Goal: Transaction & Acquisition: Purchase product/service

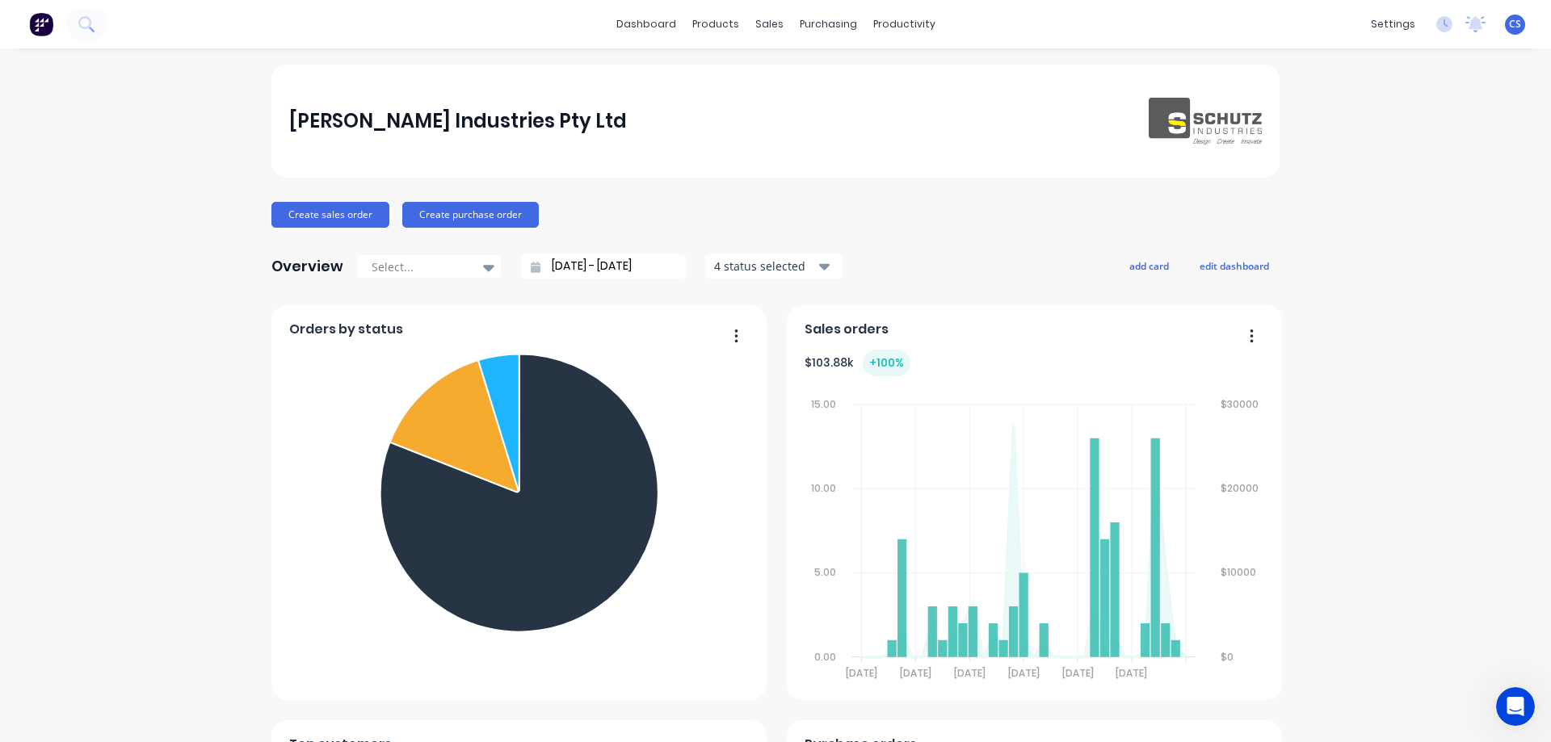
scroll to position [5427, 0]
click at [359, 209] on button "Create sales order" at bounding box center [330, 215] width 118 height 26
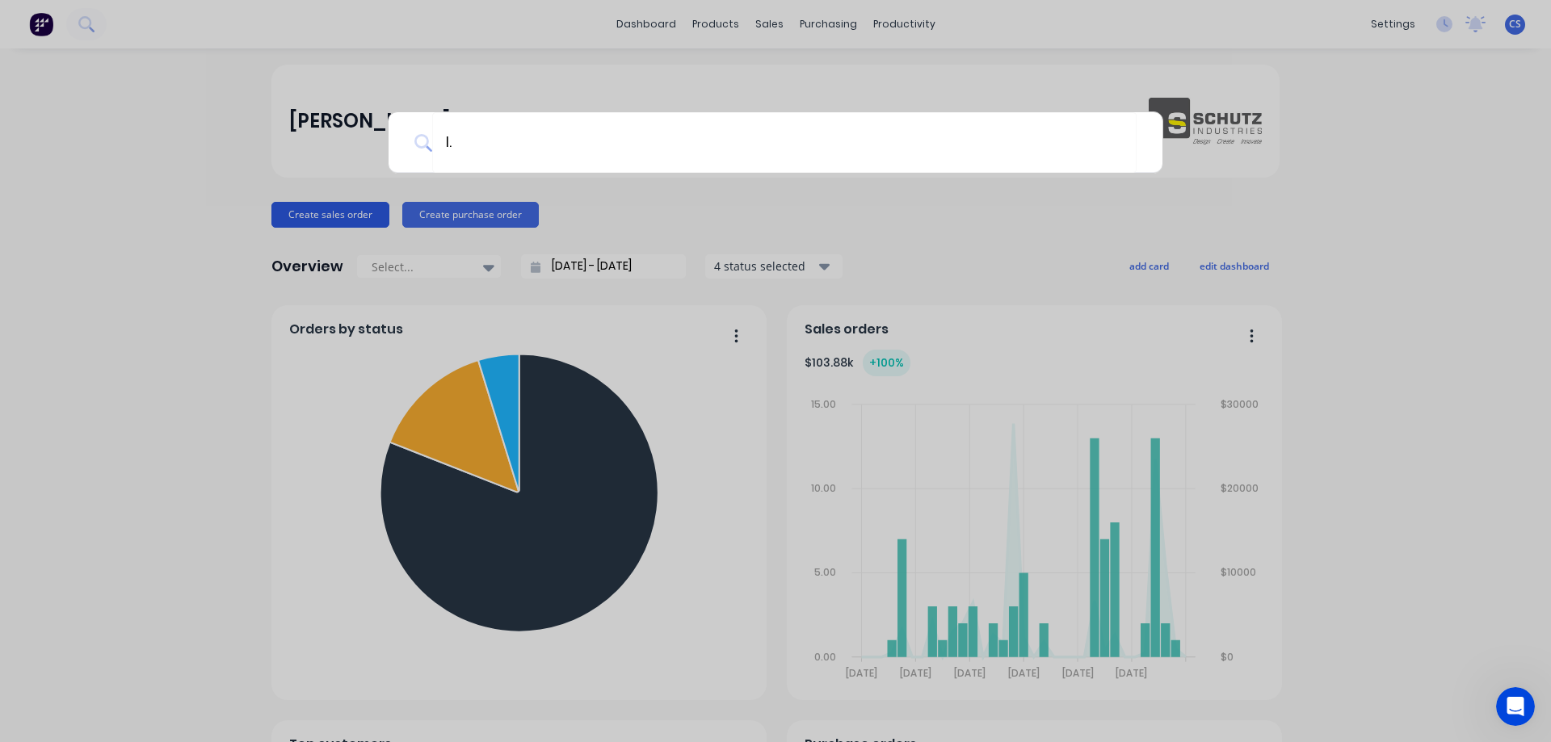
type input "l"
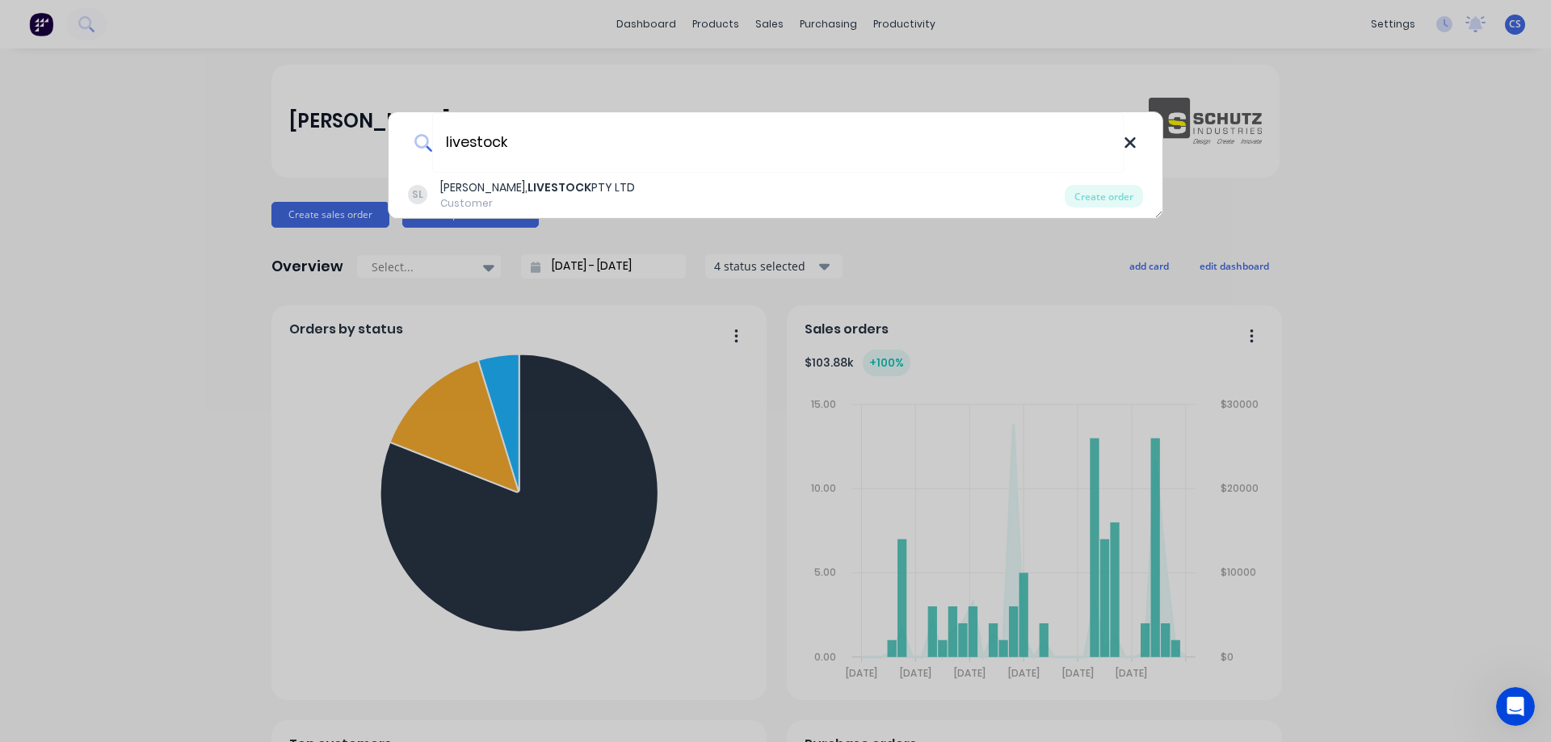
type input "livestock"
click at [1132, 147] on icon at bounding box center [1130, 143] width 13 height 18
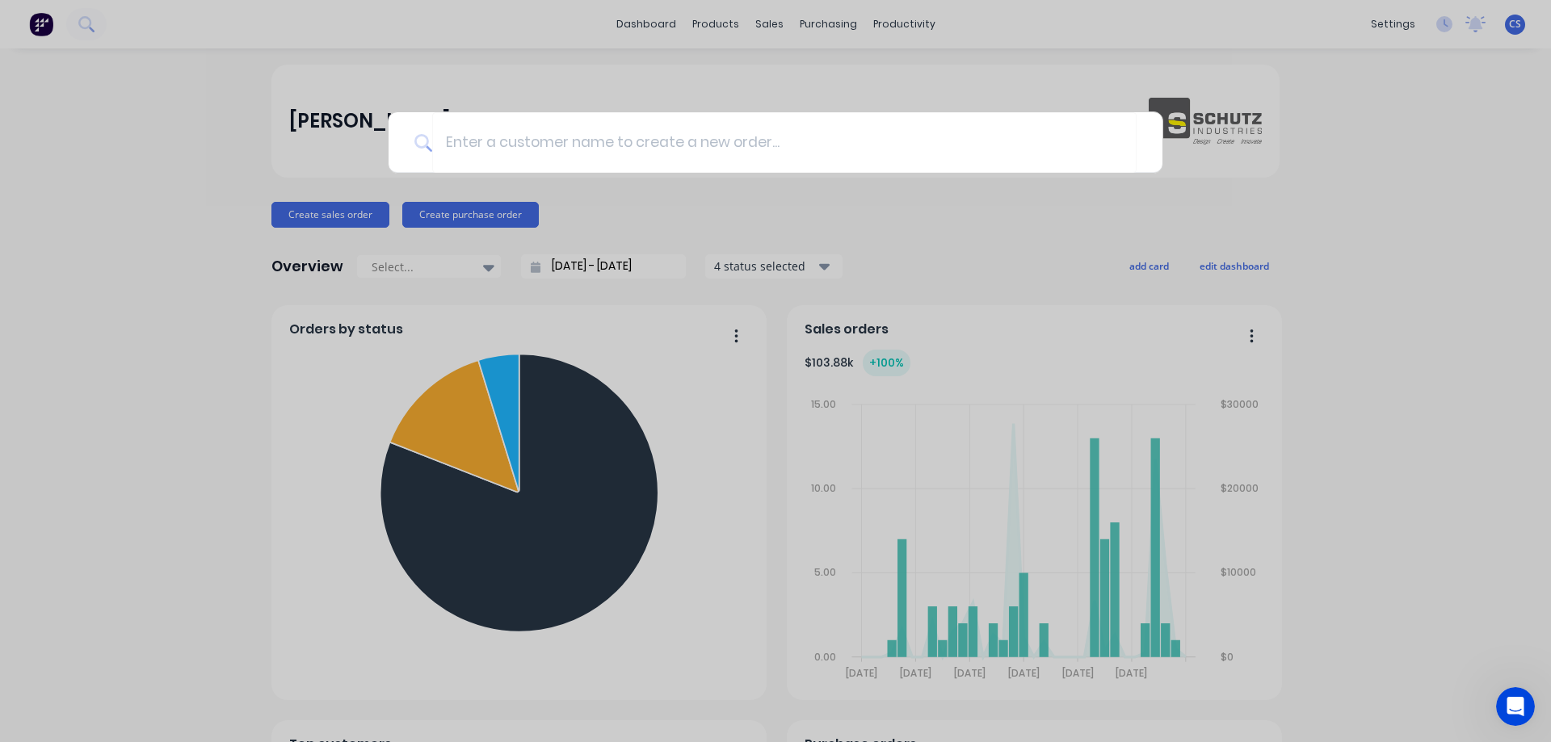
click at [1366, 163] on div at bounding box center [775, 371] width 1551 height 742
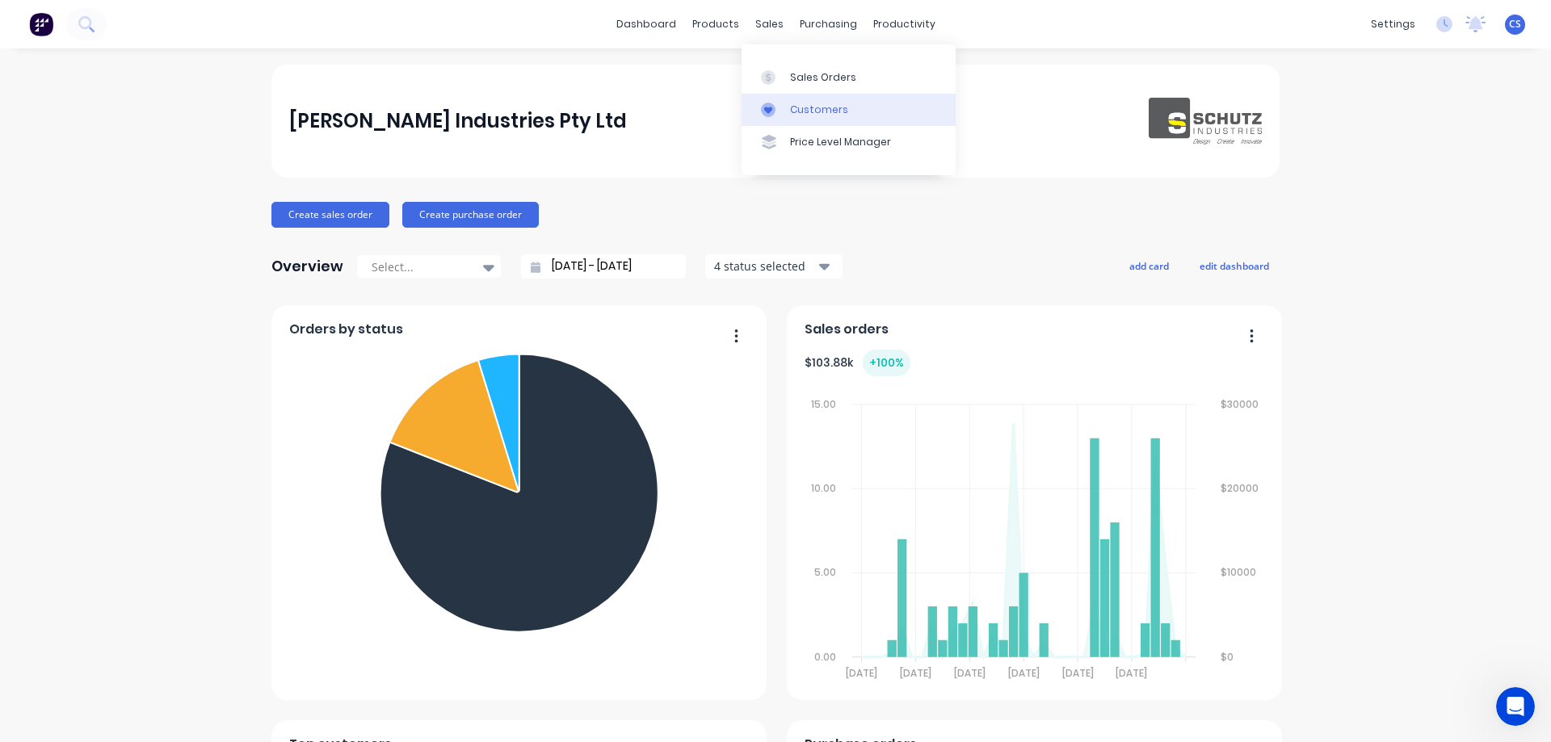
click at [791, 97] on link "Customers" at bounding box center [849, 110] width 214 height 32
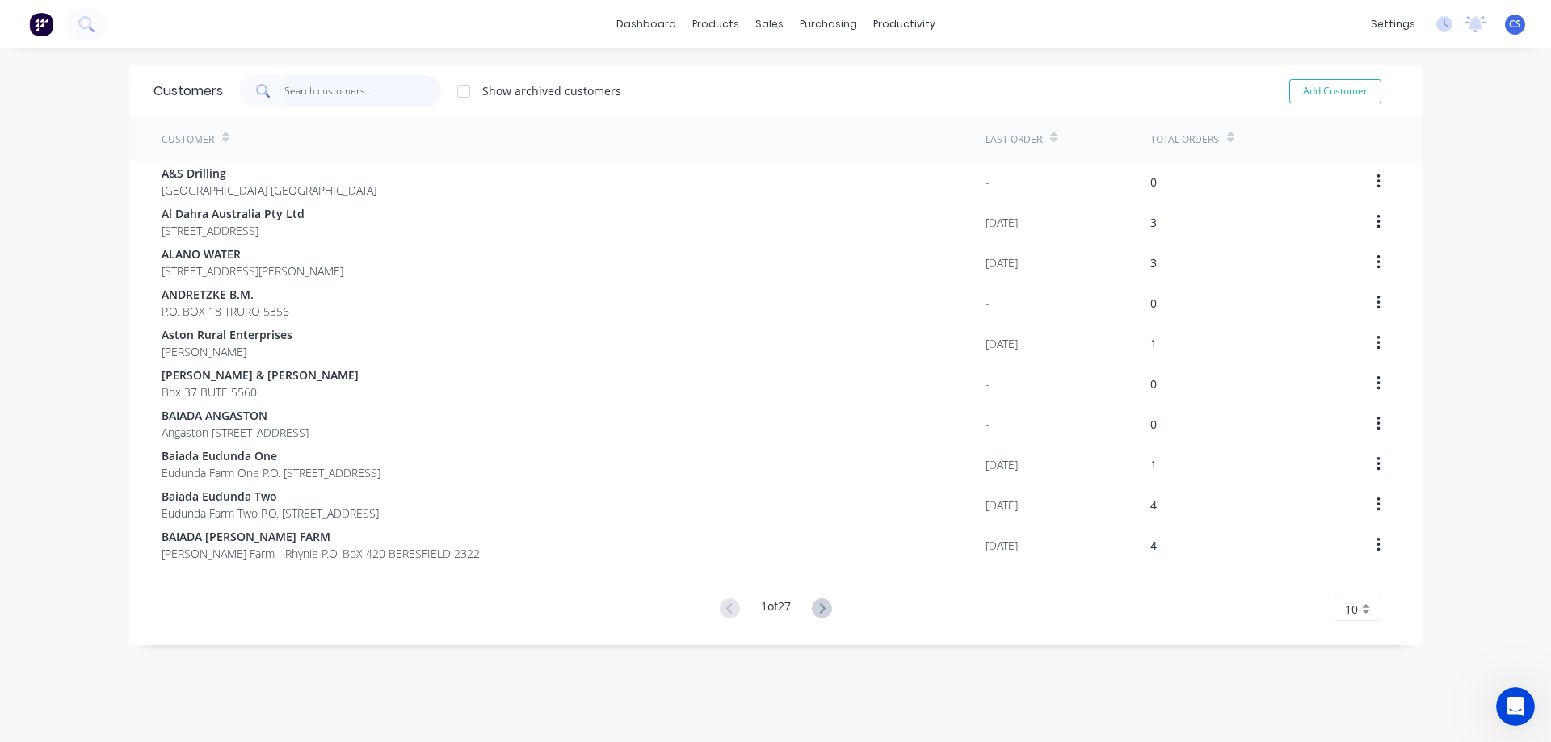
click at [317, 94] on input "text" at bounding box center [363, 91] width 158 height 32
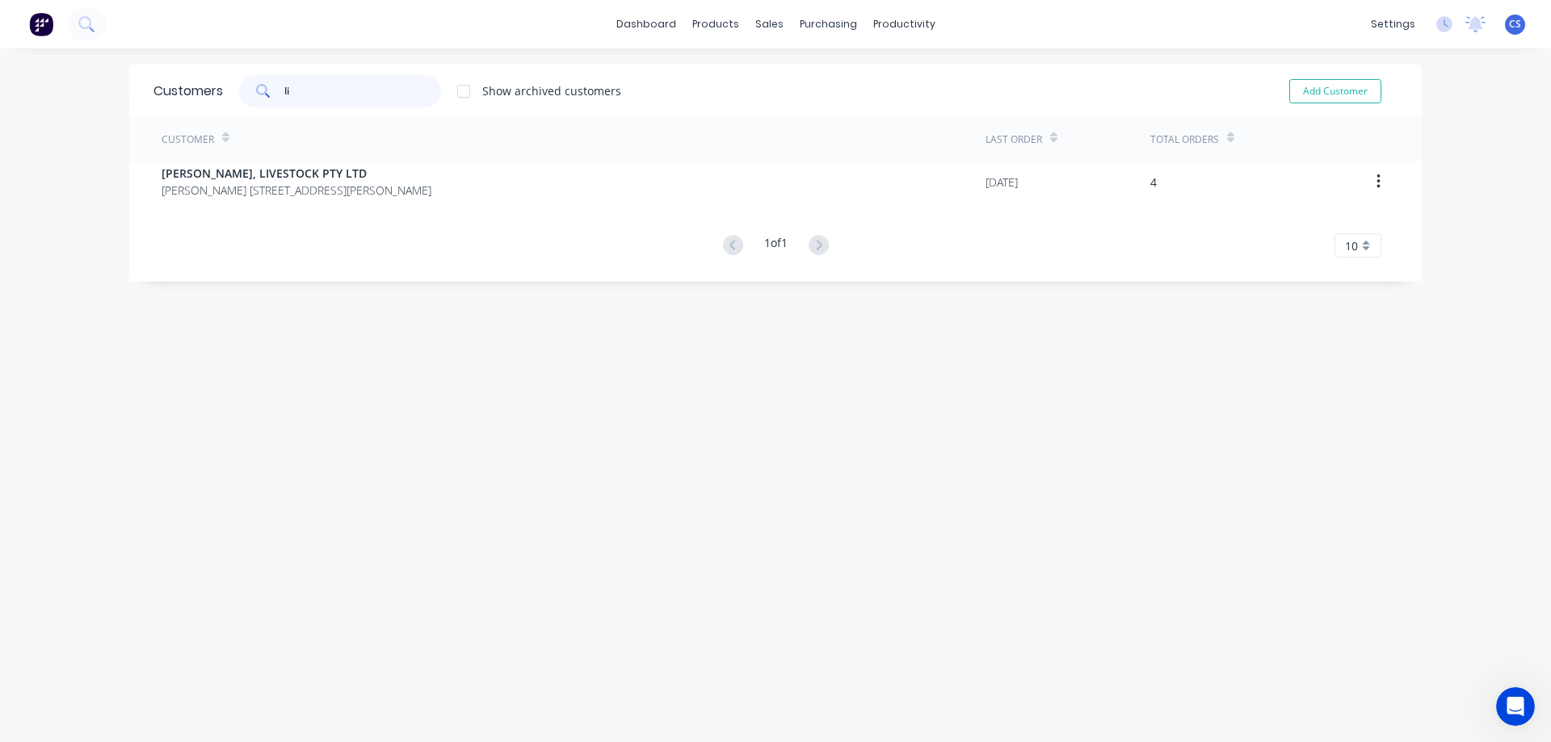
type input "l"
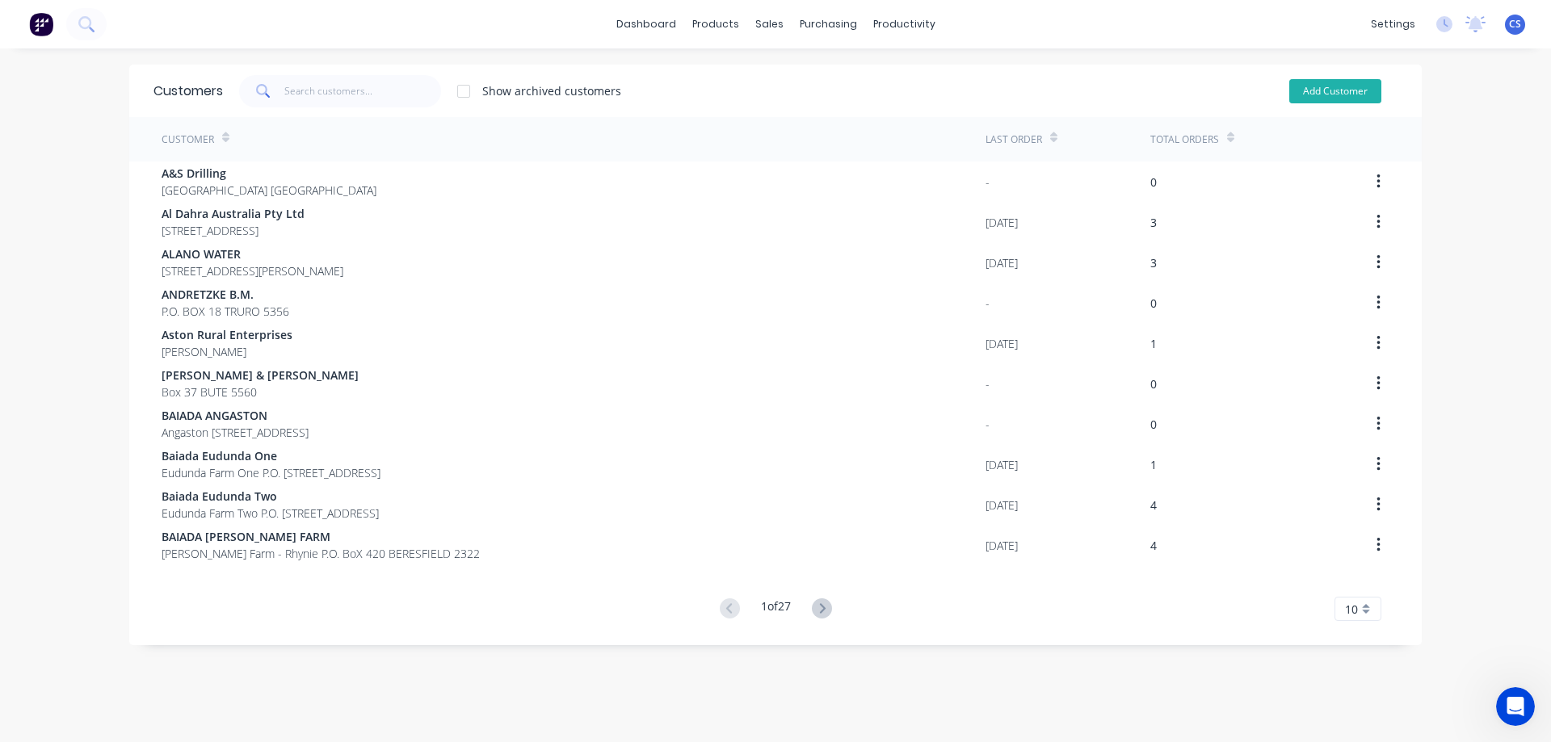
click at [1360, 98] on button "Add Customer" at bounding box center [1335, 91] width 92 height 24
select select "AU"
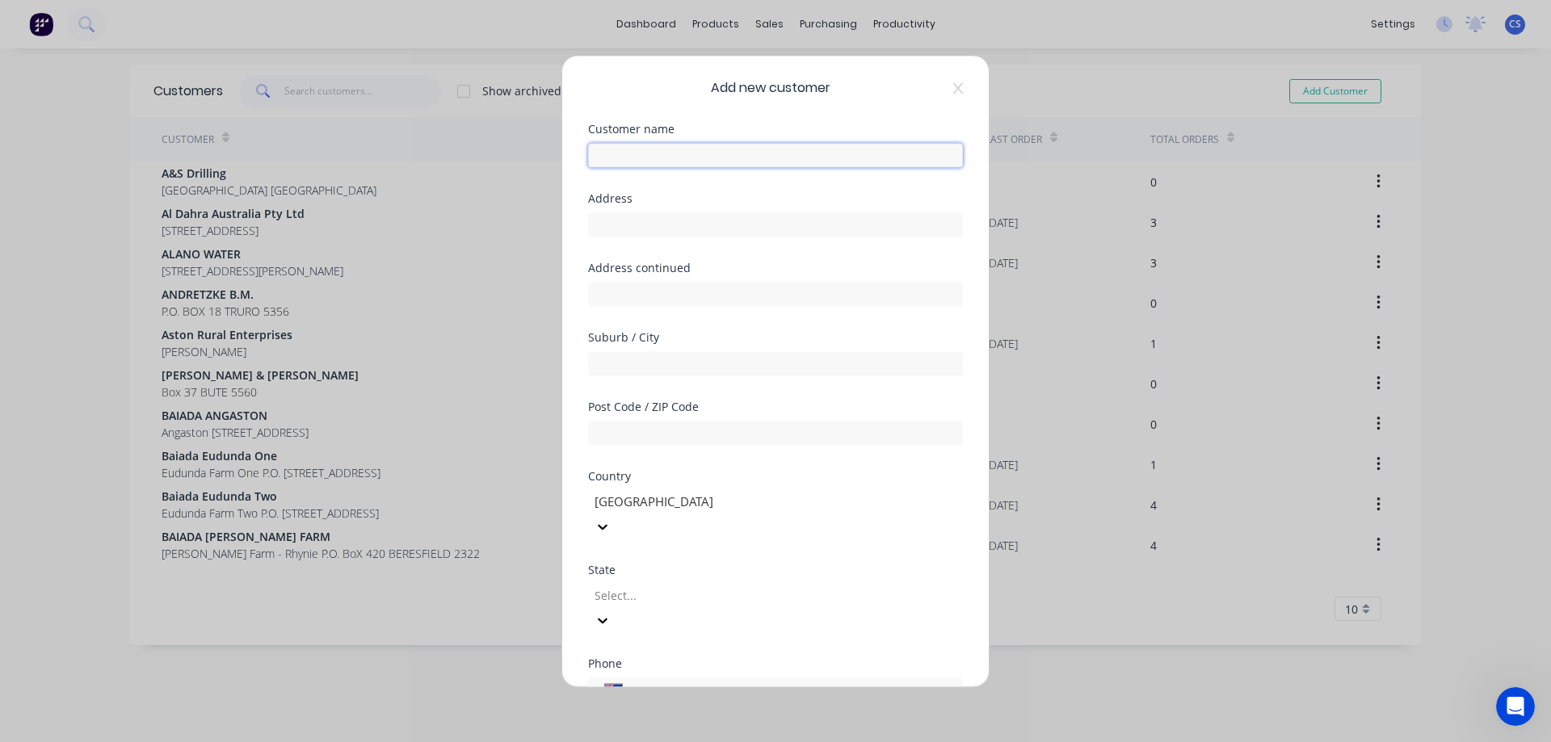
click at [675, 158] on input "text" at bounding box center [775, 155] width 375 height 24
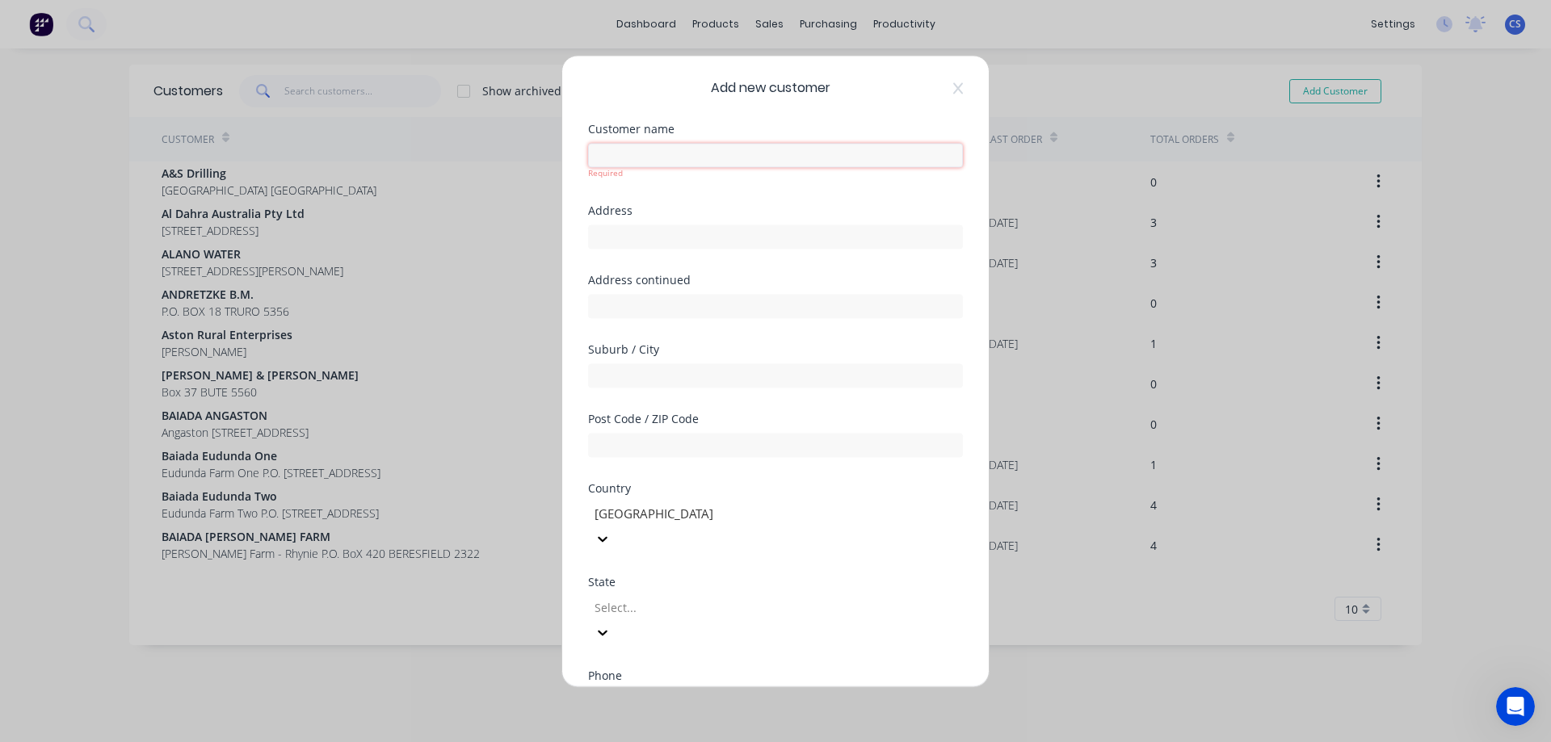
click at [616, 158] on input "text" at bounding box center [775, 155] width 375 height 24
type input "BML Auctions/Livestock P/L"
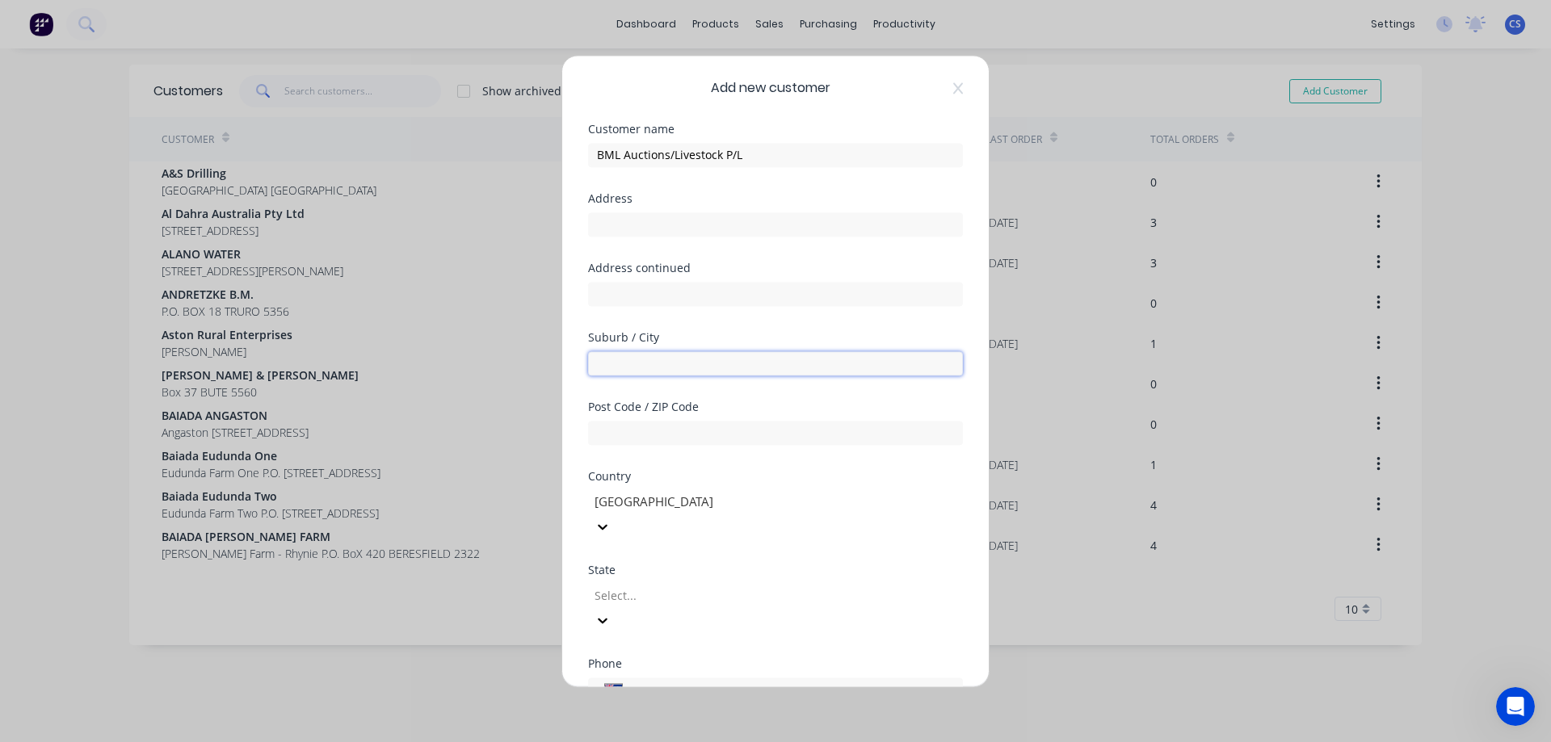
click at [658, 362] on input "text" at bounding box center [775, 363] width 375 height 24
type input "Eudunda"
type input "5374"
type input "sou"
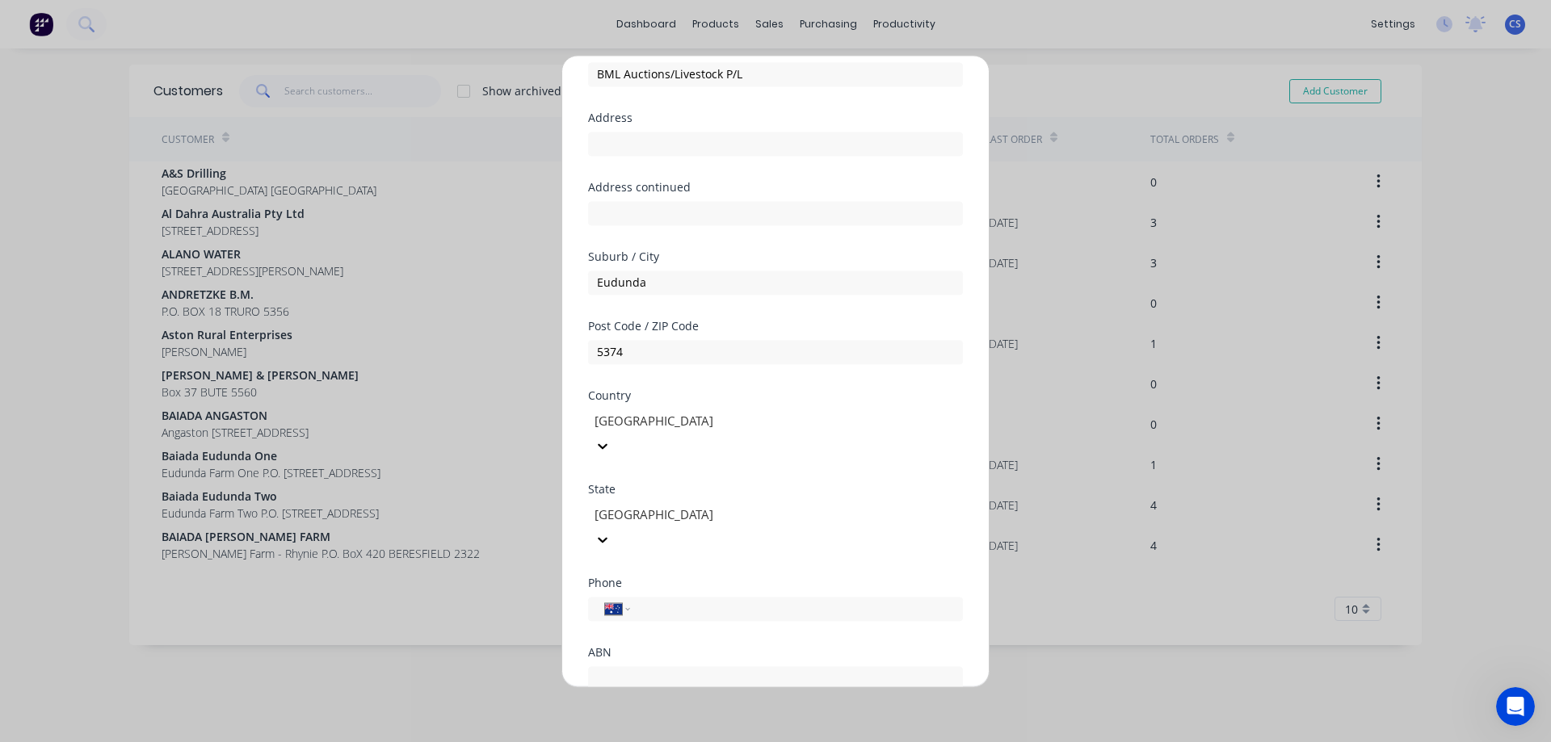
scroll to position [158, 0]
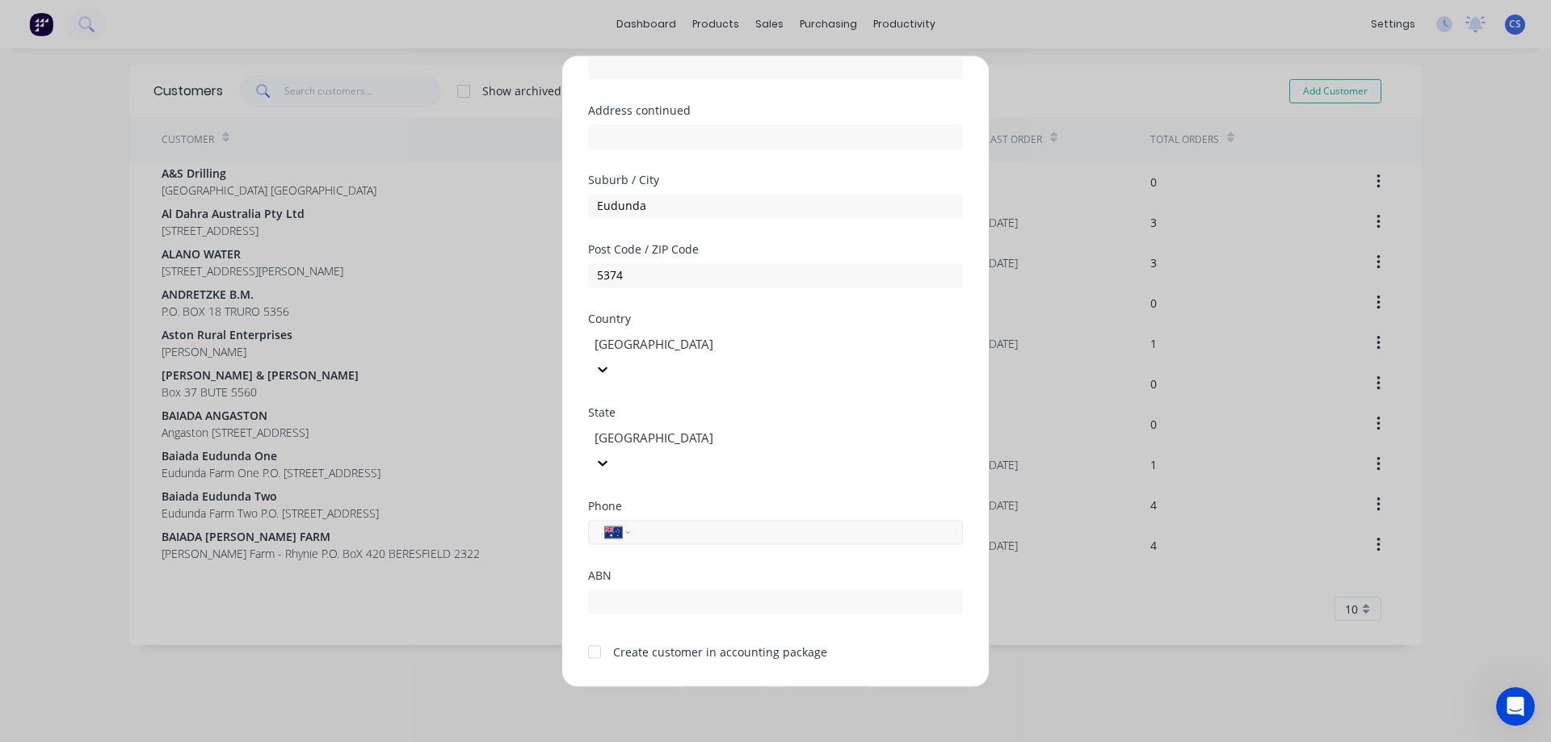
click at [660, 523] on input "tel" at bounding box center [793, 532] width 305 height 19
type input "0437 795 190"
click at [727, 687] on button "Save" at bounding box center [724, 700] width 89 height 26
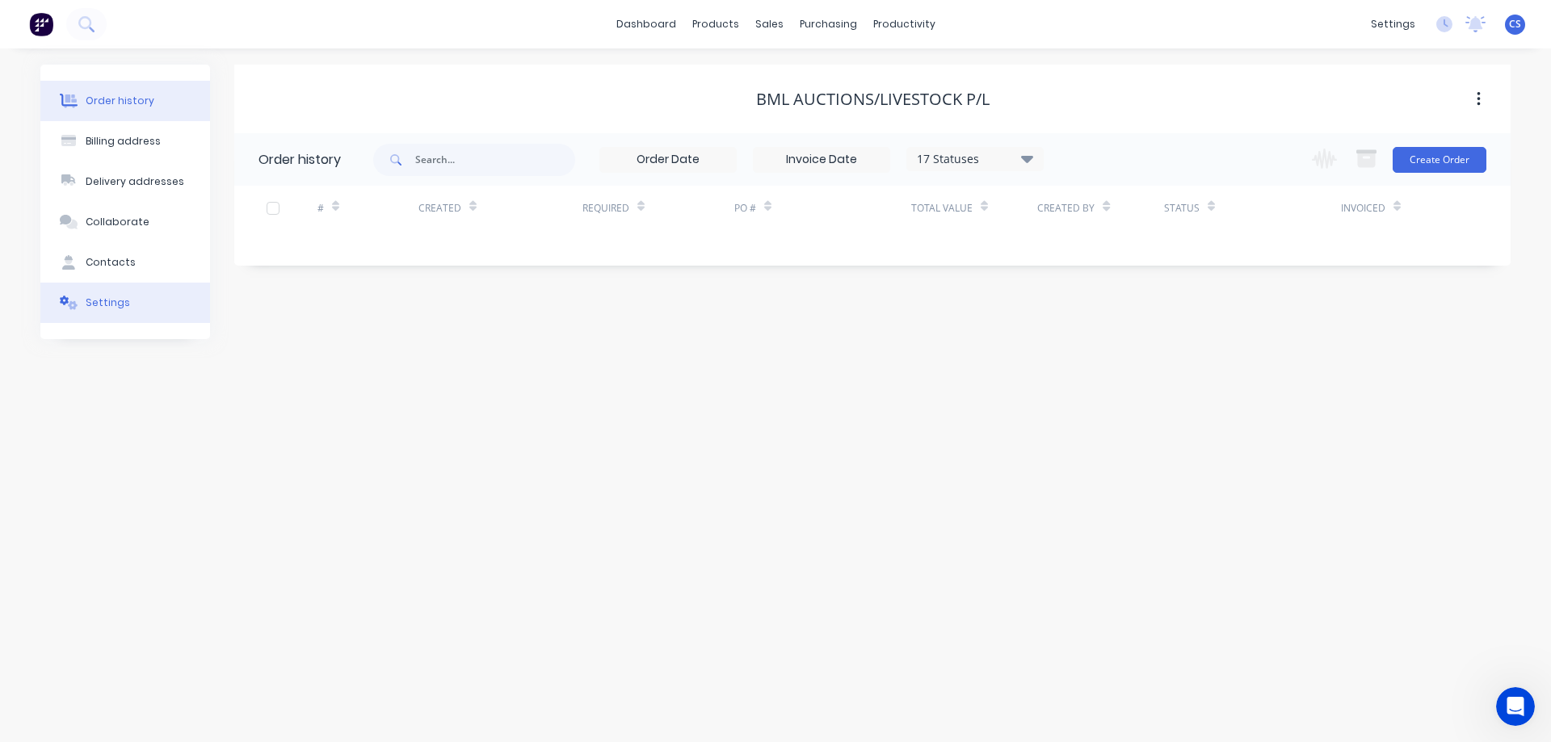
click at [180, 301] on button "Settings" at bounding box center [125, 303] width 170 height 40
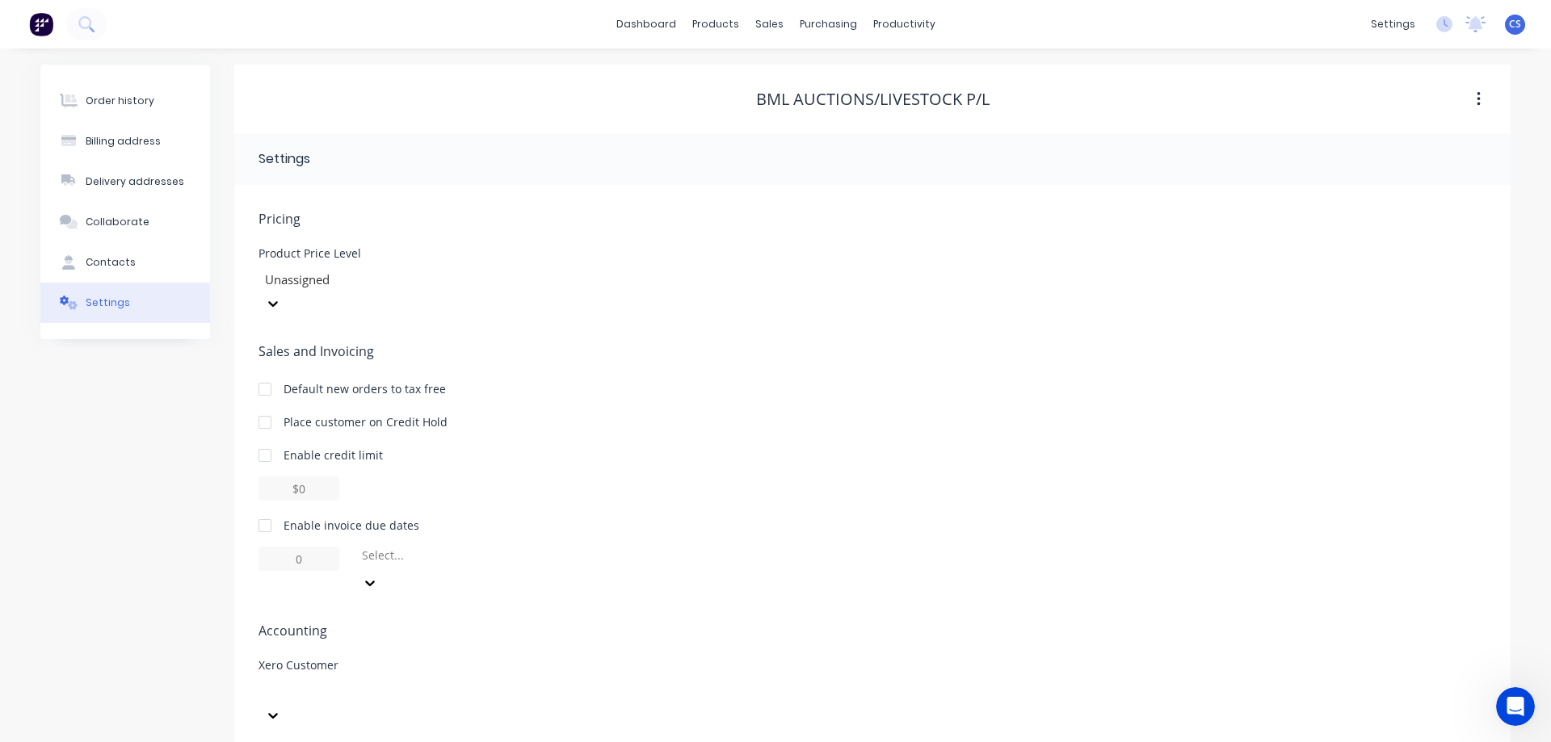
click at [345, 517] on div "Enable invoice due dates" at bounding box center [352, 525] width 136 height 17
click at [264, 510] on div at bounding box center [265, 526] width 32 height 32
drag, startPoint x: 292, startPoint y: 531, endPoint x: 315, endPoint y: 534, distance: 22.8
click at [315, 547] on input "1" at bounding box center [298, 559] width 81 height 24
type input "30"
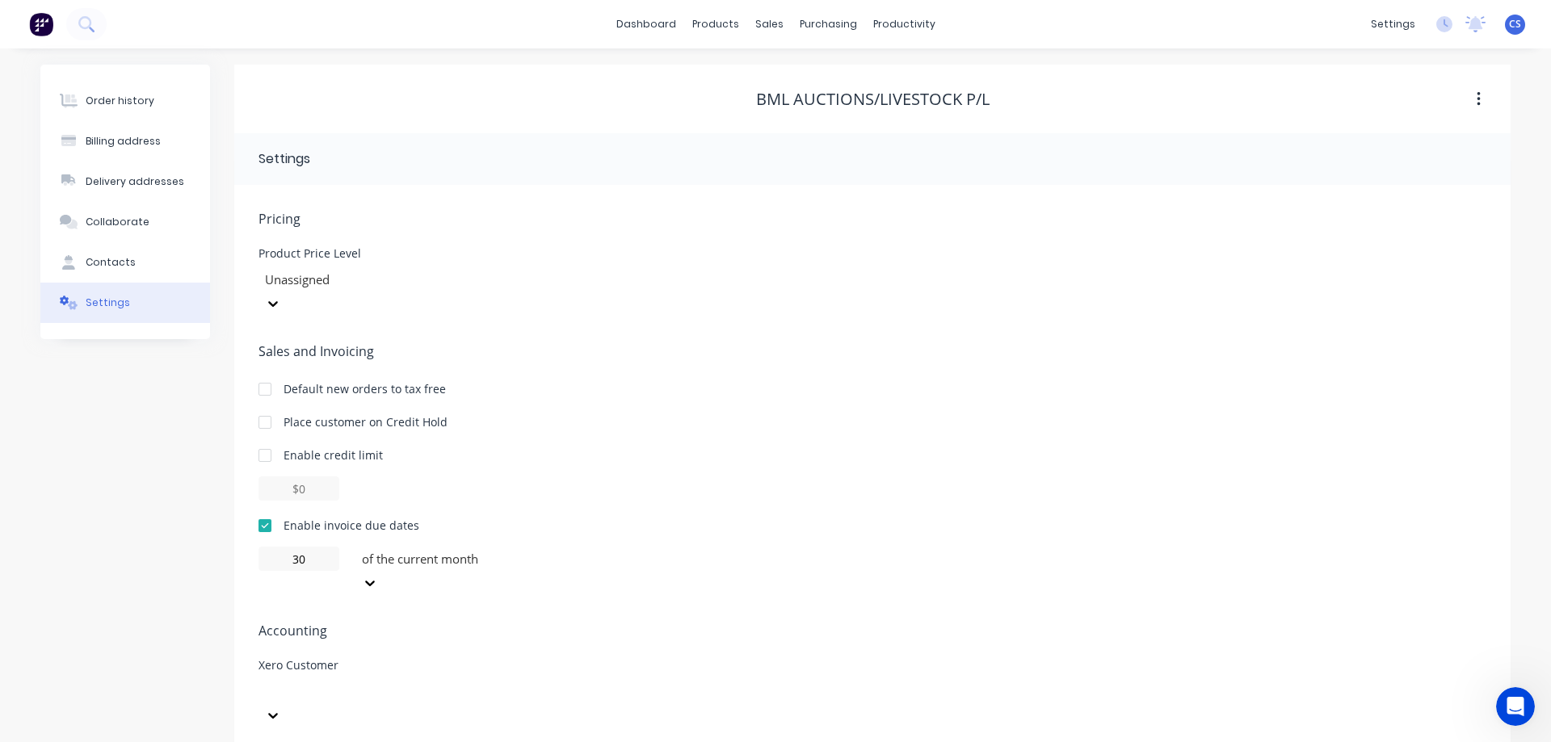
click at [385, 570] on div at bounding box center [369, 583] width 29 height 26
click at [530, 632] on div "day(s) after the invoice date" at bounding box center [476, 637] width 242 height 17
click at [501, 679] on div at bounding box center [379, 703] width 242 height 48
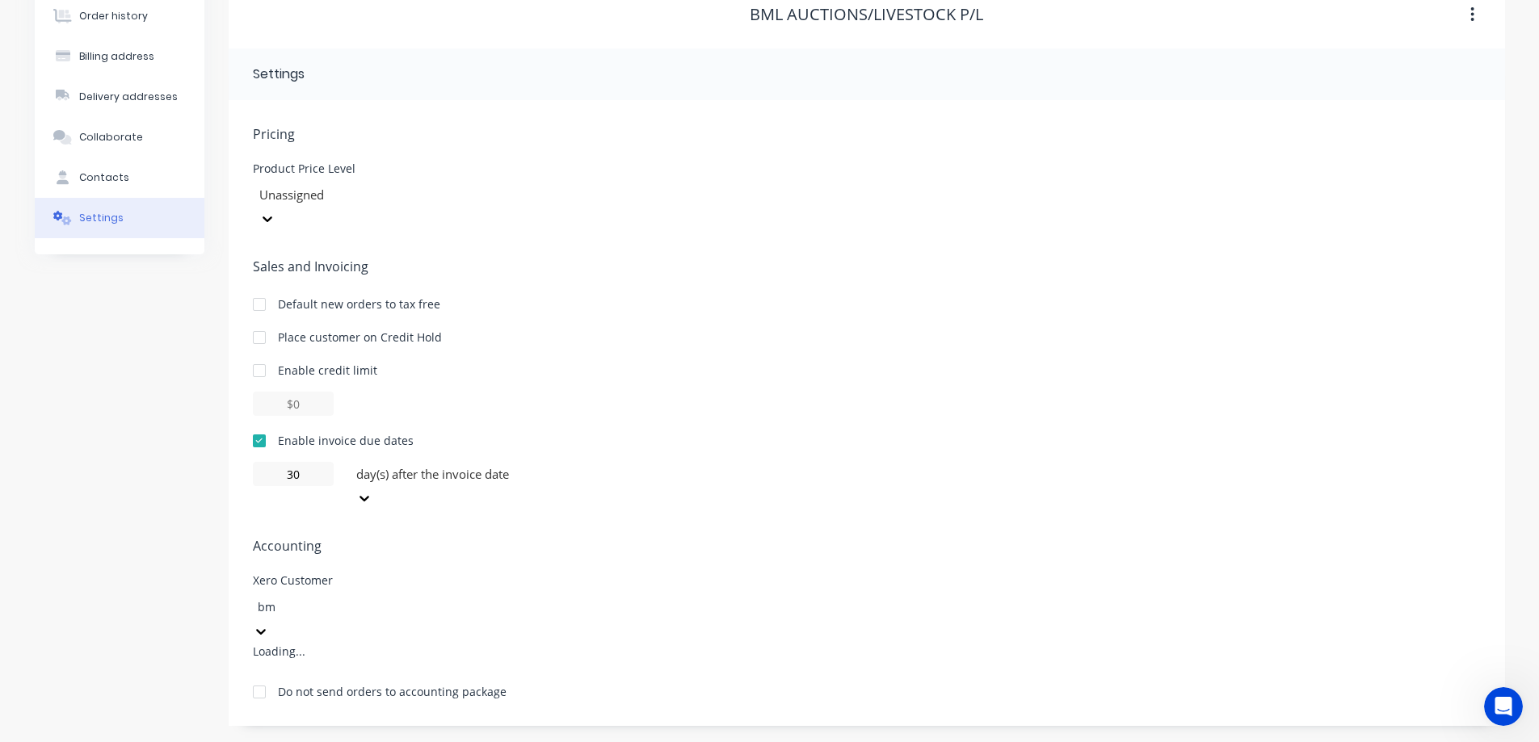
type input "bml"
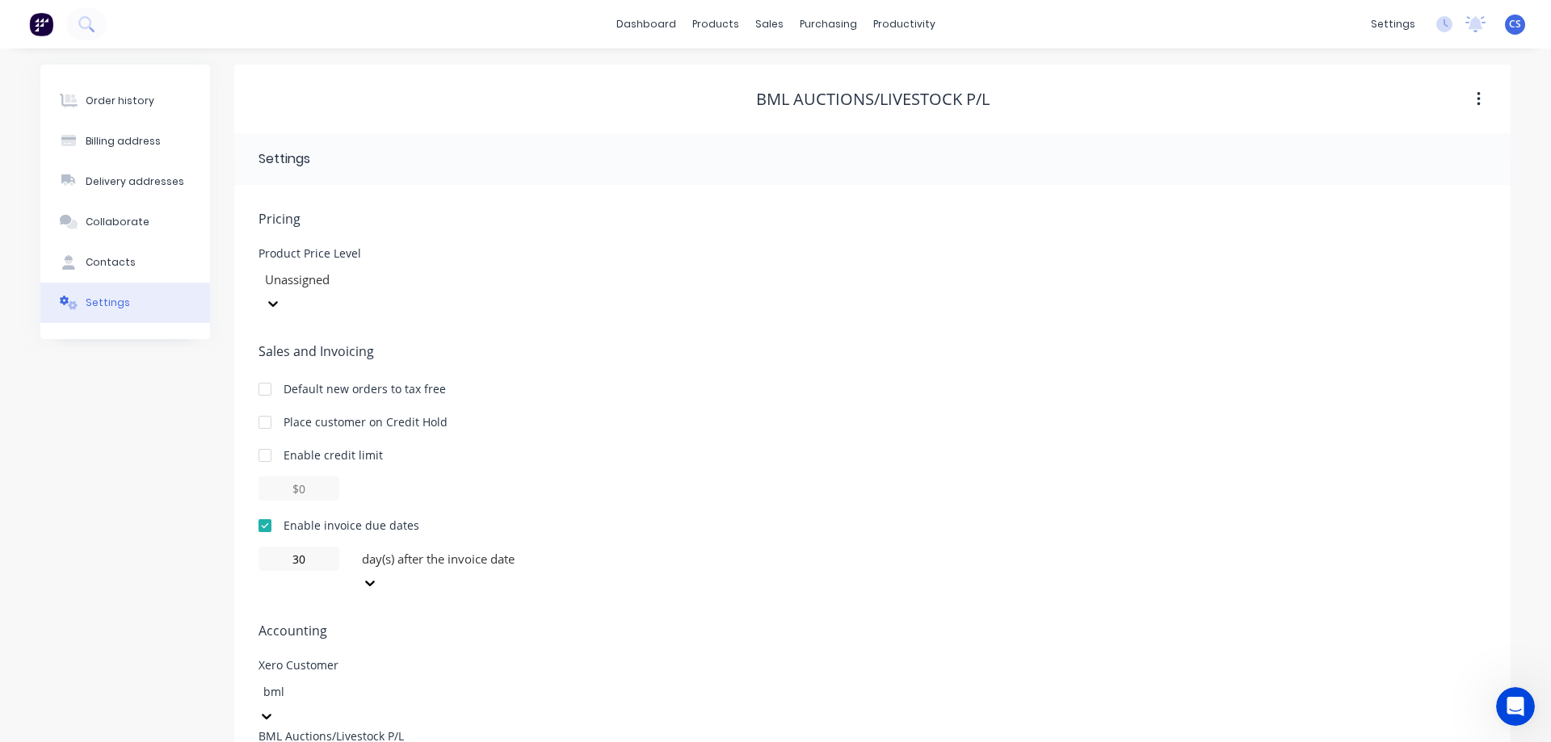
click at [307, 728] on div "BML Auctions/Livestock P/L" at bounding box center [379, 736] width 242 height 17
click at [111, 254] on button "Contacts" at bounding box center [125, 262] width 170 height 40
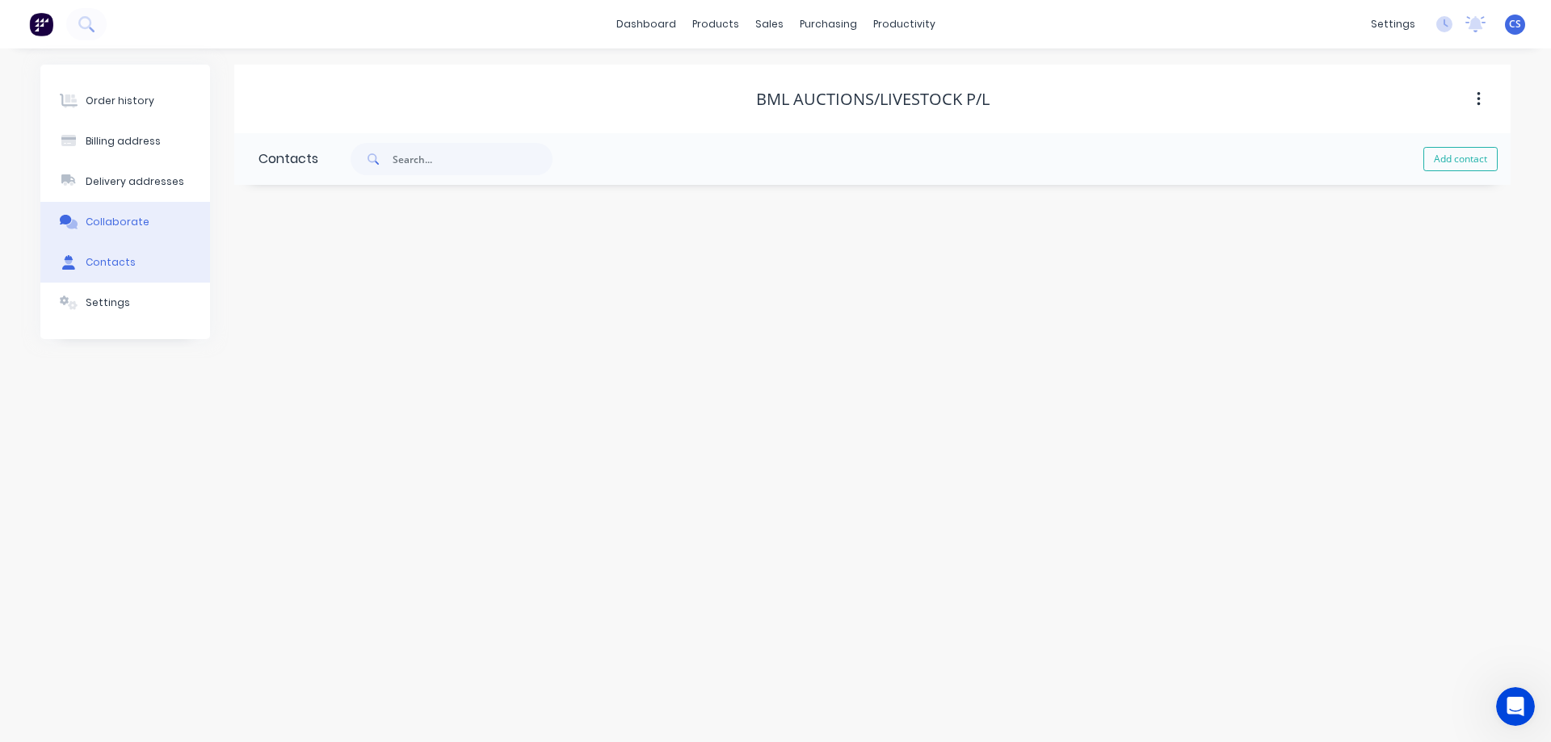
click at [112, 230] on button "Collaborate" at bounding box center [125, 222] width 170 height 40
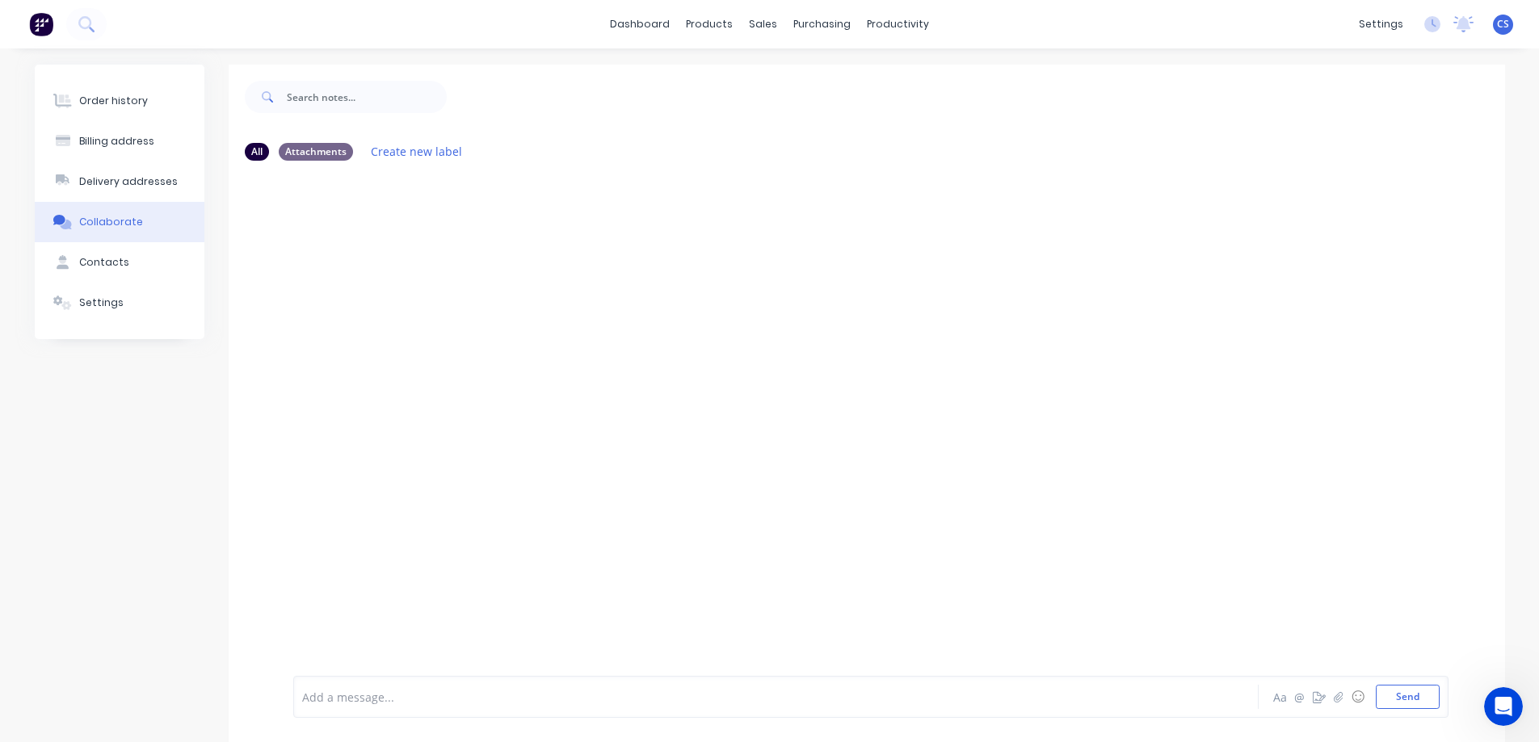
click at [114, 208] on button "Collaborate" at bounding box center [120, 222] width 170 height 40
click at [112, 195] on button "Delivery addresses" at bounding box center [120, 182] width 170 height 40
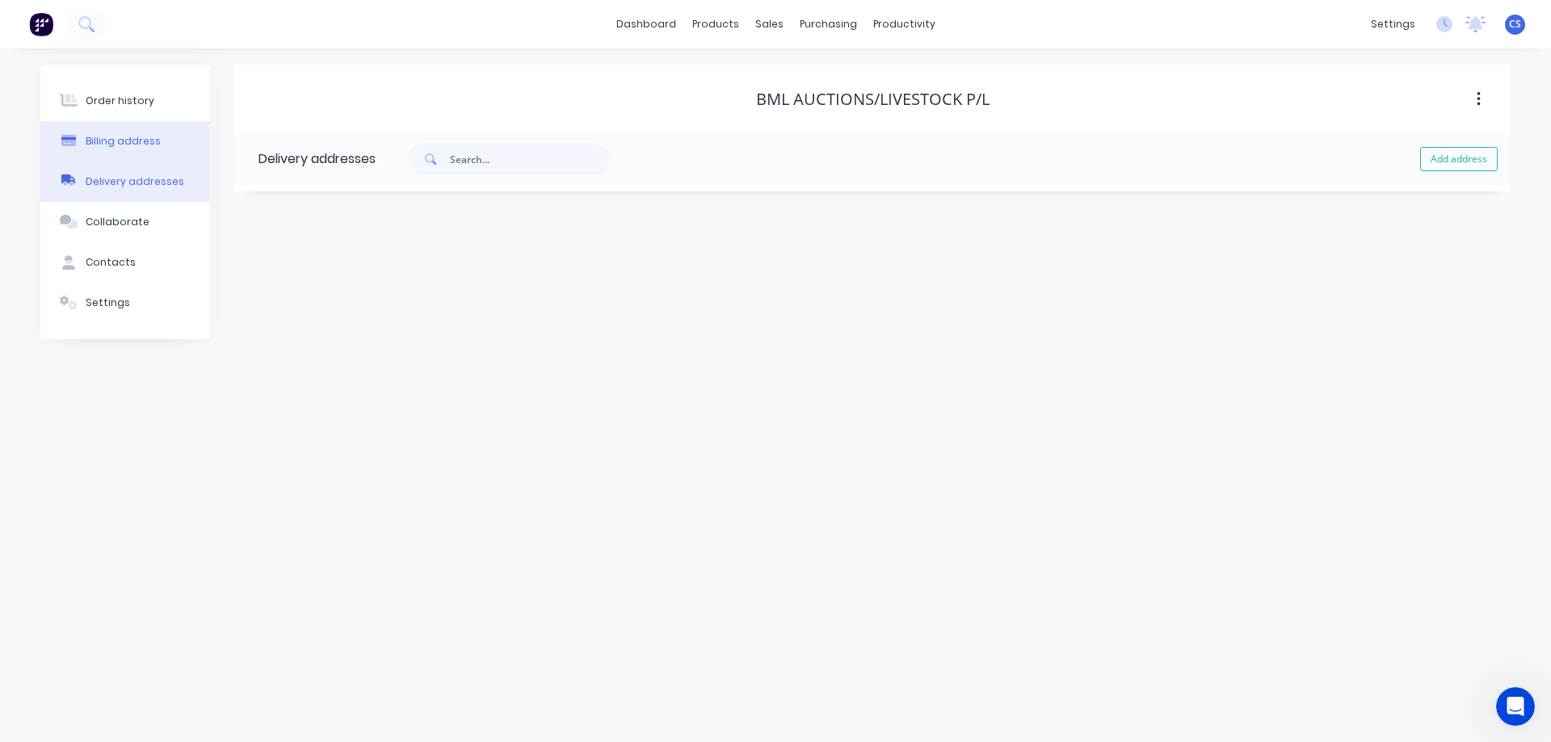
click at [132, 149] on button "Billing address" at bounding box center [125, 141] width 170 height 40
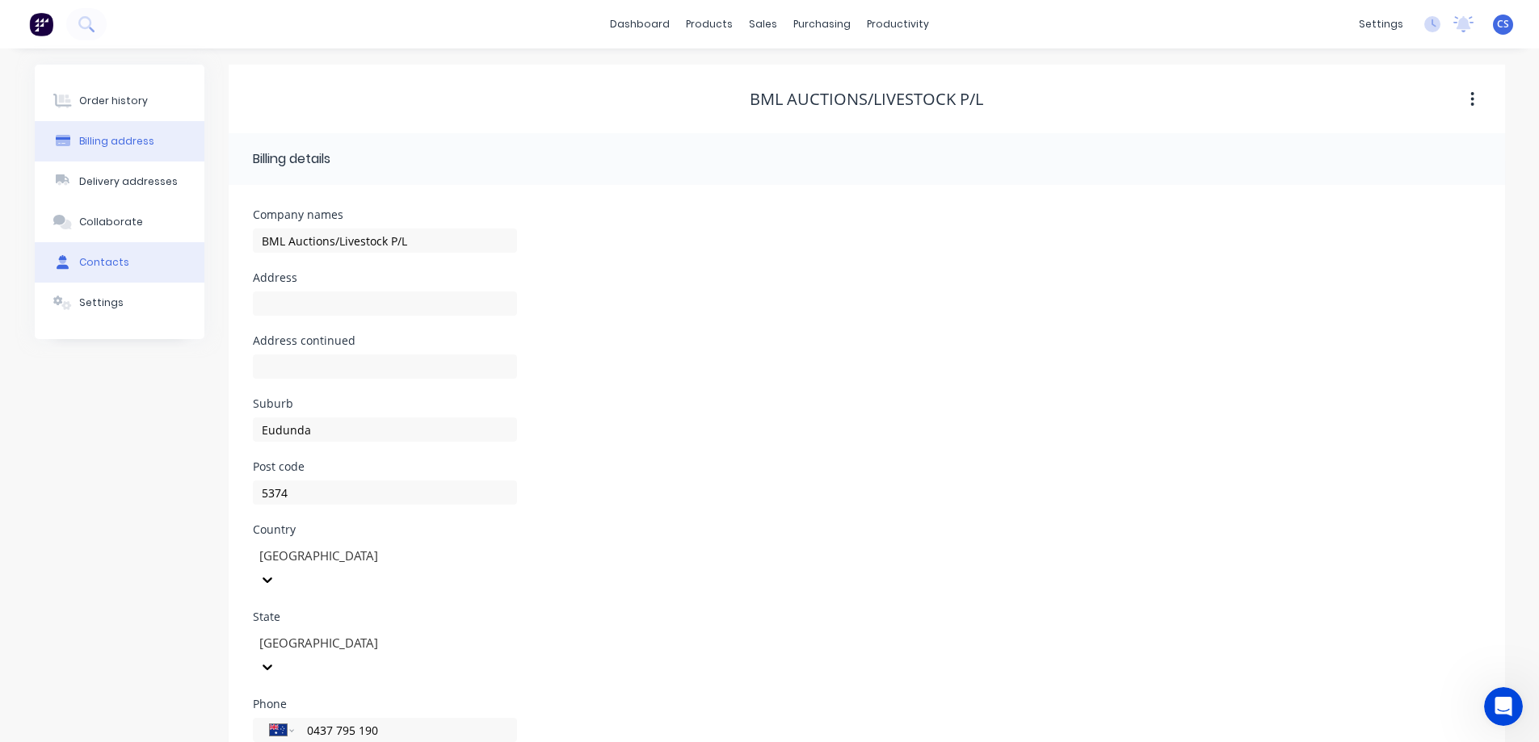
click at [127, 259] on button "Contacts" at bounding box center [120, 262] width 170 height 40
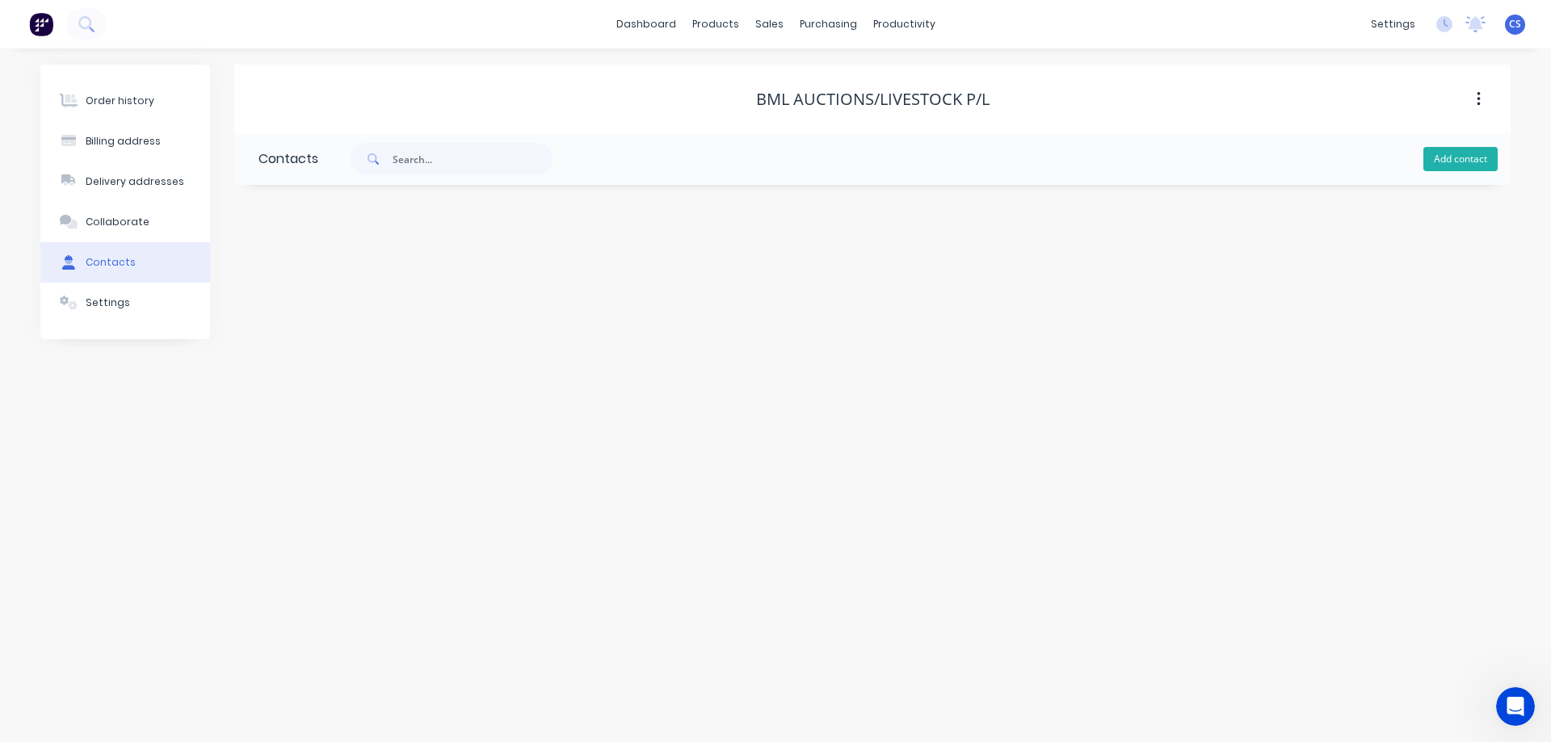
click at [1450, 162] on button "Add contact" at bounding box center [1460, 159] width 74 height 24
select select "AU"
click at [370, 280] on input "text" at bounding box center [390, 278] width 264 height 24
type input "BML Auctions"
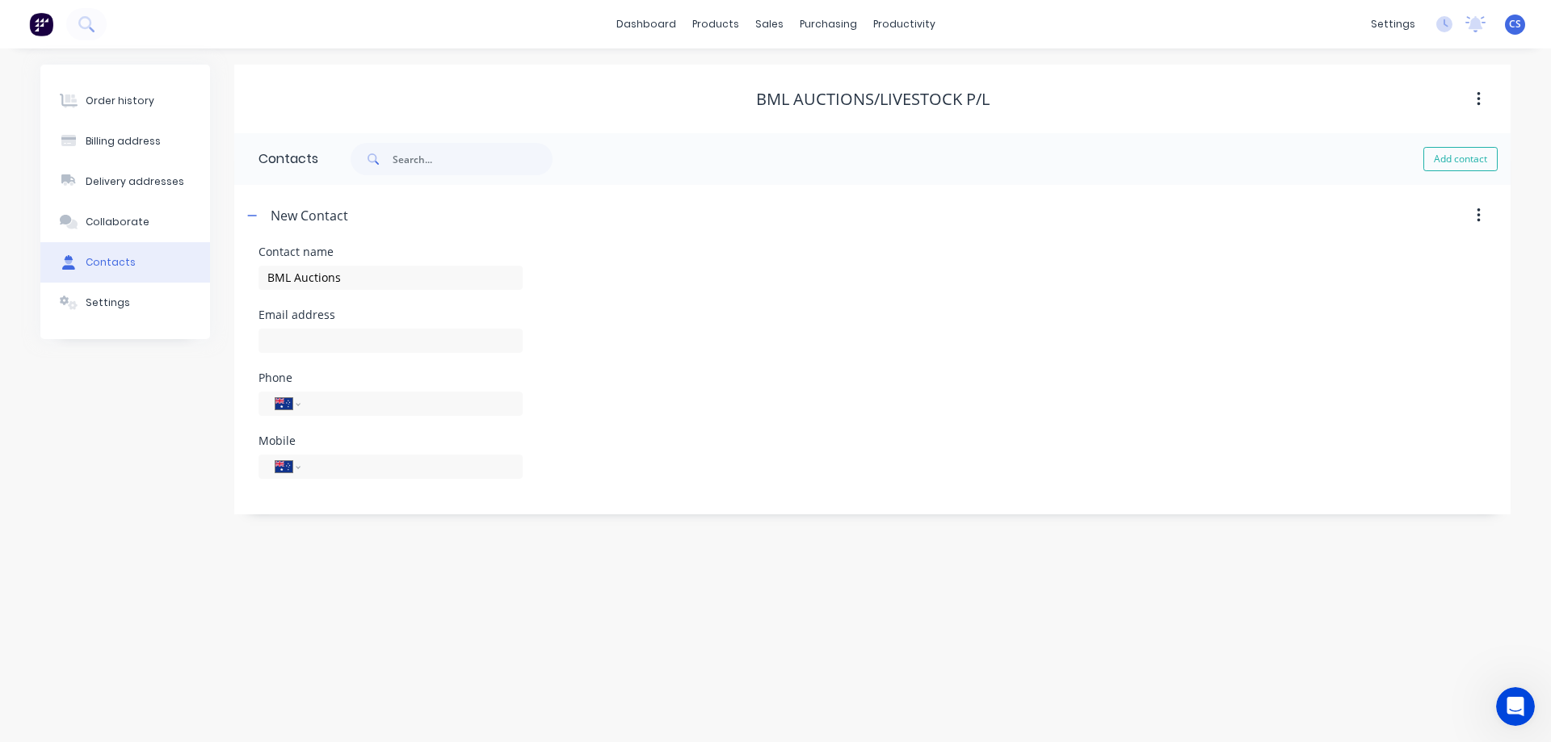
select select "AU"
click at [284, 342] on input "text" at bounding box center [390, 341] width 264 height 24
paste input "[EMAIL_ADDRESS][DOMAIN_NAME]"
type input "[EMAIL_ADDRESS][DOMAIN_NAME]"
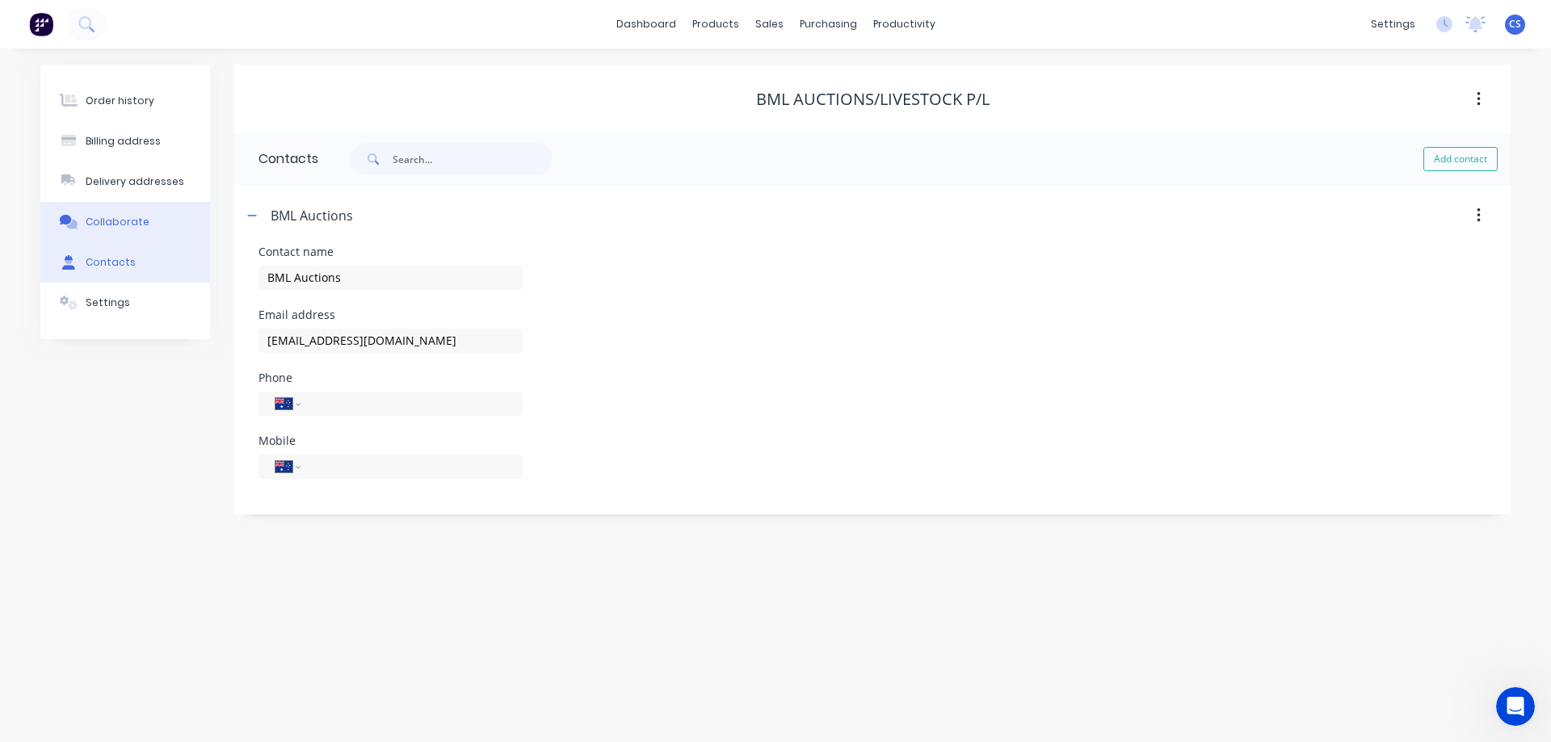
click at [163, 214] on button "Collaborate" at bounding box center [125, 222] width 170 height 40
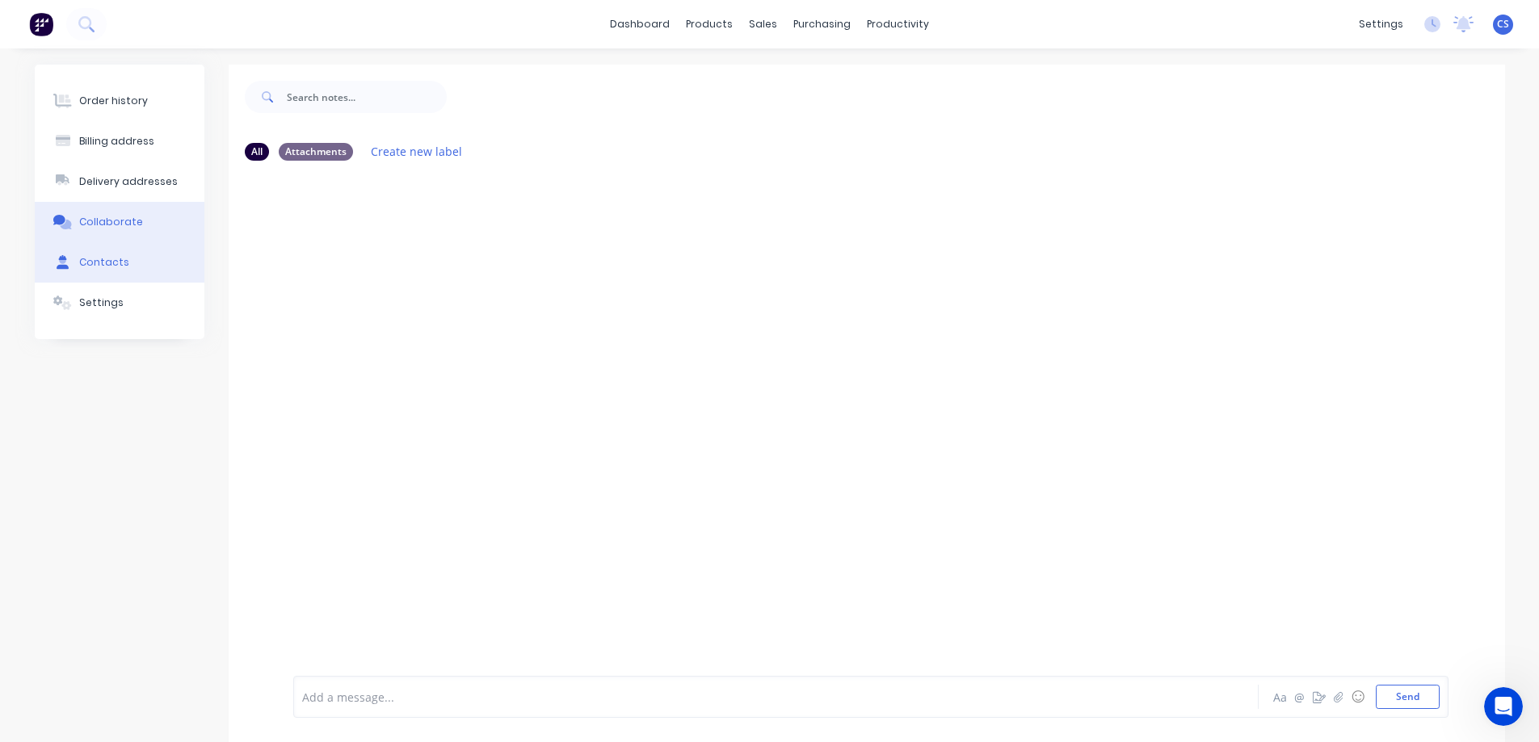
click at [150, 261] on button "Contacts" at bounding box center [120, 262] width 170 height 40
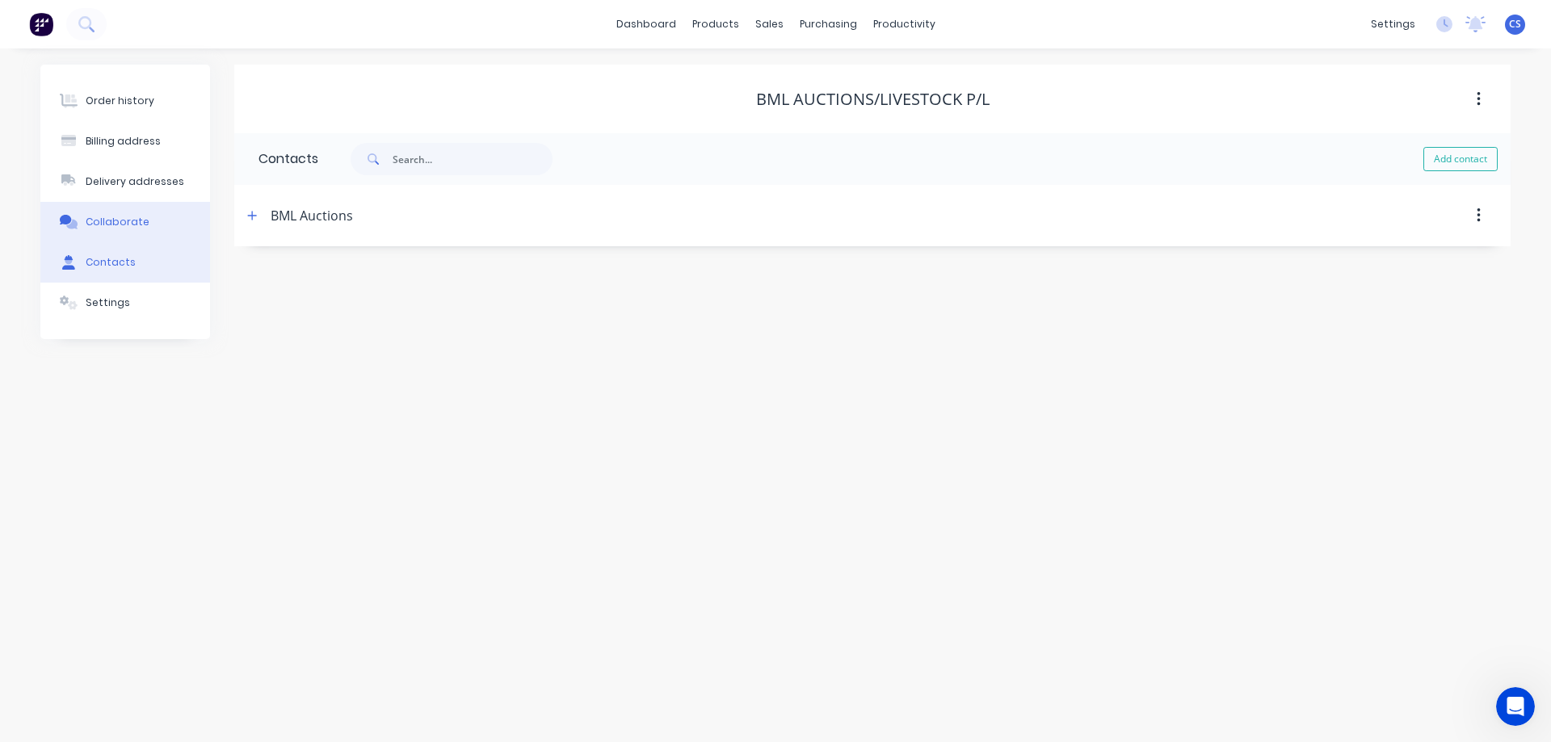
click at [137, 227] on div "Collaborate" at bounding box center [118, 222] width 64 height 15
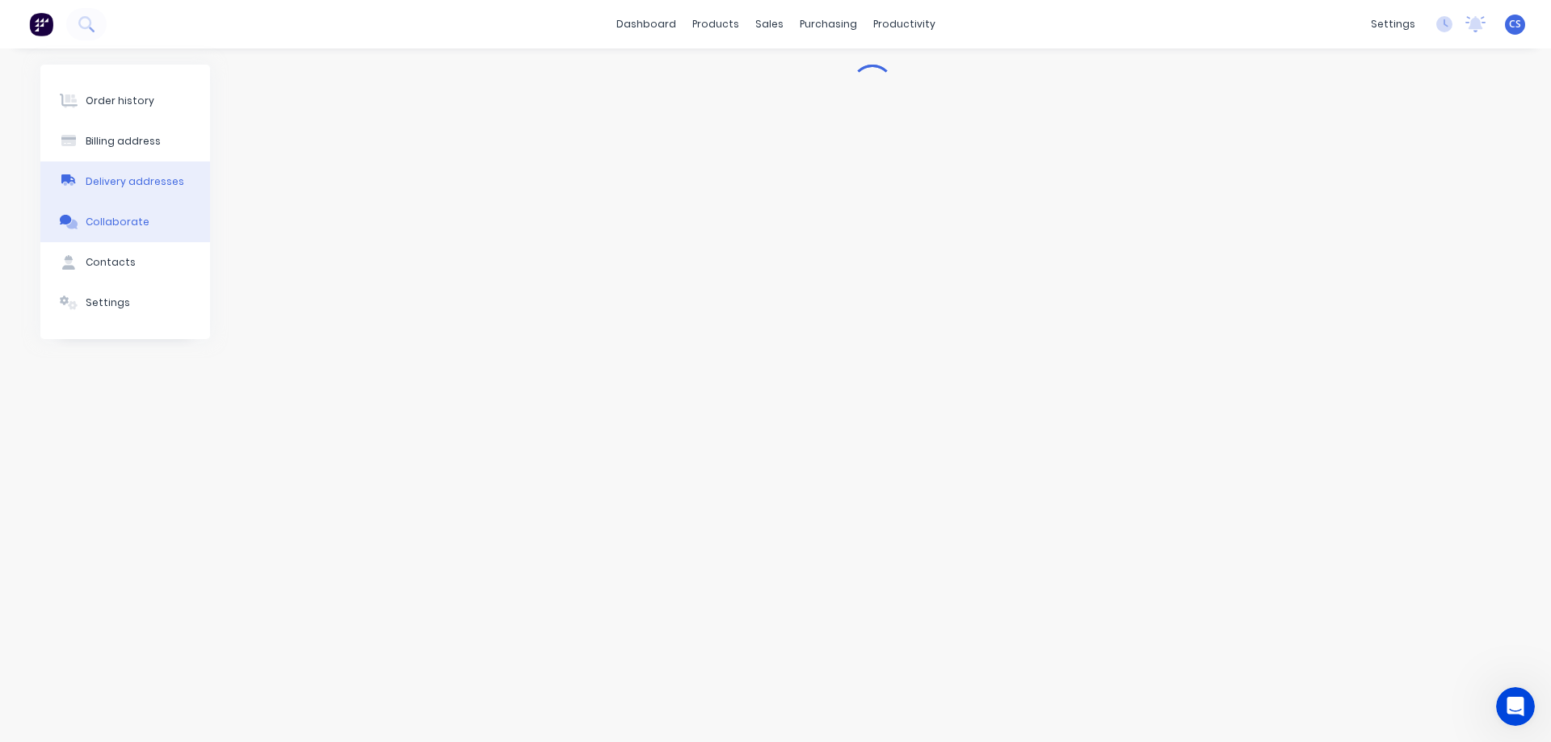
click at [149, 166] on button "Delivery addresses" at bounding box center [125, 182] width 170 height 40
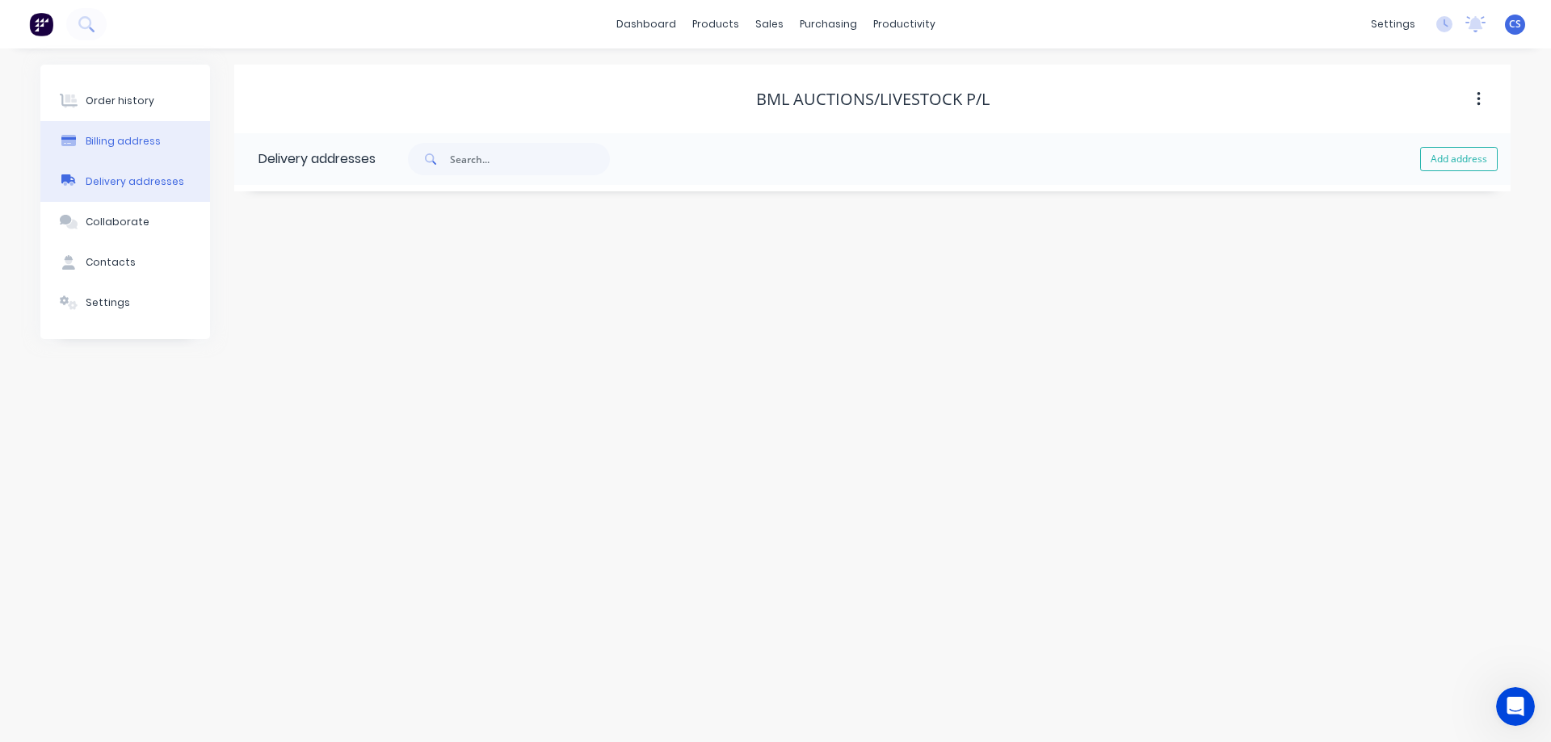
click at [145, 145] on div "Billing address" at bounding box center [123, 141] width 75 height 15
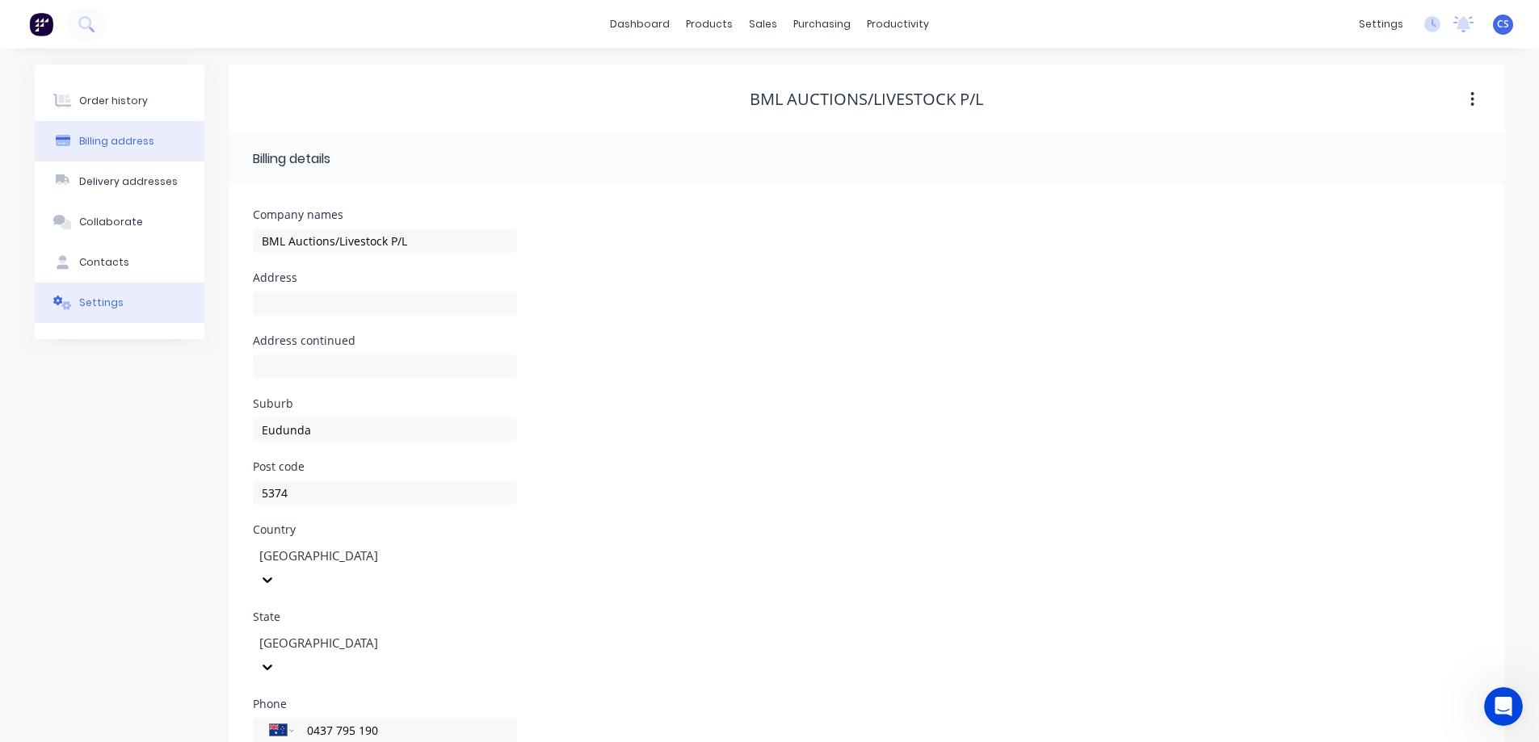
click at [165, 314] on button "Settings" at bounding box center [120, 303] width 170 height 40
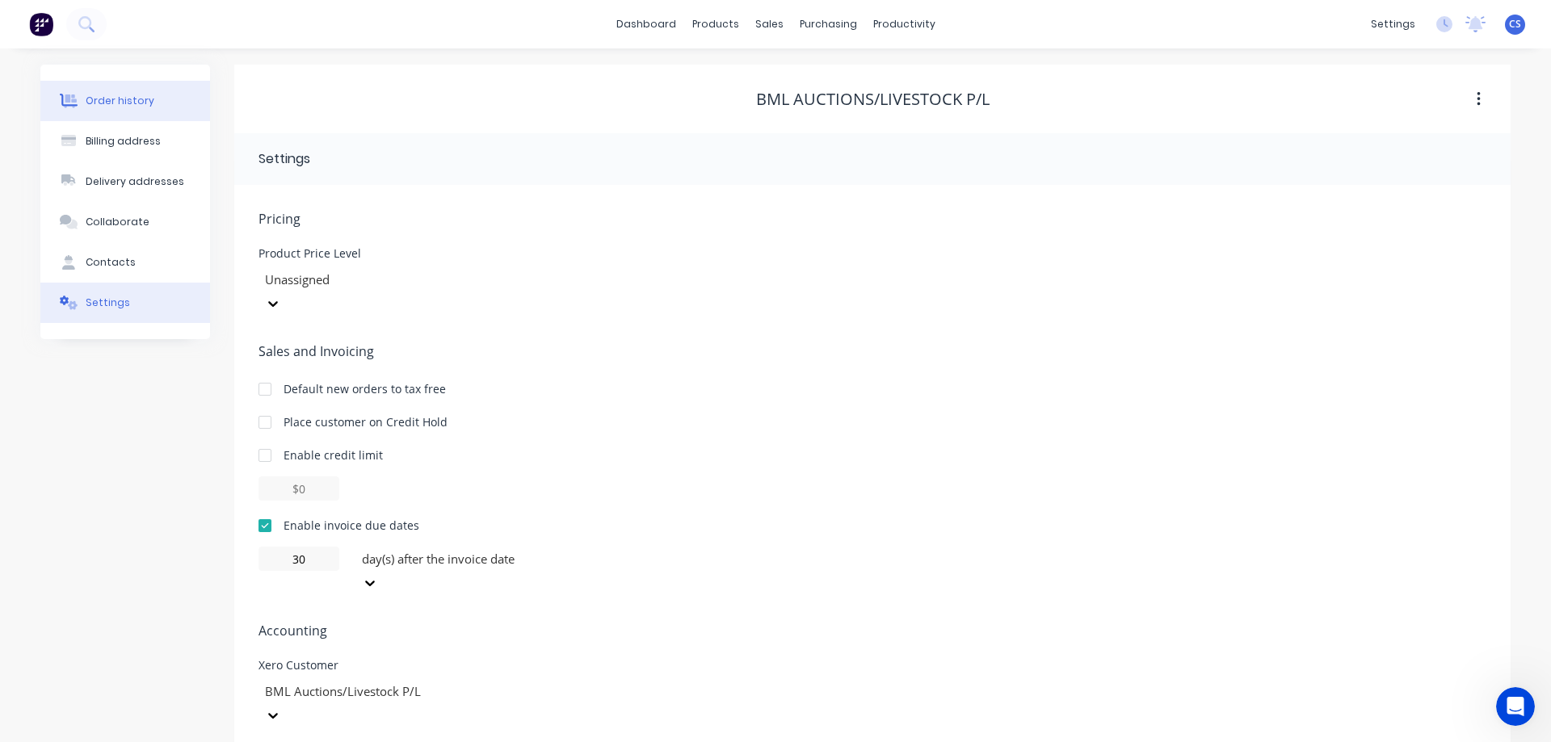
click at [137, 110] on button "Order history" at bounding box center [125, 101] width 170 height 40
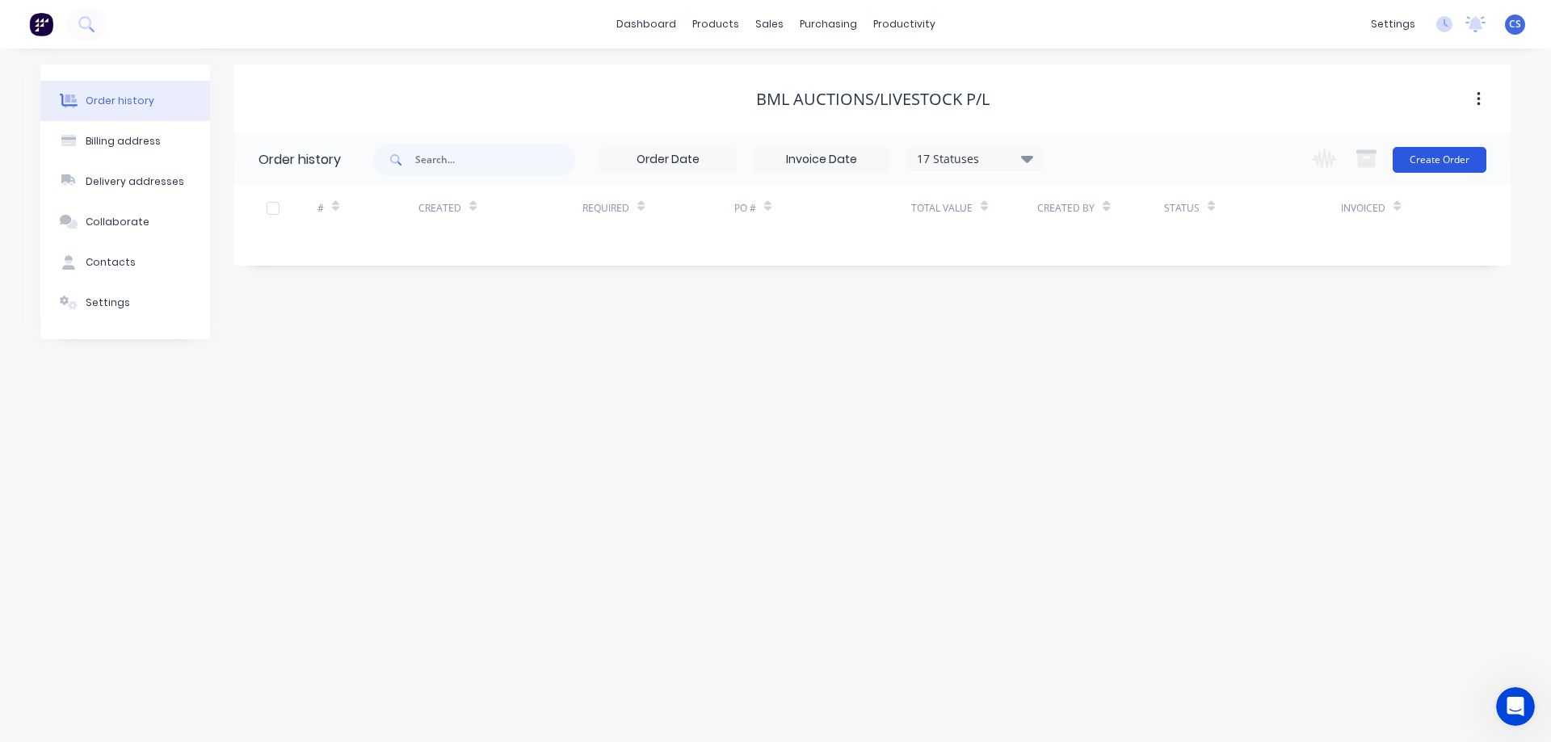
click at [1423, 158] on button "Create Order" at bounding box center [1440, 160] width 94 height 26
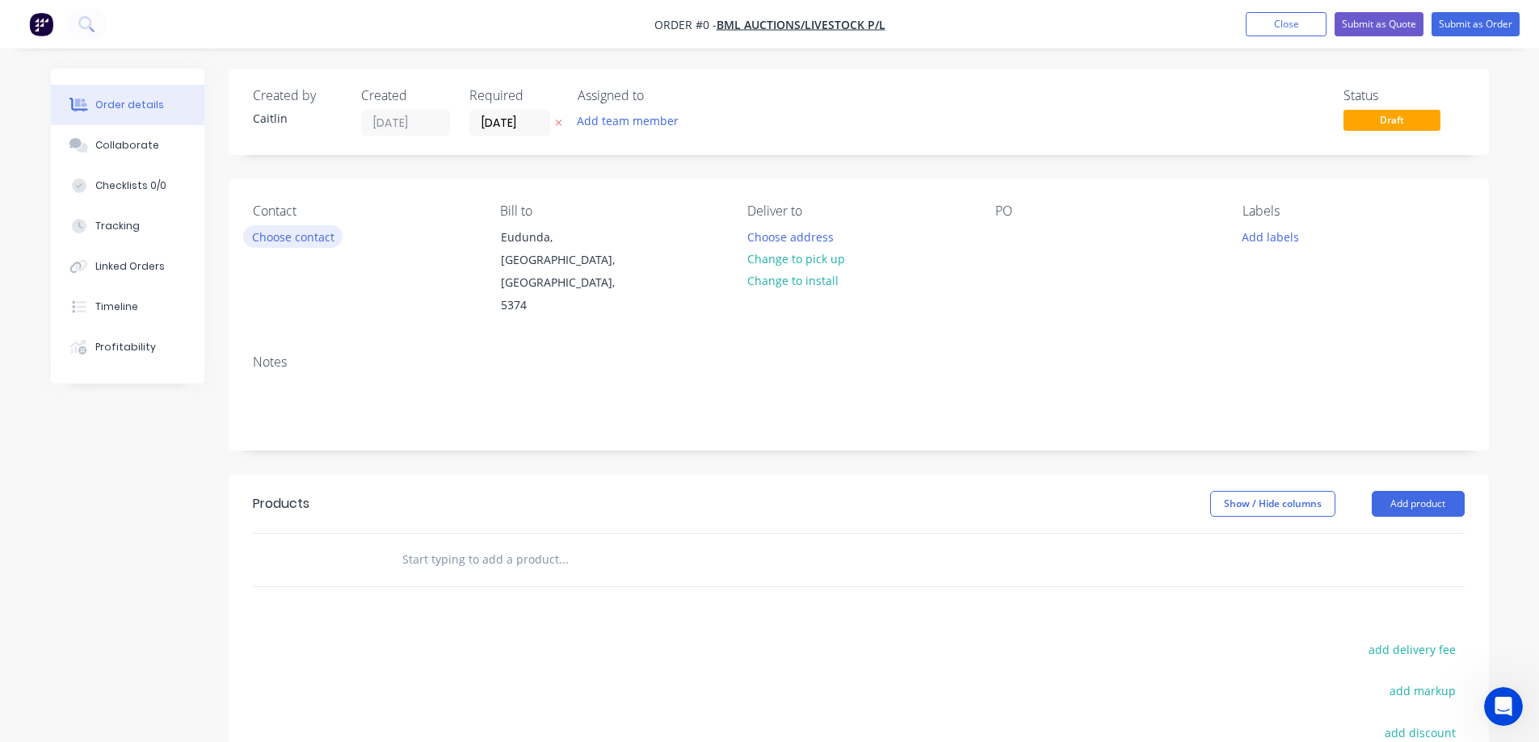
click at [317, 241] on button "Choose contact" at bounding box center [292, 236] width 99 height 22
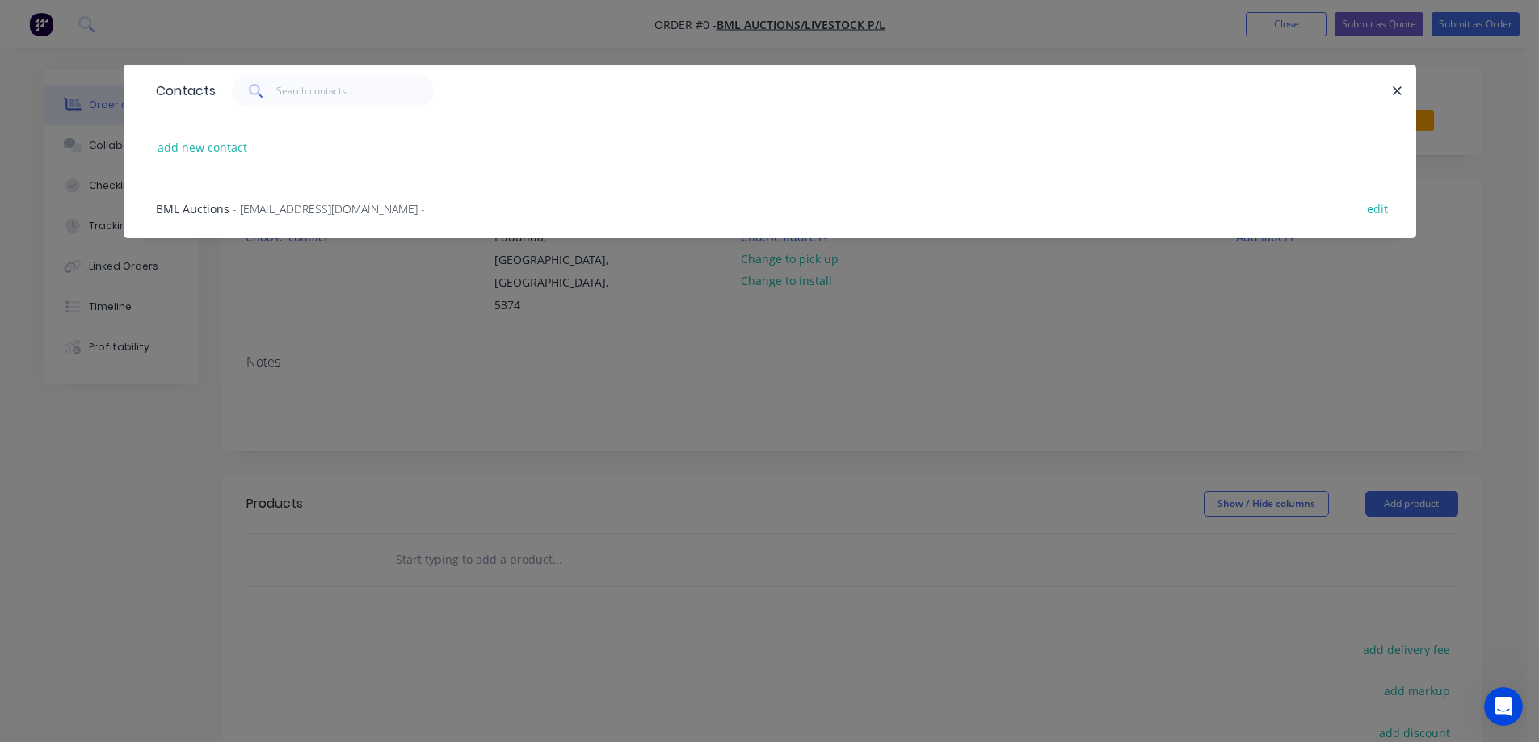
click at [291, 211] on span "- [EMAIL_ADDRESS][DOMAIN_NAME] -" at bounding box center [329, 208] width 192 height 15
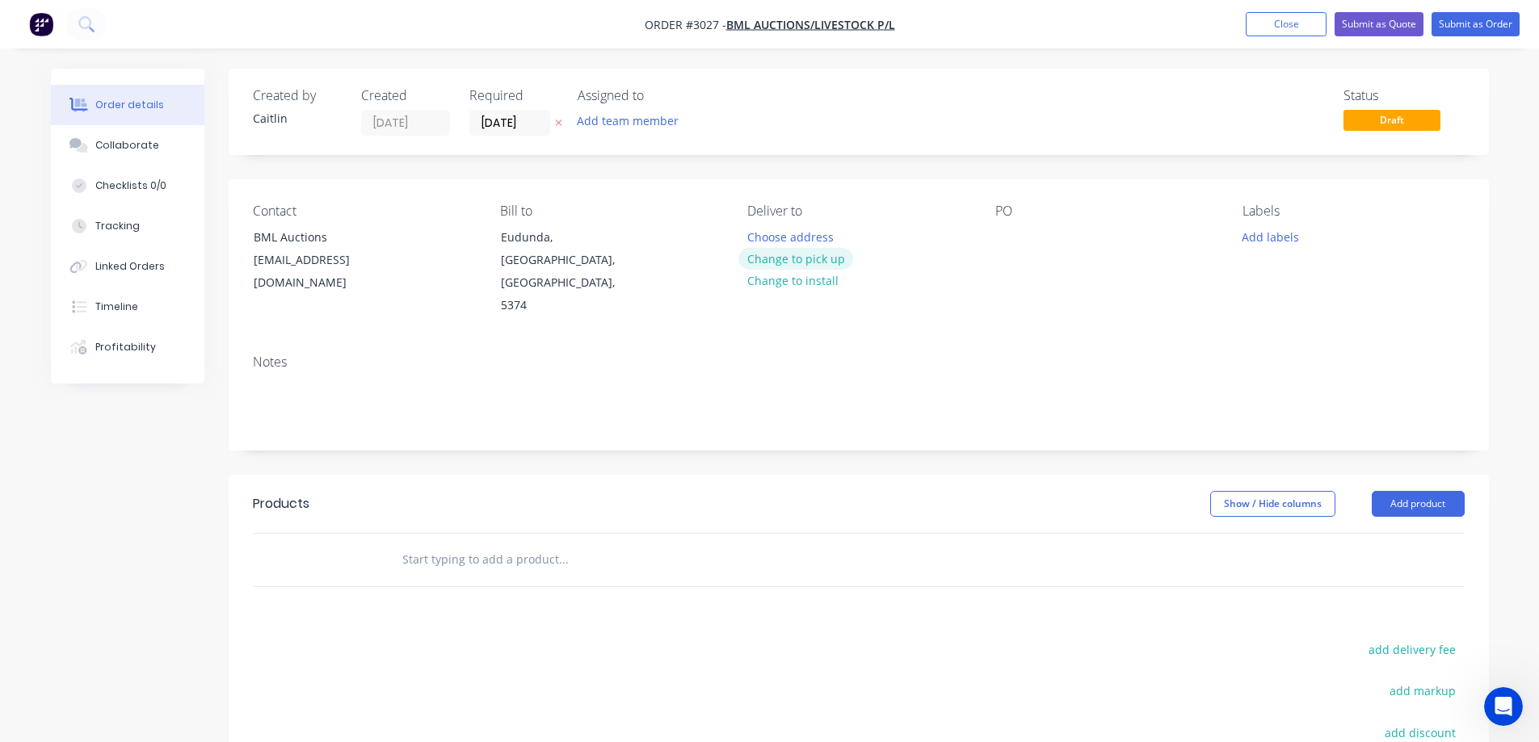
click at [817, 254] on button "Change to pick up" at bounding box center [795, 259] width 115 height 22
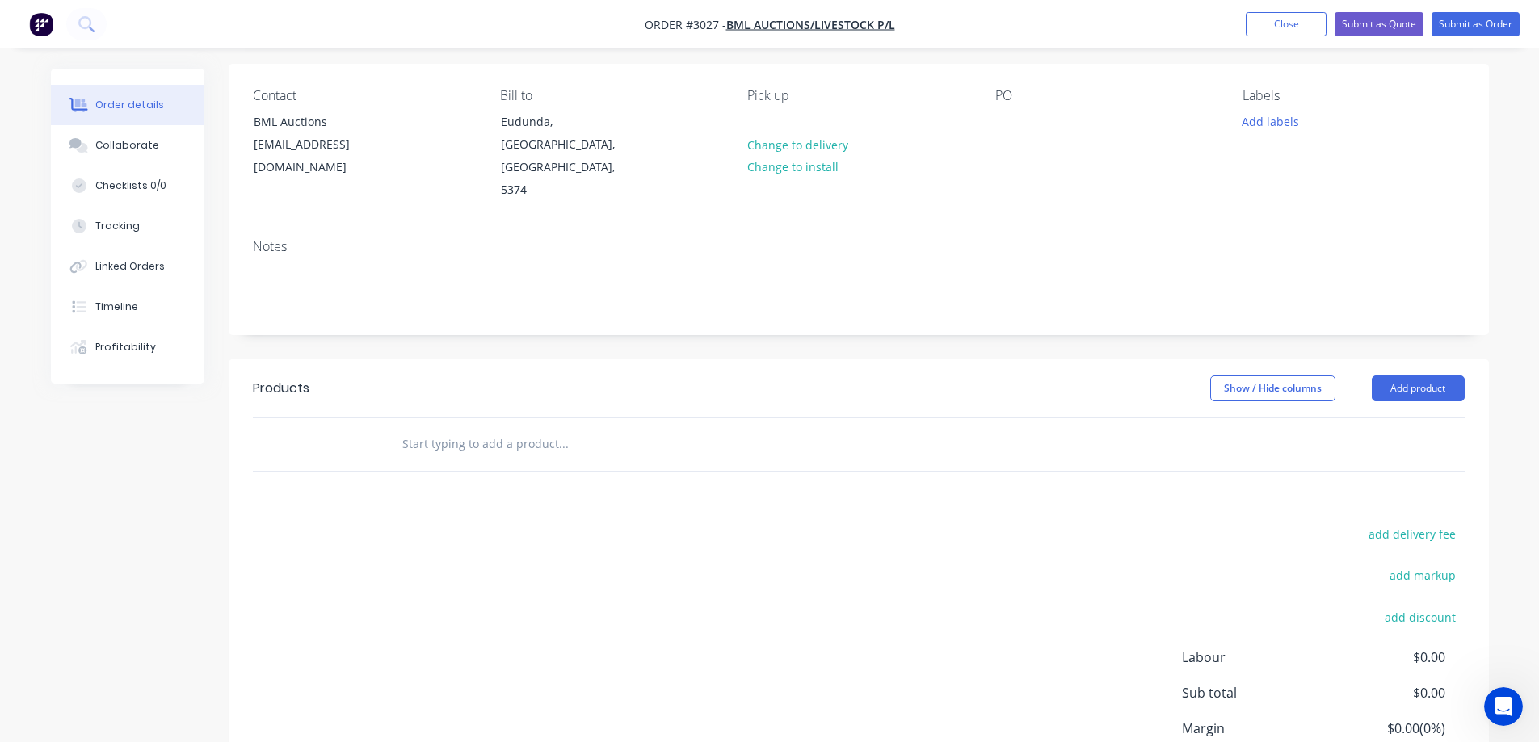
scroll to position [216, 0]
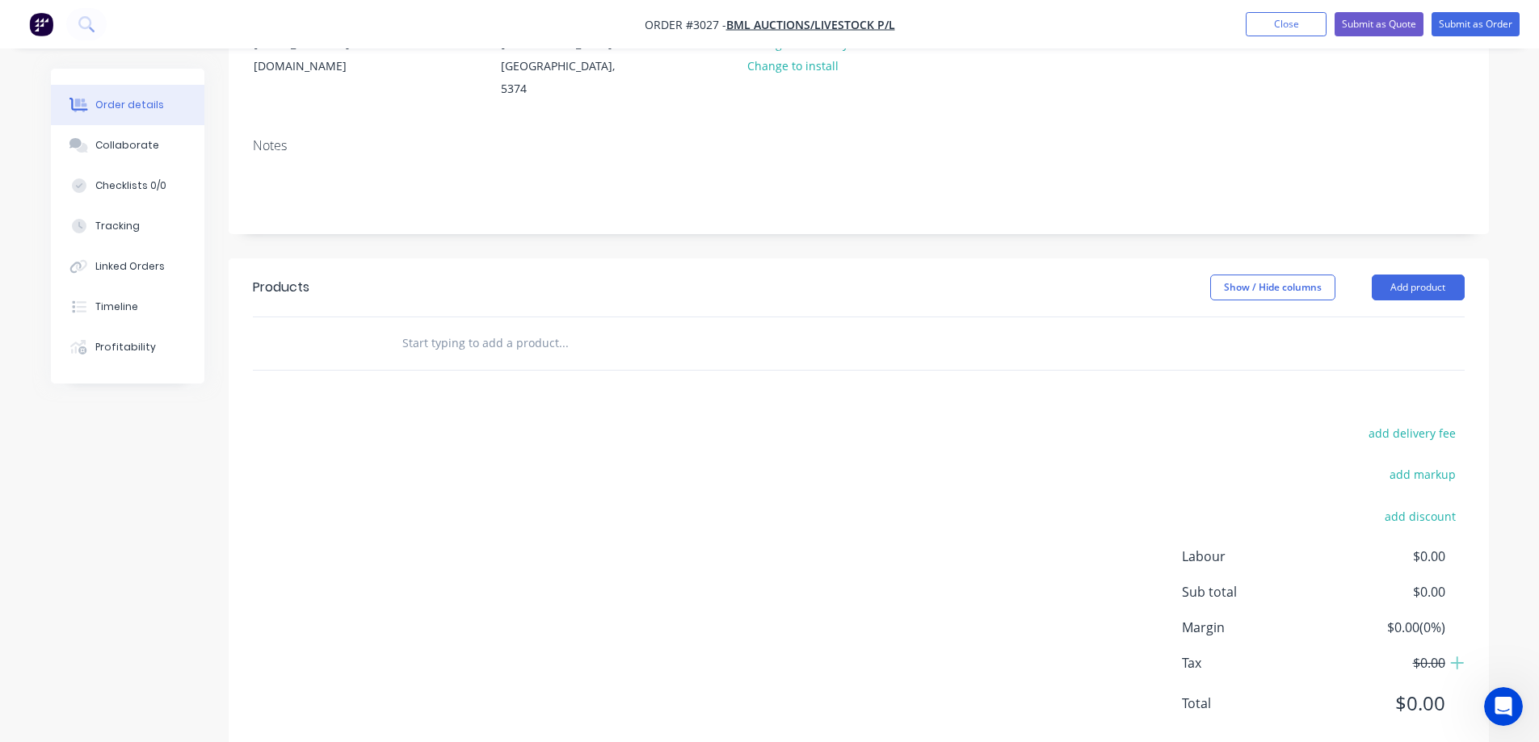
click at [473, 327] on input "text" at bounding box center [562, 343] width 323 height 32
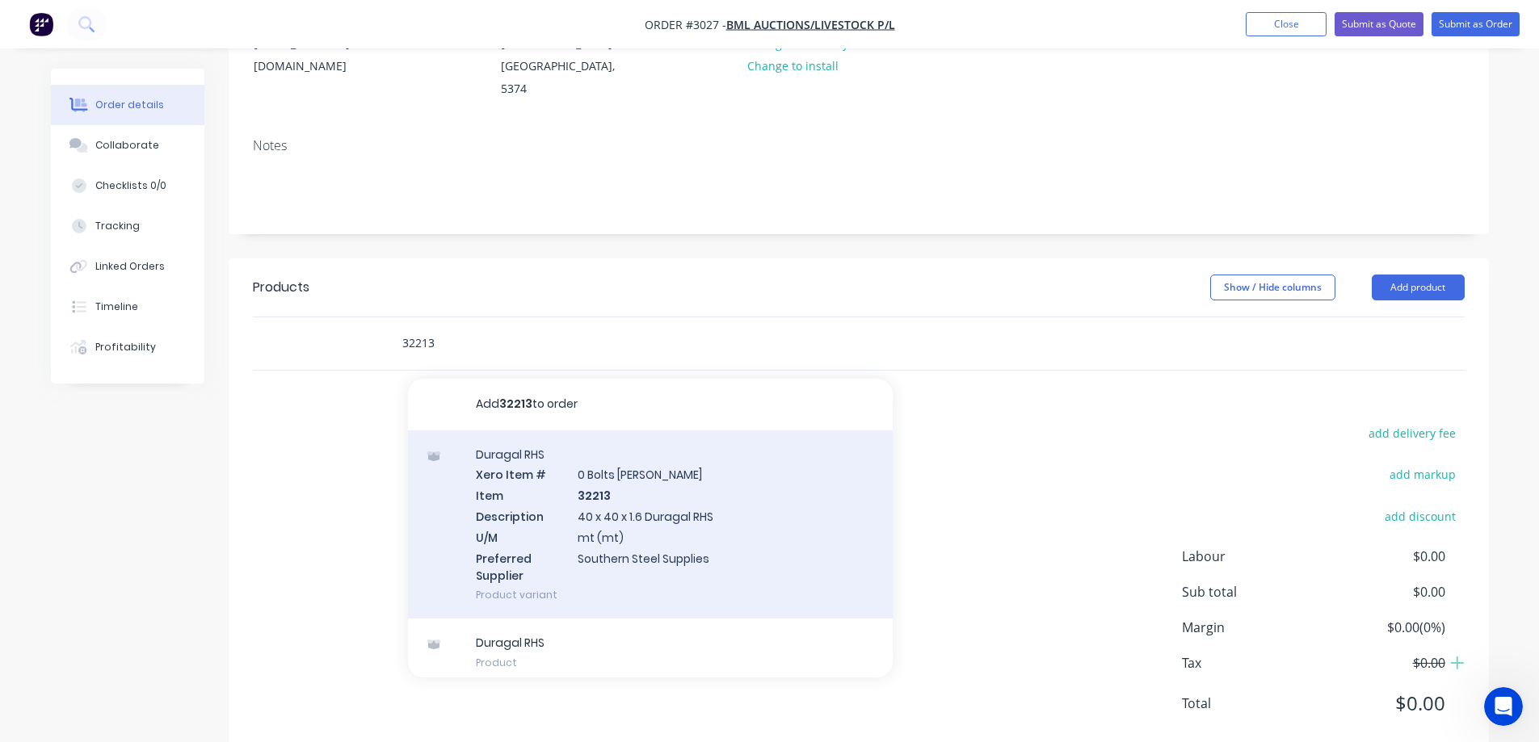
type input "32213"
click at [727, 468] on div "Duragal RHS Xero Item # 0 Bolts Metric Galvanised Item 32213 Description 40 x 4…" at bounding box center [650, 525] width 485 height 189
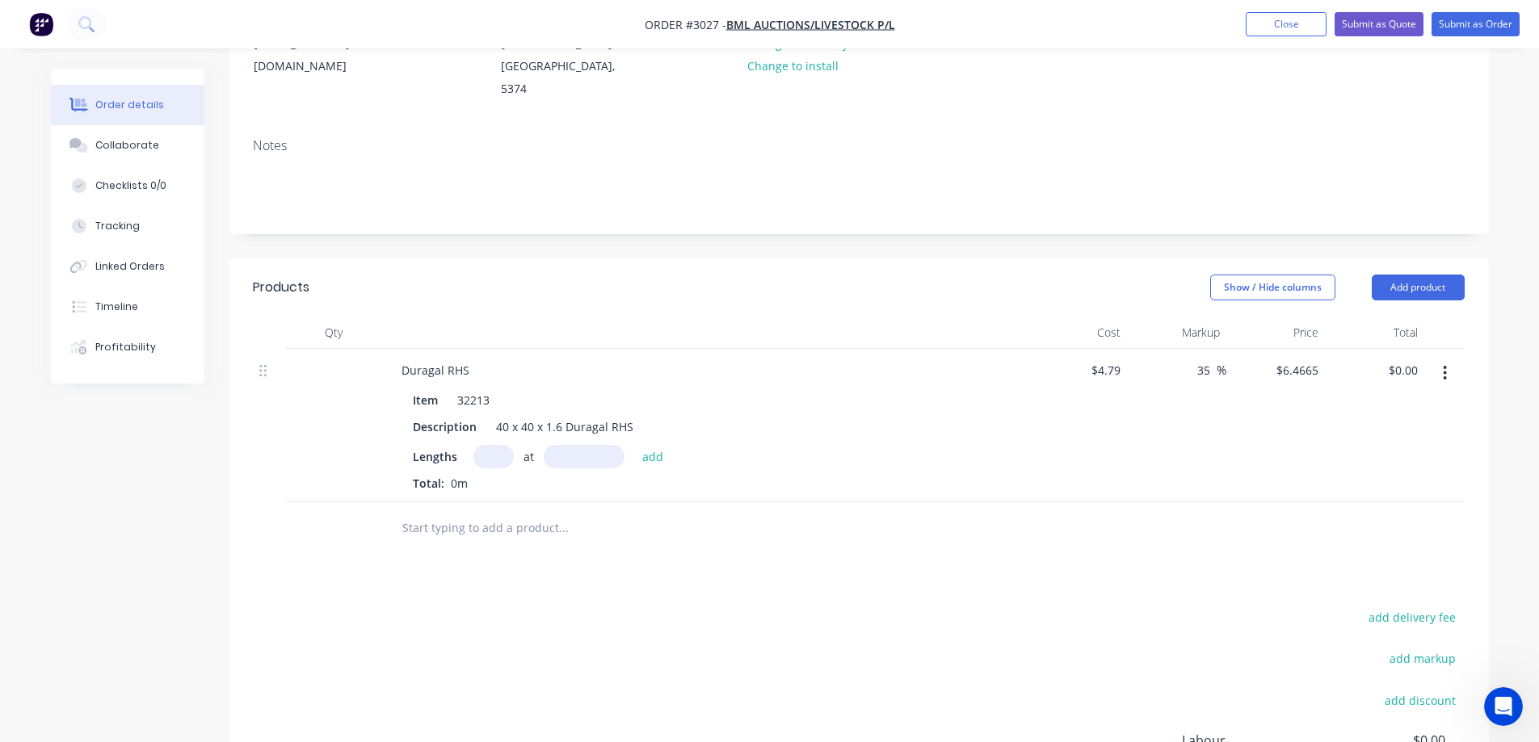
click at [498, 445] on input "text" at bounding box center [493, 456] width 40 height 23
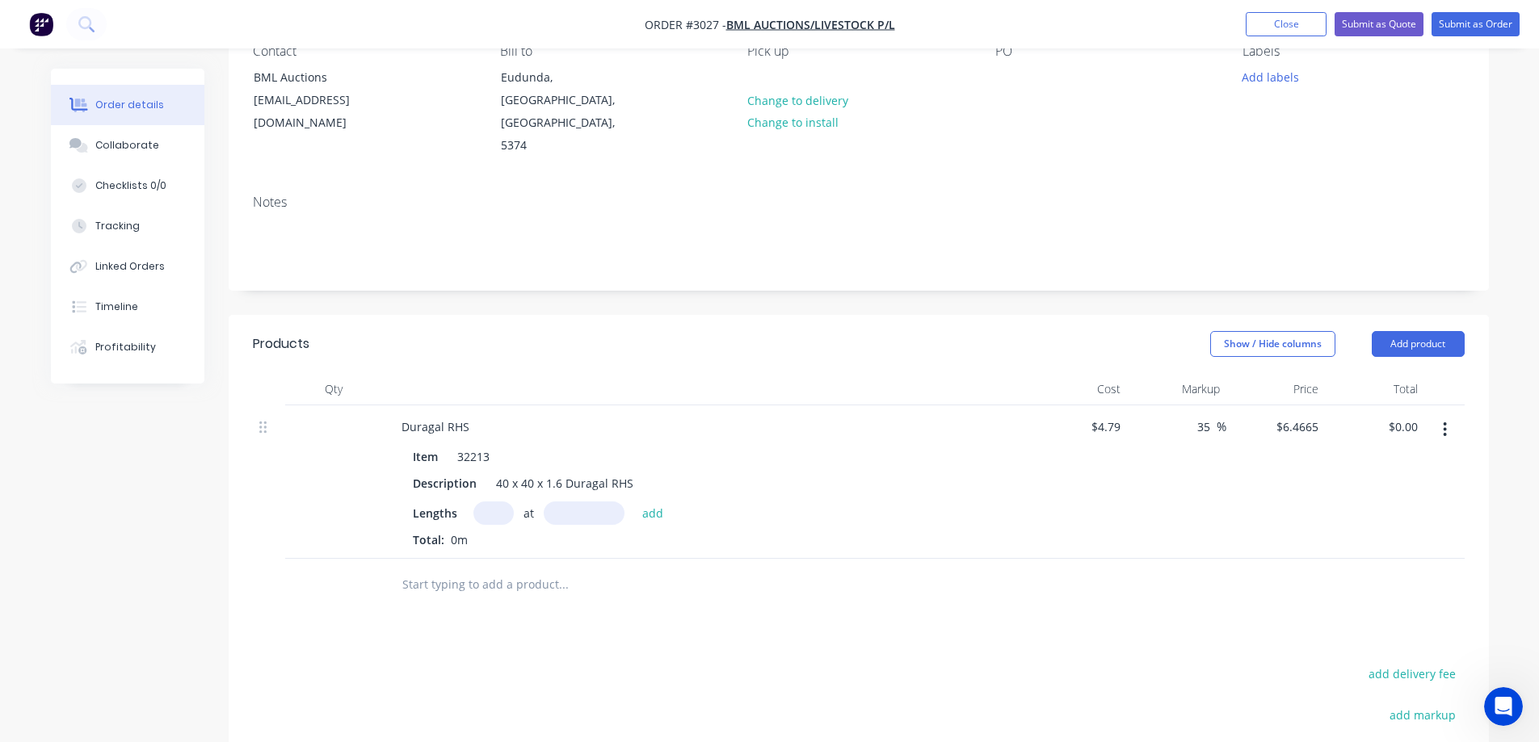
scroll to position [401, 0]
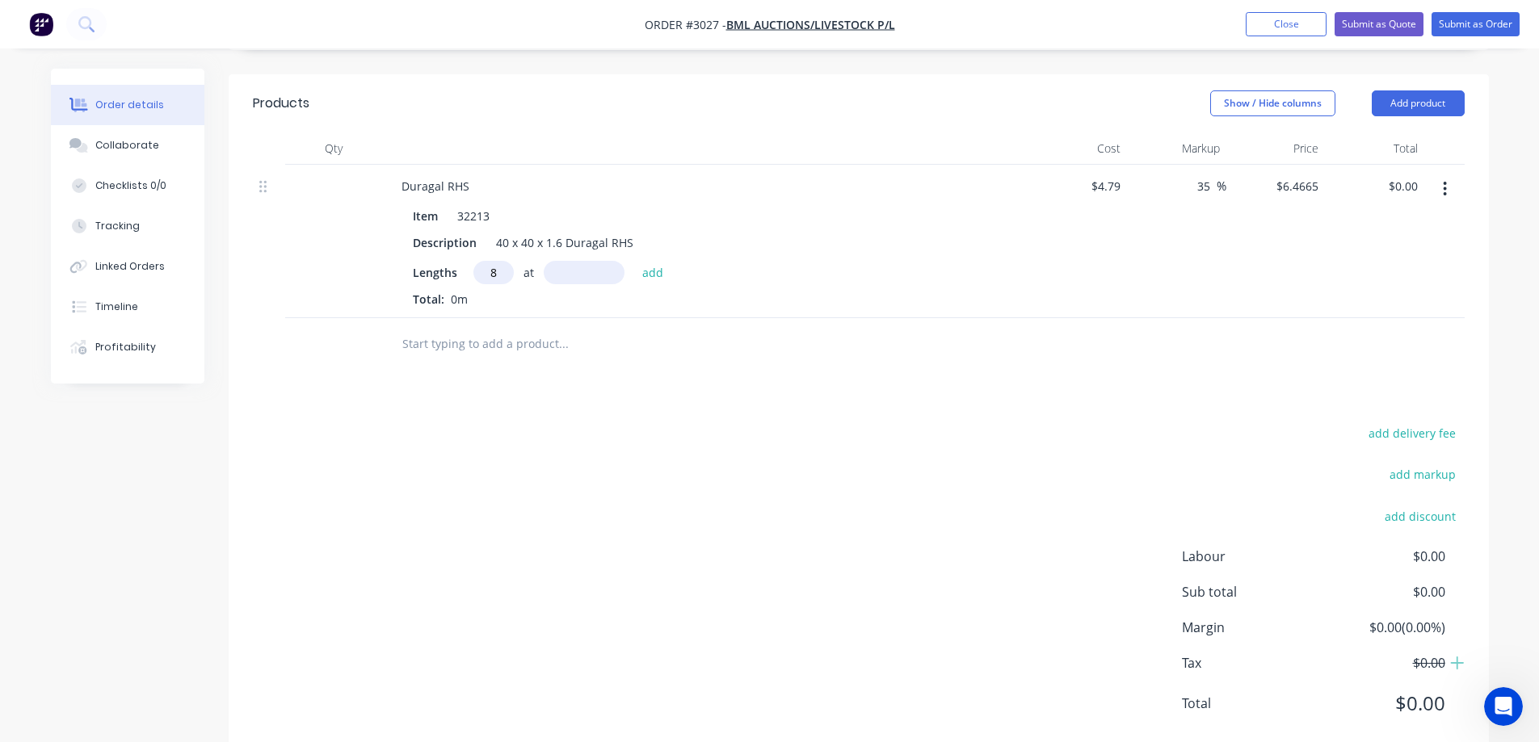
type input "8"
type input "1800mm"
click at [139, 508] on div "Created by [PERSON_NAME] Created [DATE] Required [DATE] Assigned to Add team me…" at bounding box center [770, 225] width 1438 height 1115
click at [658, 261] on button "add" at bounding box center [653, 272] width 38 height 22
type input "$93.12"
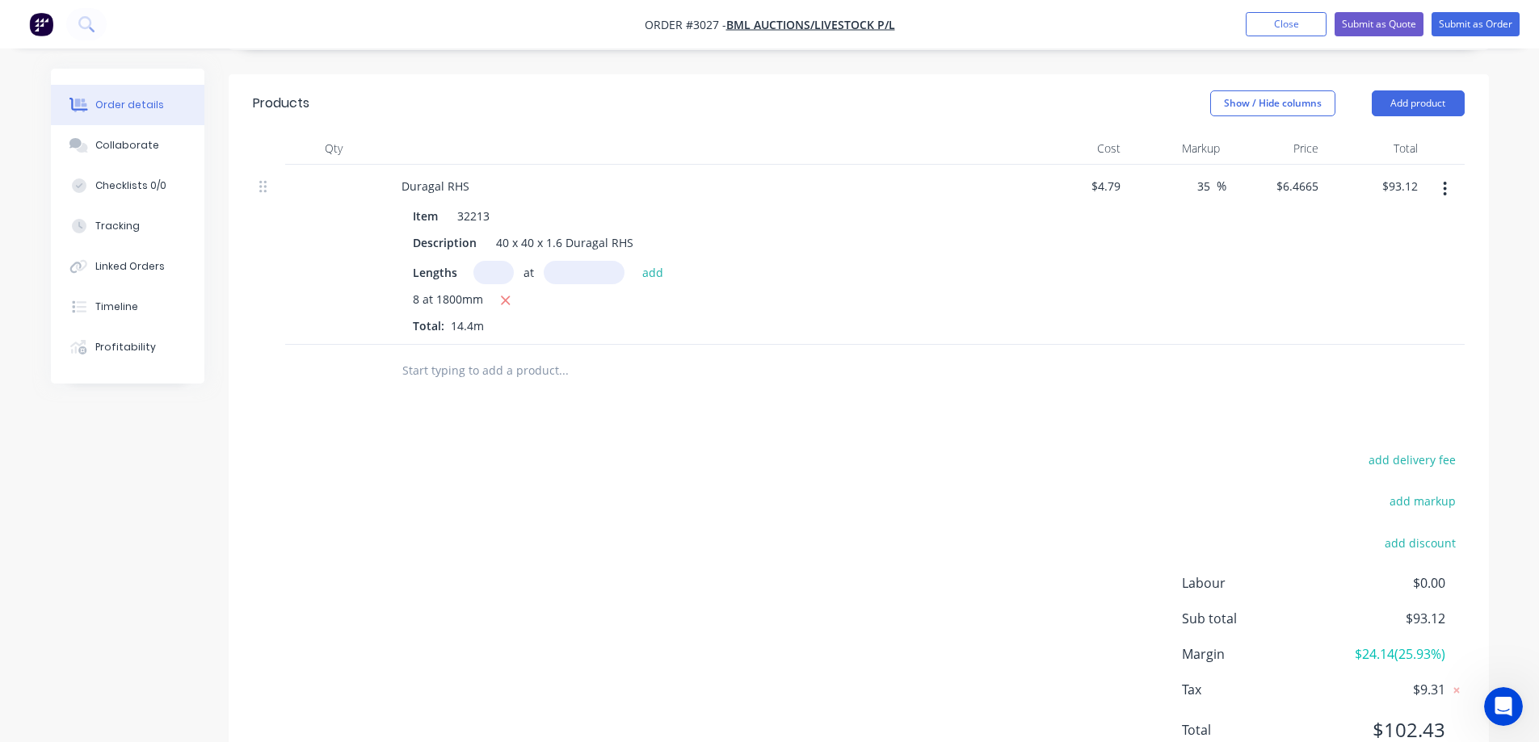
click at [510, 355] on input "text" at bounding box center [562, 371] width 323 height 32
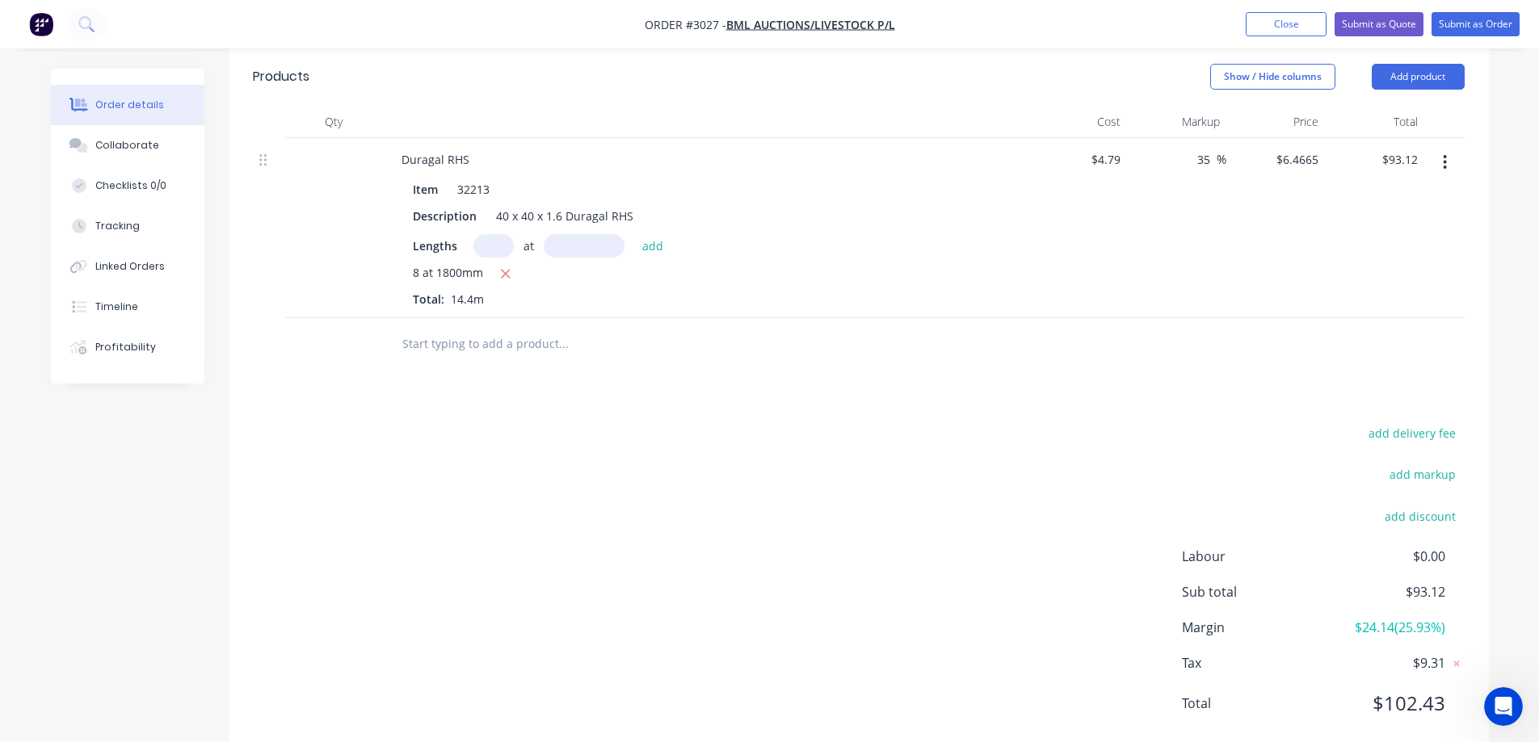
click at [500, 328] on input "text" at bounding box center [562, 344] width 323 height 32
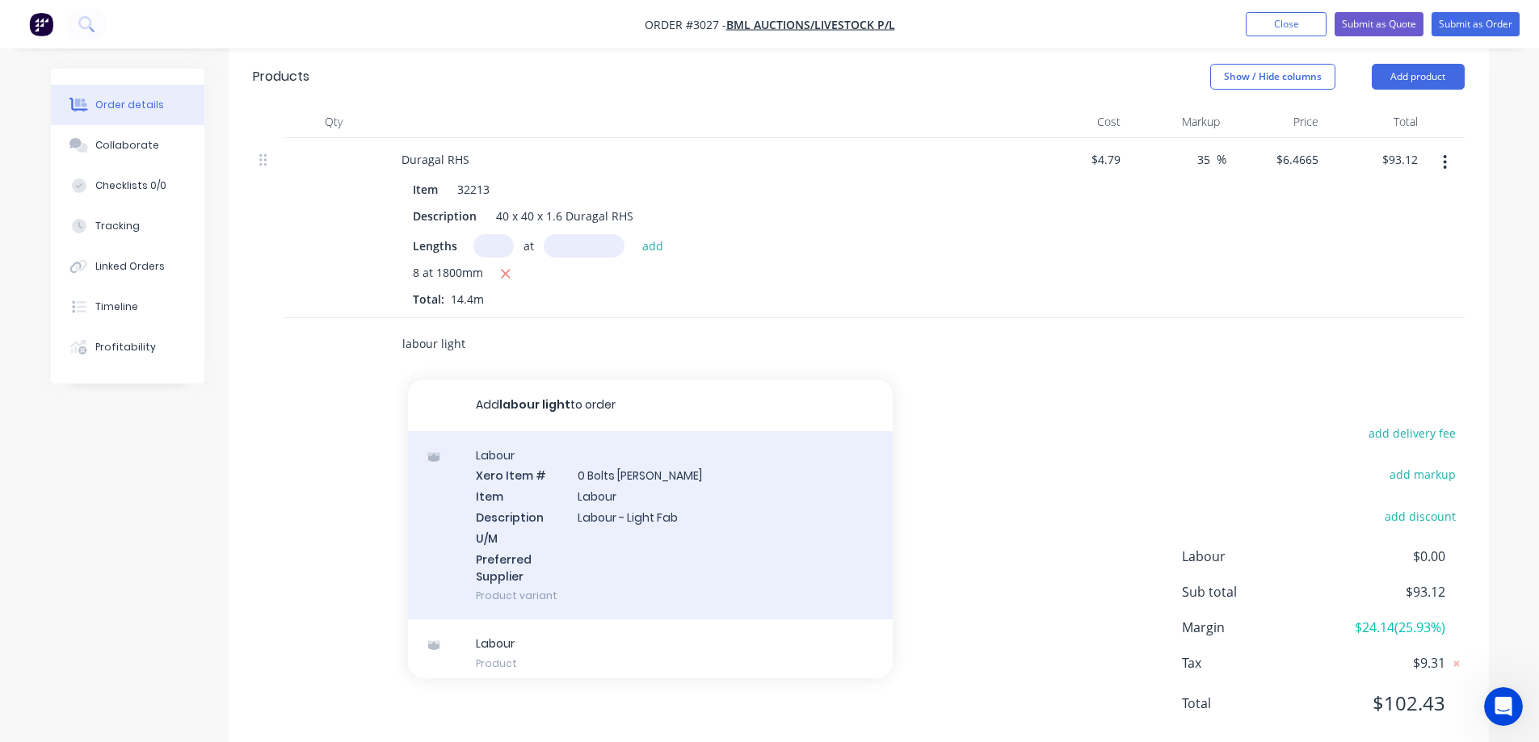
type input "labour light"
click at [754, 473] on div "Labour Xero Item # 0 Bolts [PERSON_NAME] Item Labour Description Labour - Light…" at bounding box center [650, 525] width 485 height 189
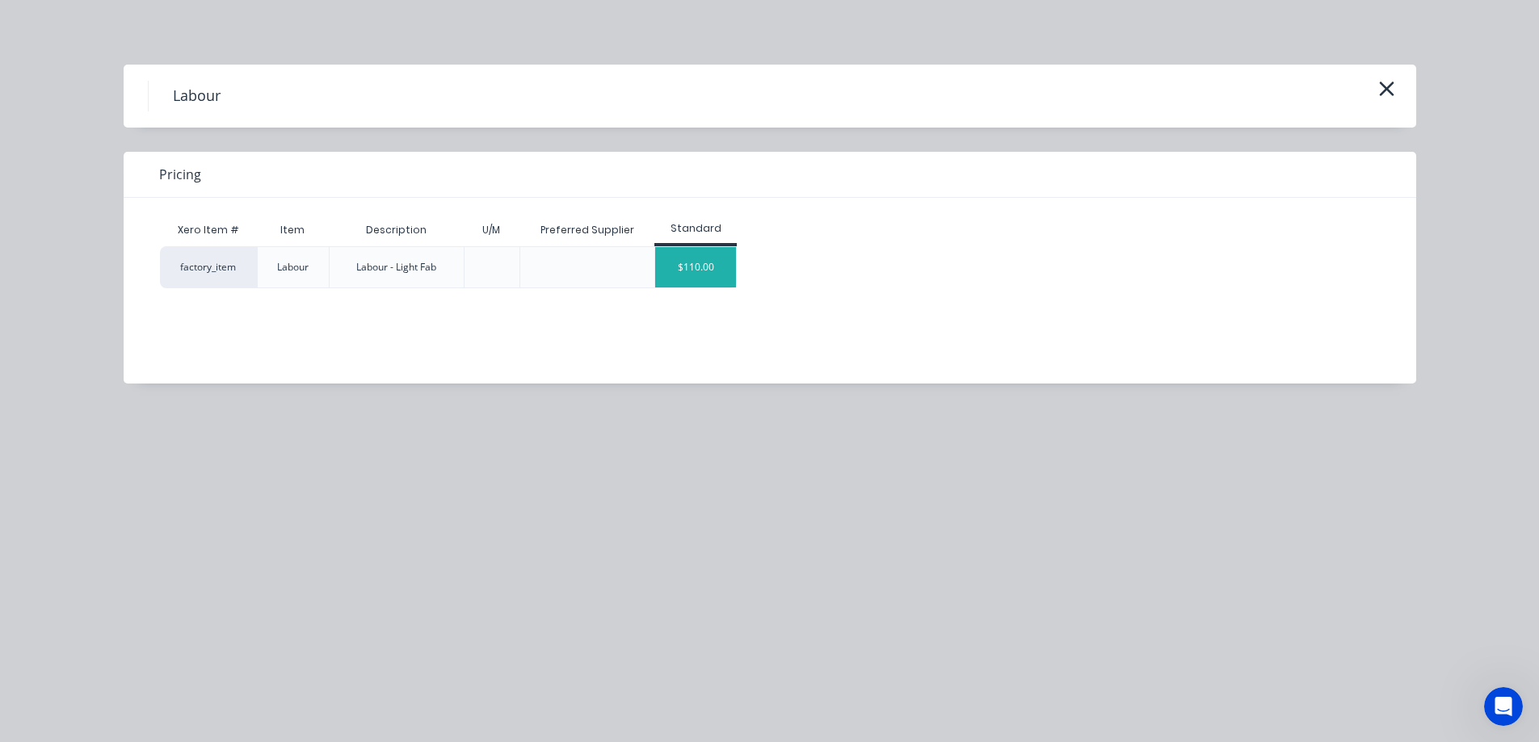
click at [688, 251] on div "$110.00" at bounding box center [695, 267] width 81 height 40
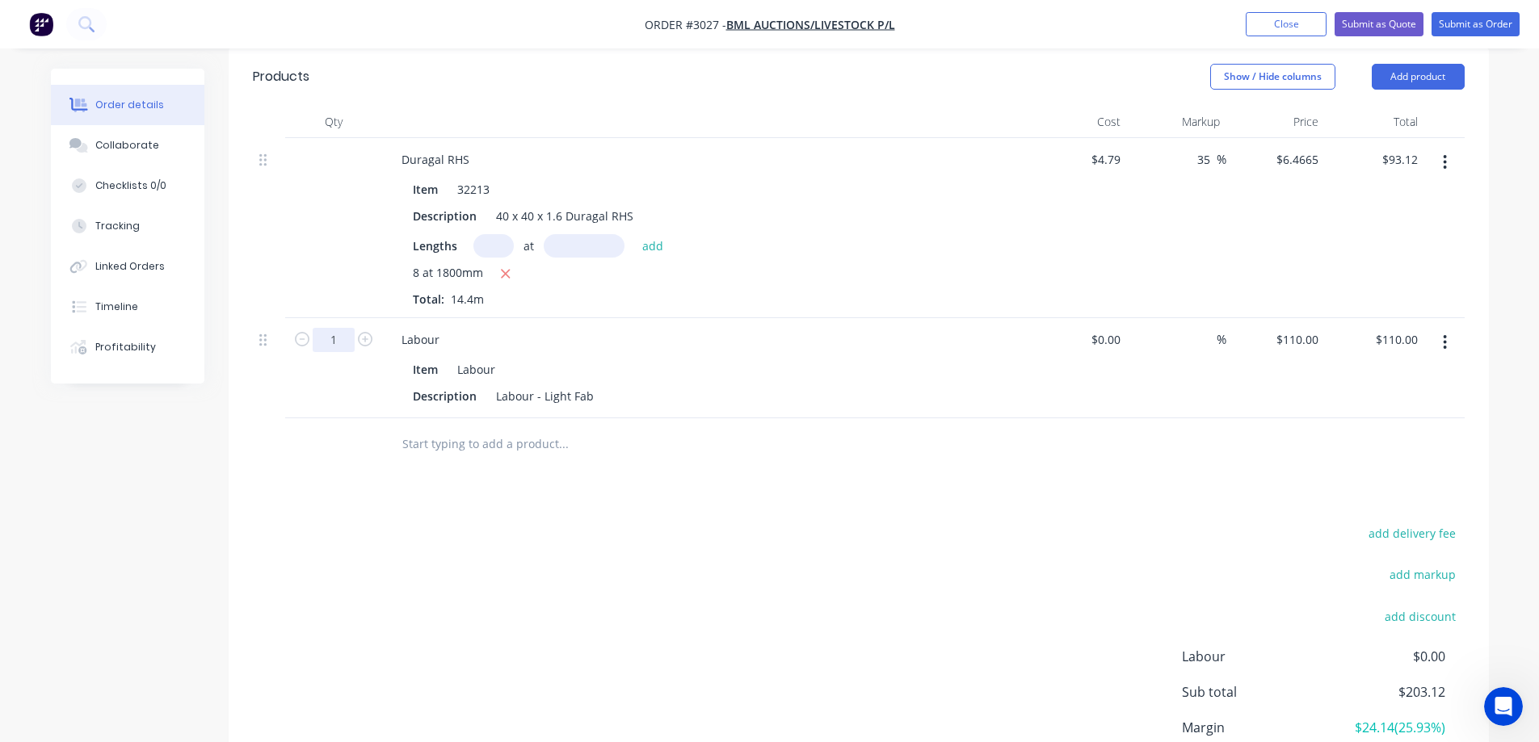
click at [348, 328] on input "1" at bounding box center [334, 340] width 42 height 24
click at [104, 616] on div "Created by [PERSON_NAME] Created [DATE] Required [DATE] Assigned to Add team me…" at bounding box center [770, 262] width 1438 height 1242
type input "0.17"
type input "$18.70"
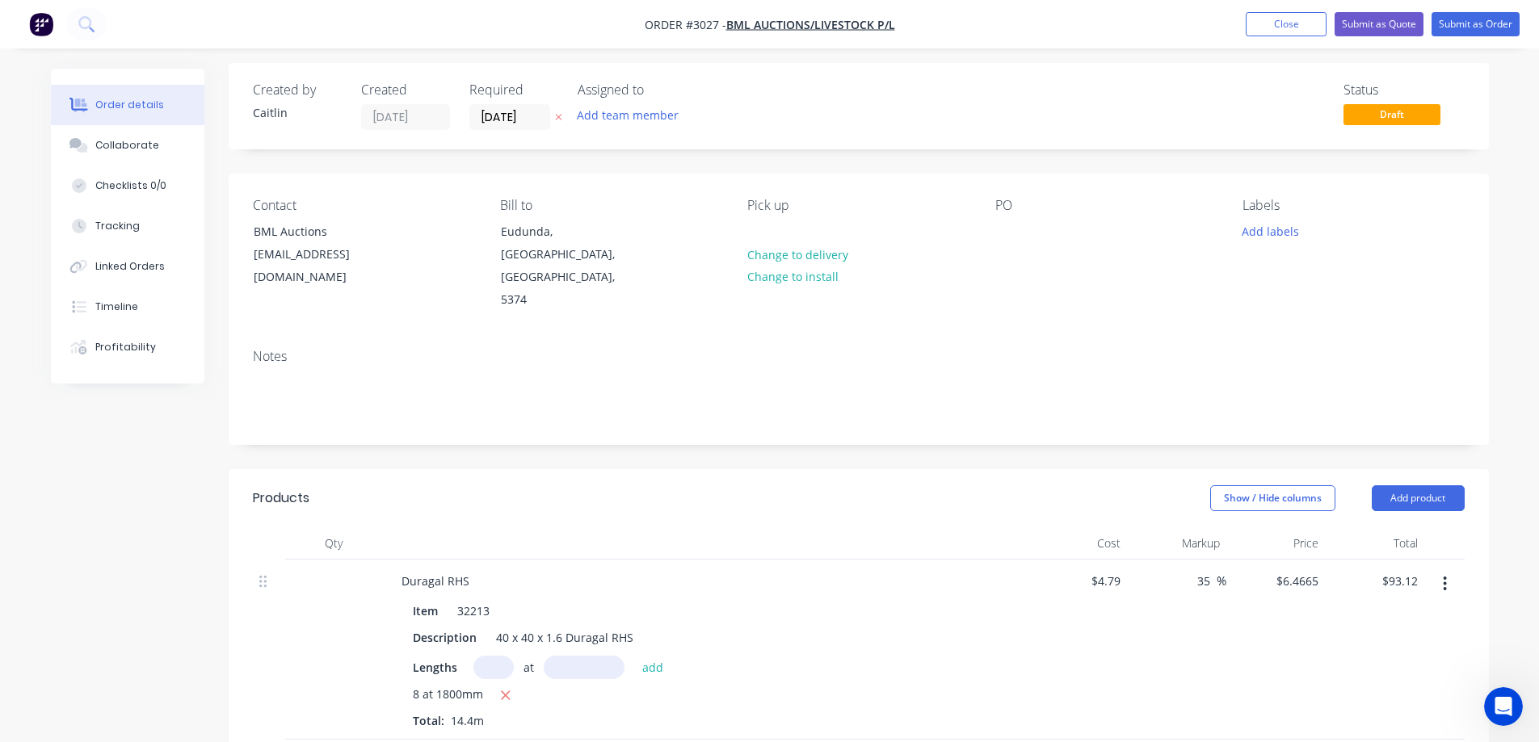
scroll to position [0, 0]
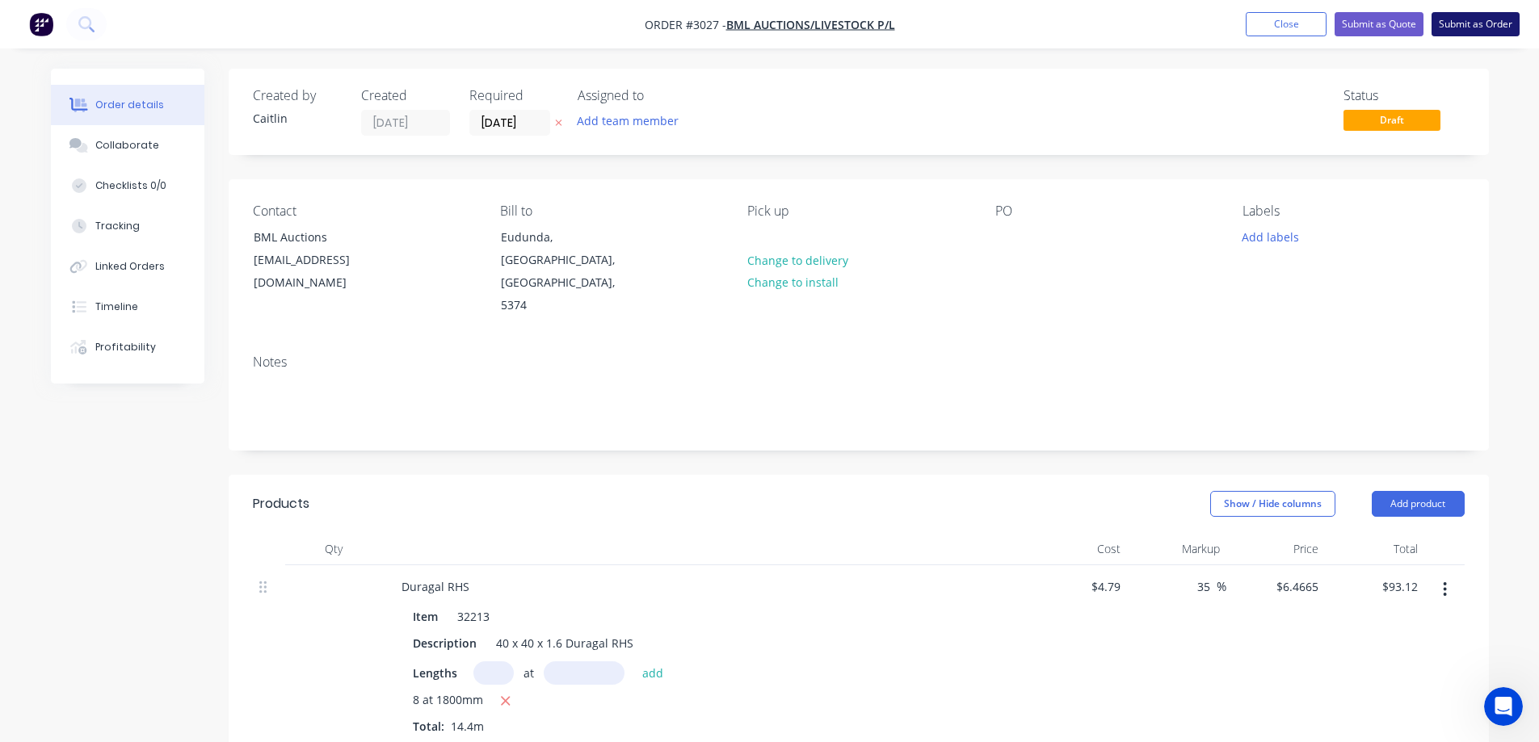
click at [1463, 31] on button "Submit as Order" at bounding box center [1475, 24] width 88 height 24
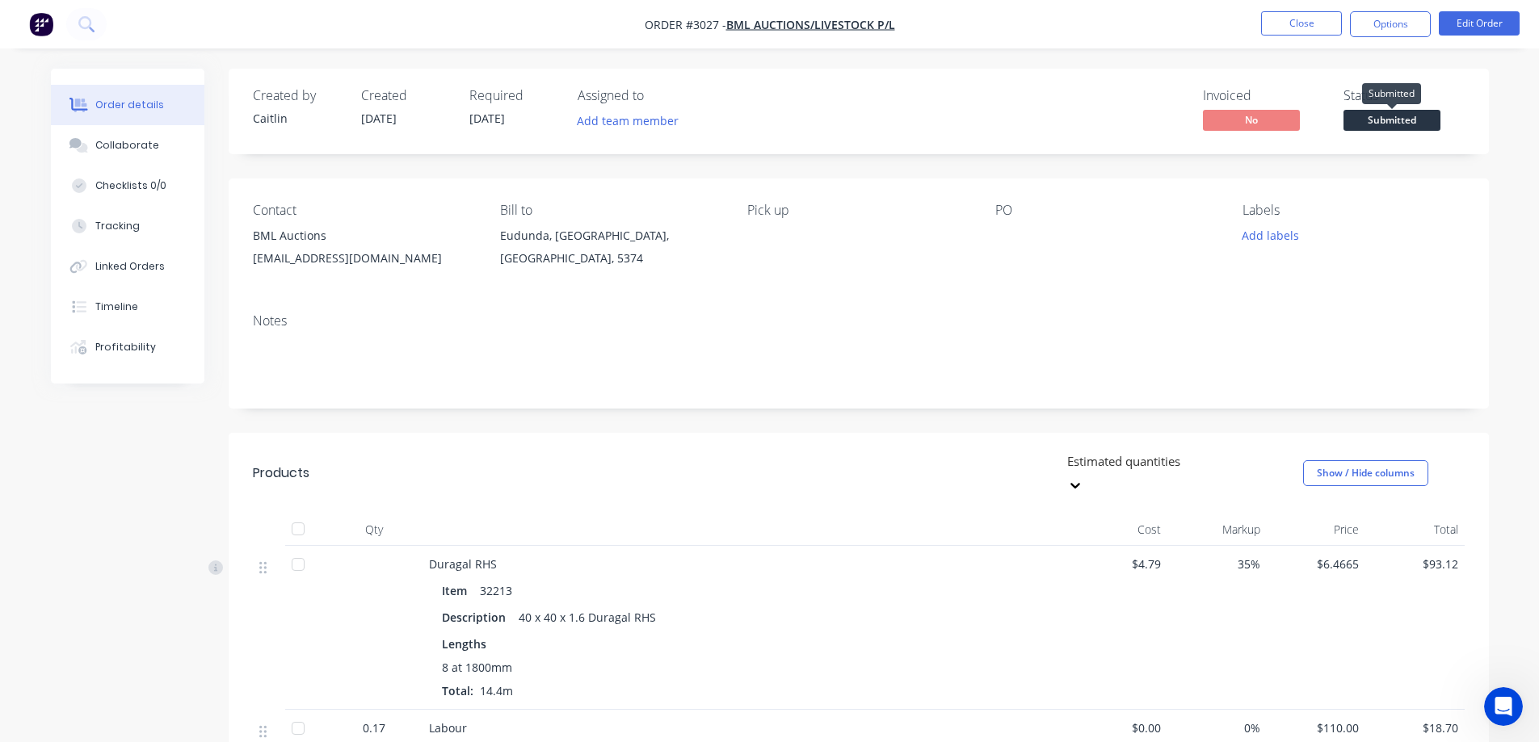
click at [1406, 115] on span "Submitted" at bounding box center [1391, 120] width 97 height 20
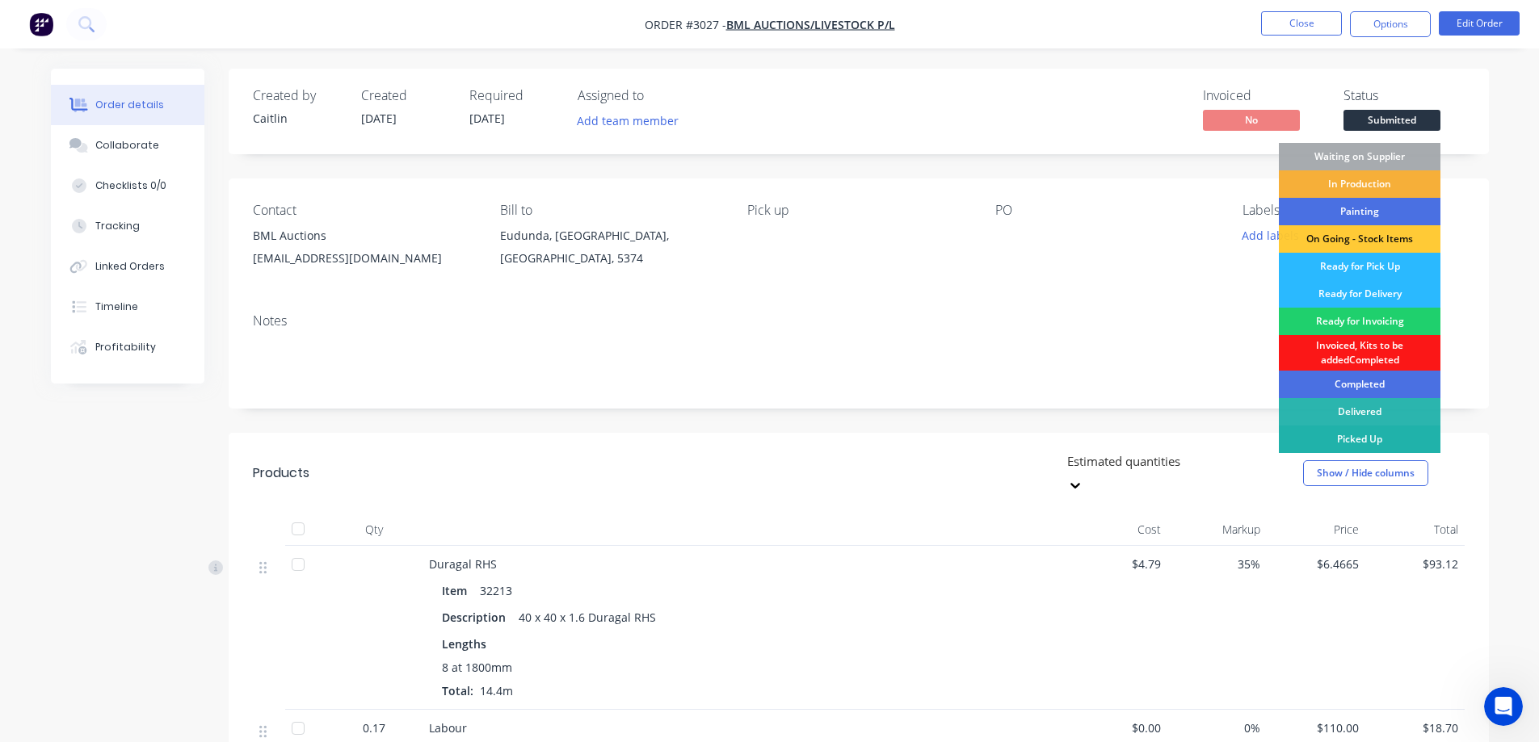
click at [1393, 440] on div "Picked Up" at bounding box center [1360, 439] width 162 height 27
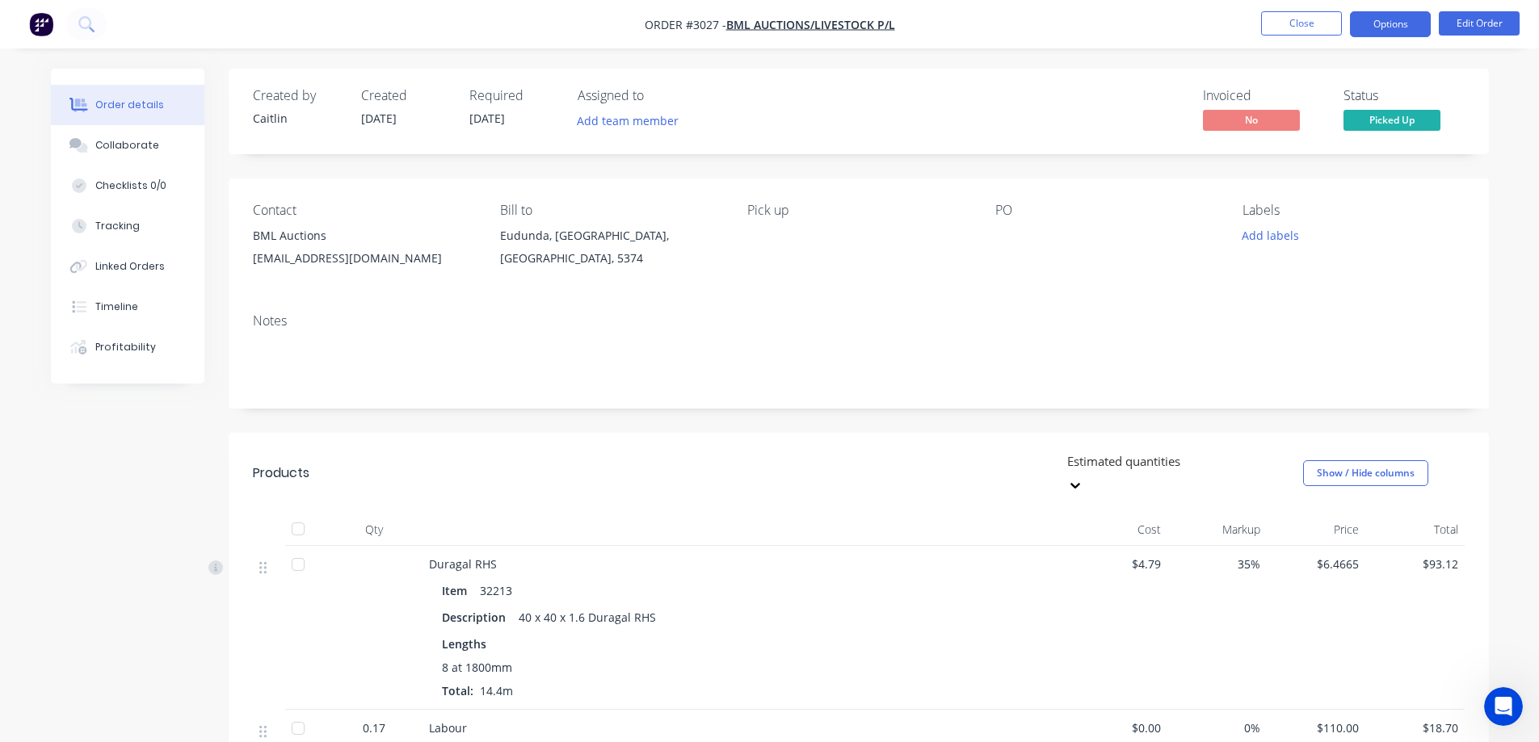
click at [1397, 19] on button "Options" at bounding box center [1390, 24] width 81 height 26
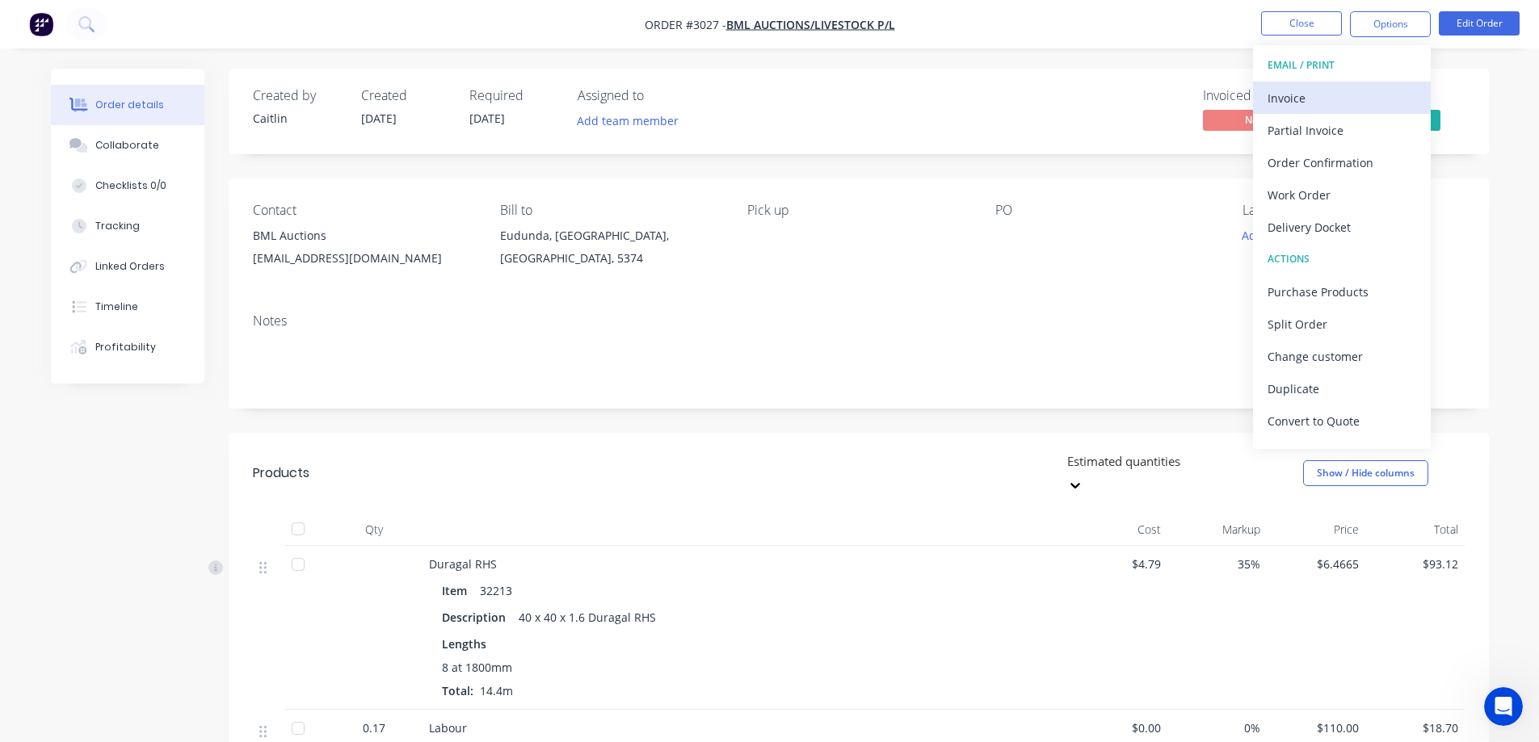
click at [1331, 93] on div "Invoice" at bounding box center [1341, 97] width 149 height 23
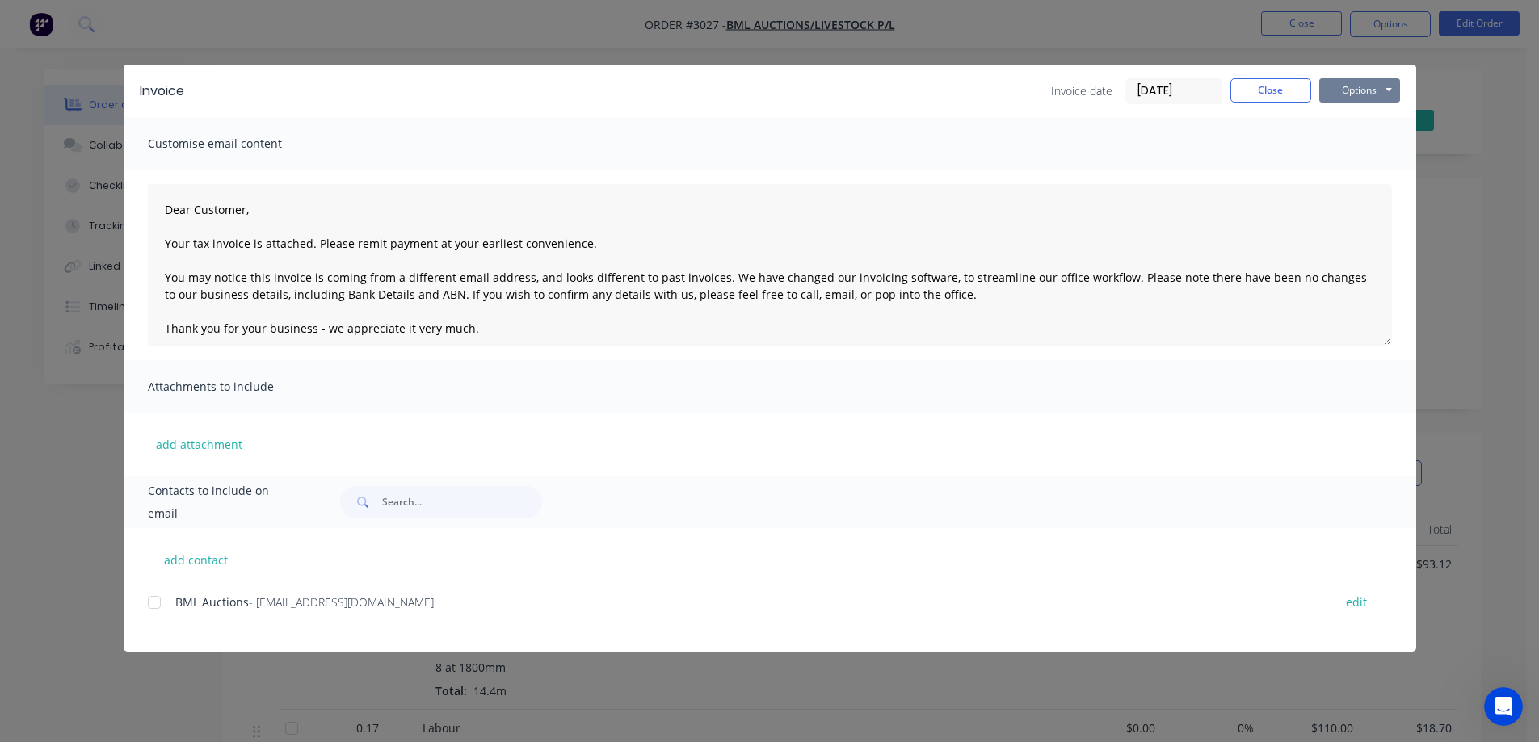
click at [1336, 93] on button "Options" at bounding box center [1359, 90] width 81 height 24
click at [1342, 112] on button "Preview" at bounding box center [1370, 119] width 103 height 27
click at [149, 607] on div at bounding box center [154, 602] width 32 height 32
click at [1350, 94] on button "Options" at bounding box center [1359, 90] width 81 height 24
click at [1373, 174] on button "Email" at bounding box center [1370, 172] width 103 height 27
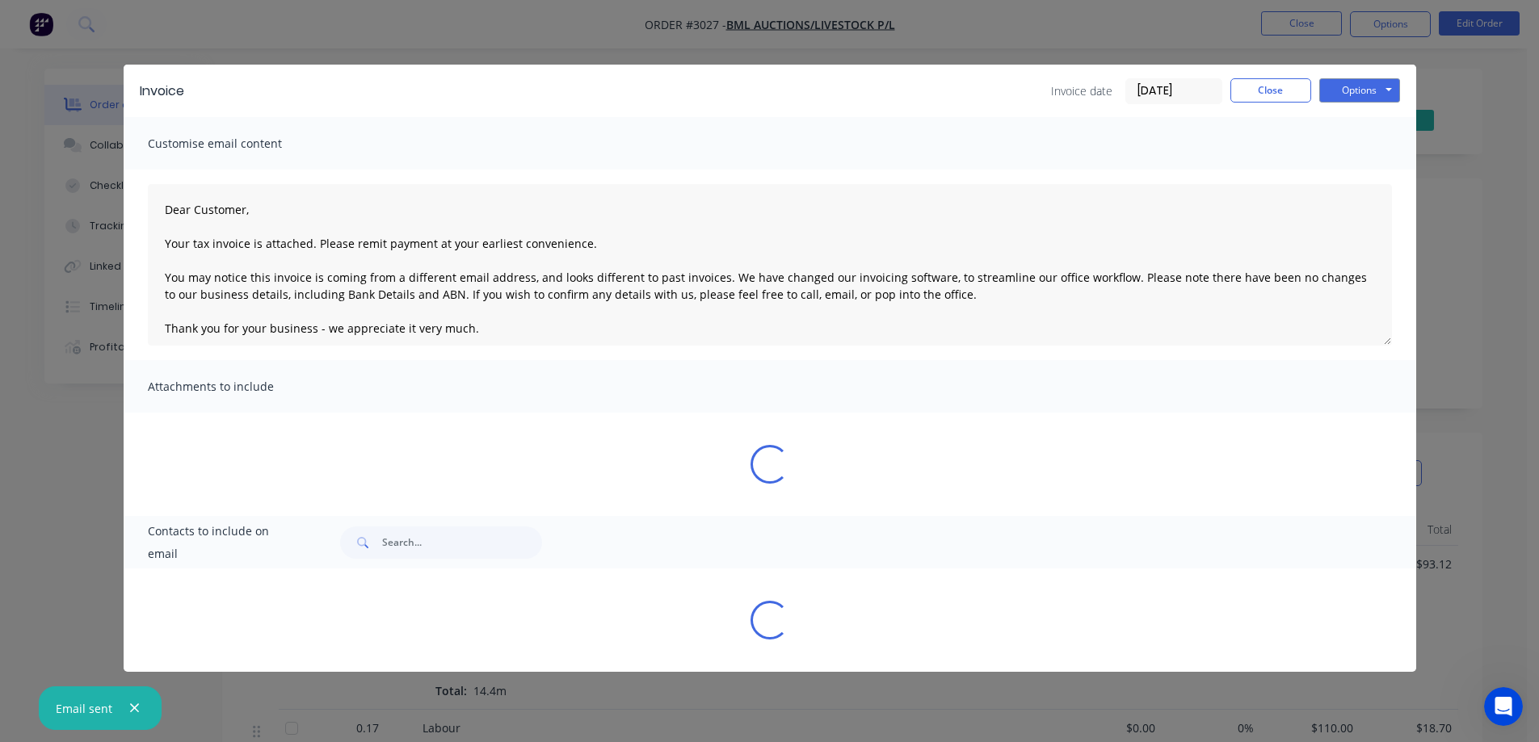
type textarea "Dear Customer, Your tax invoice is attached. Please remit payment at your earli…"
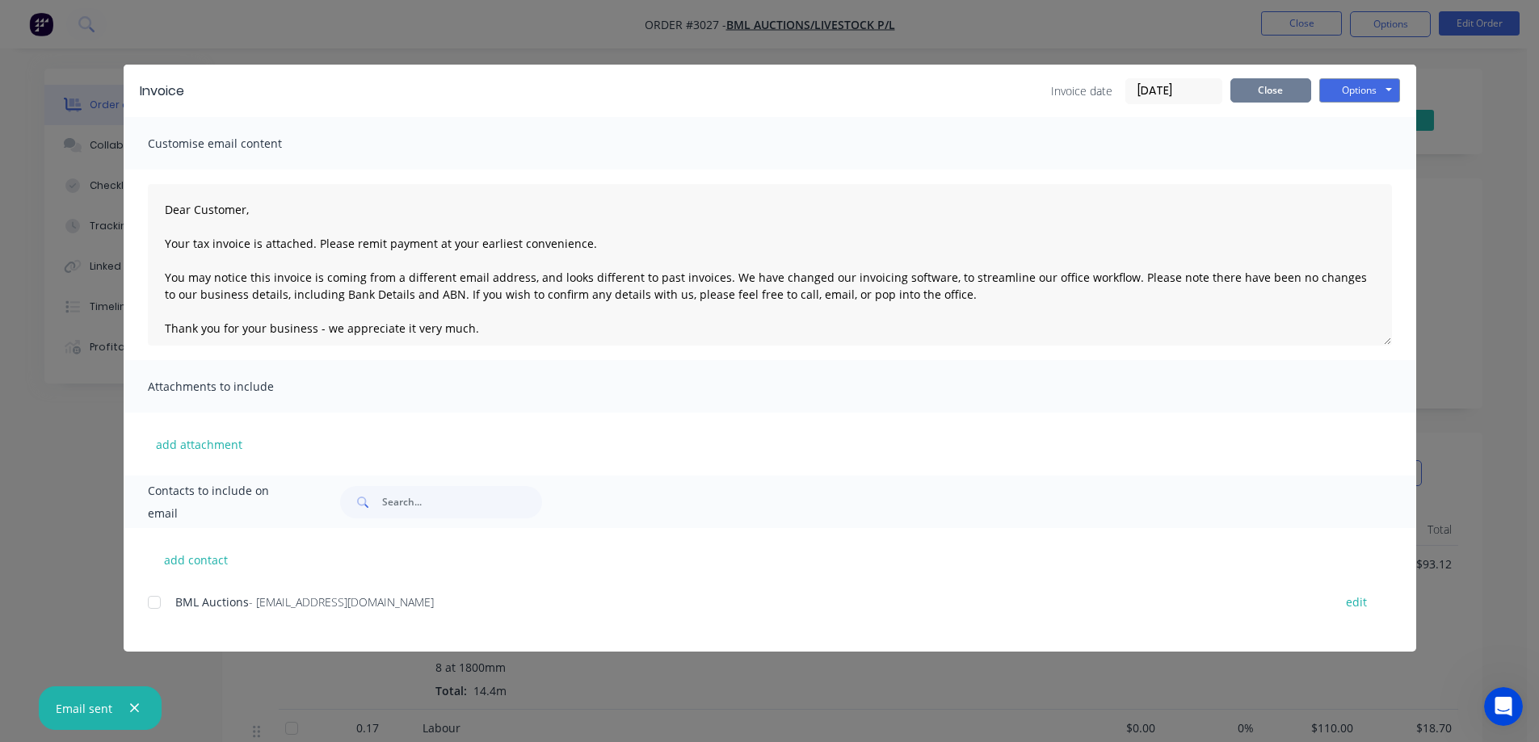
click at [1275, 100] on button "Close" at bounding box center [1270, 90] width 81 height 24
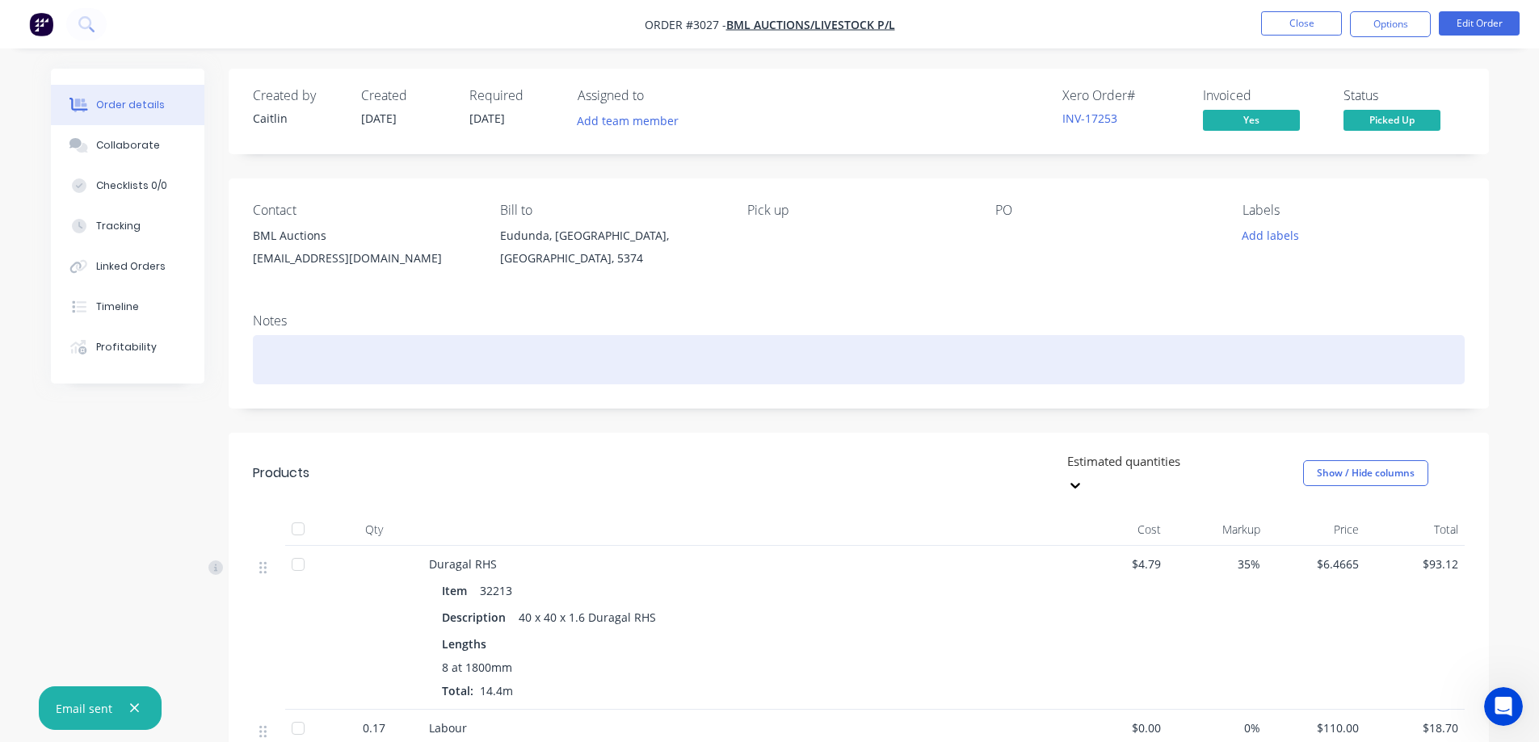
click at [519, 351] on div at bounding box center [859, 359] width 1212 height 49
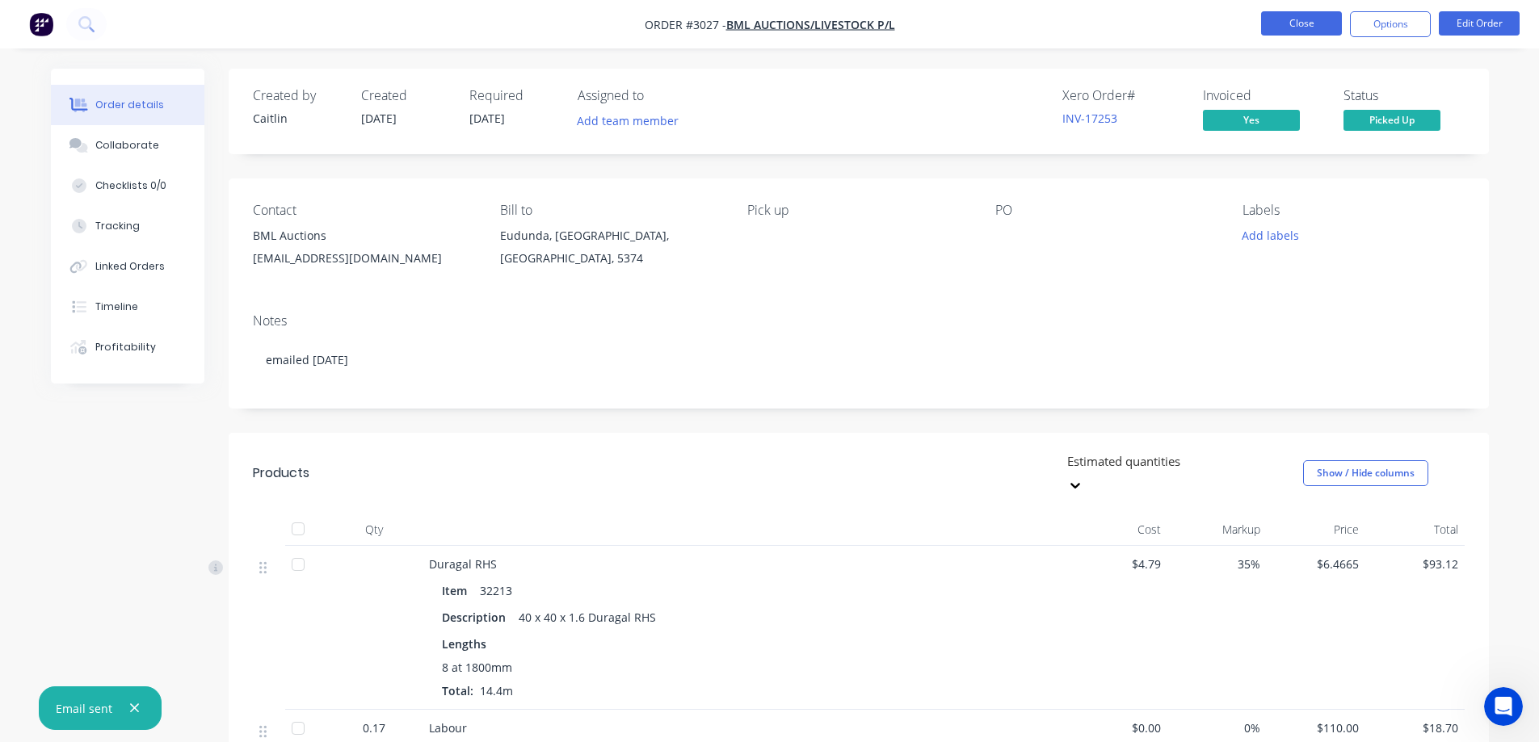
click at [1288, 33] on button "Close" at bounding box center [1301, 23] width 81 height 24
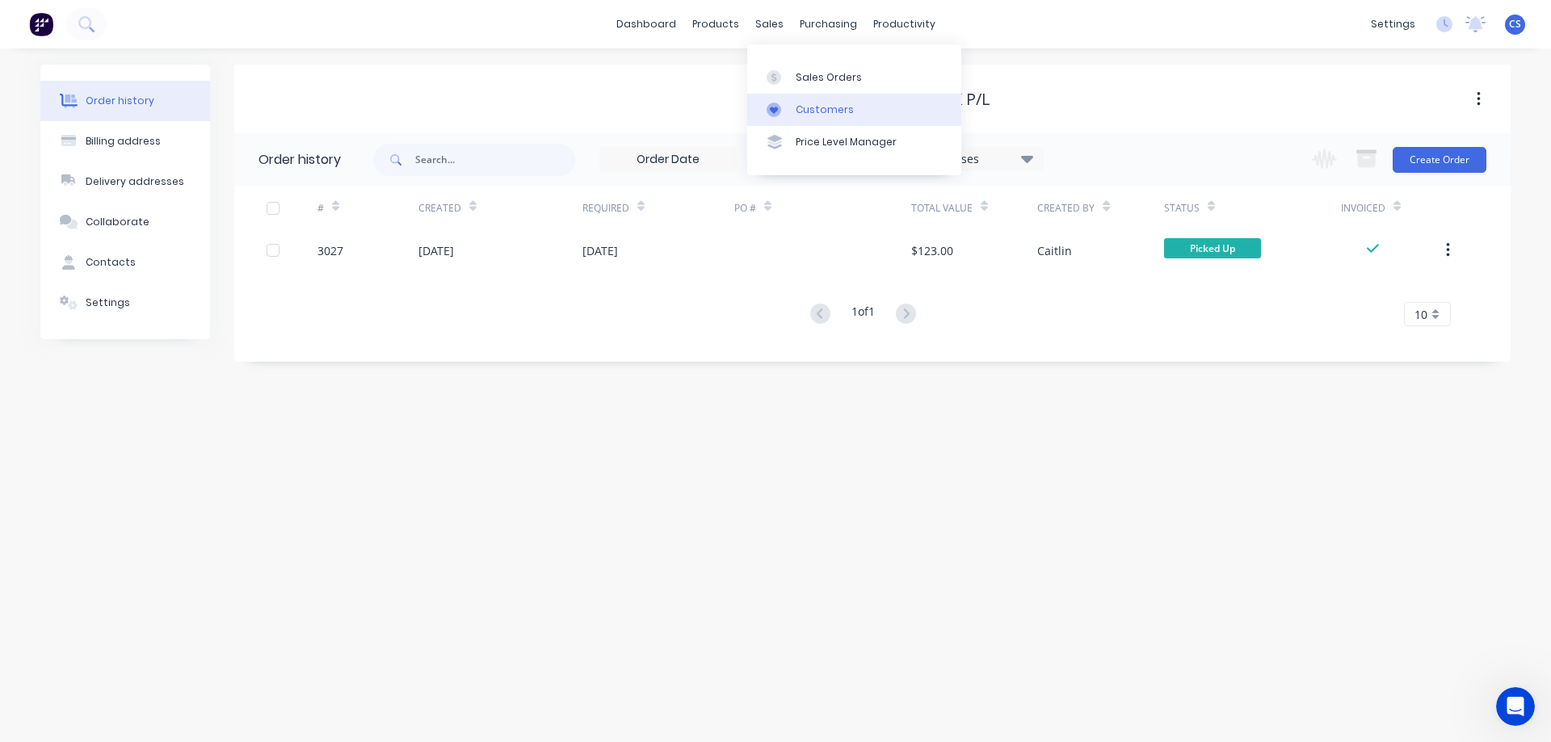
click at [824, 116] on div "Customers" at bounding box center [825, 110] width 58 height 15
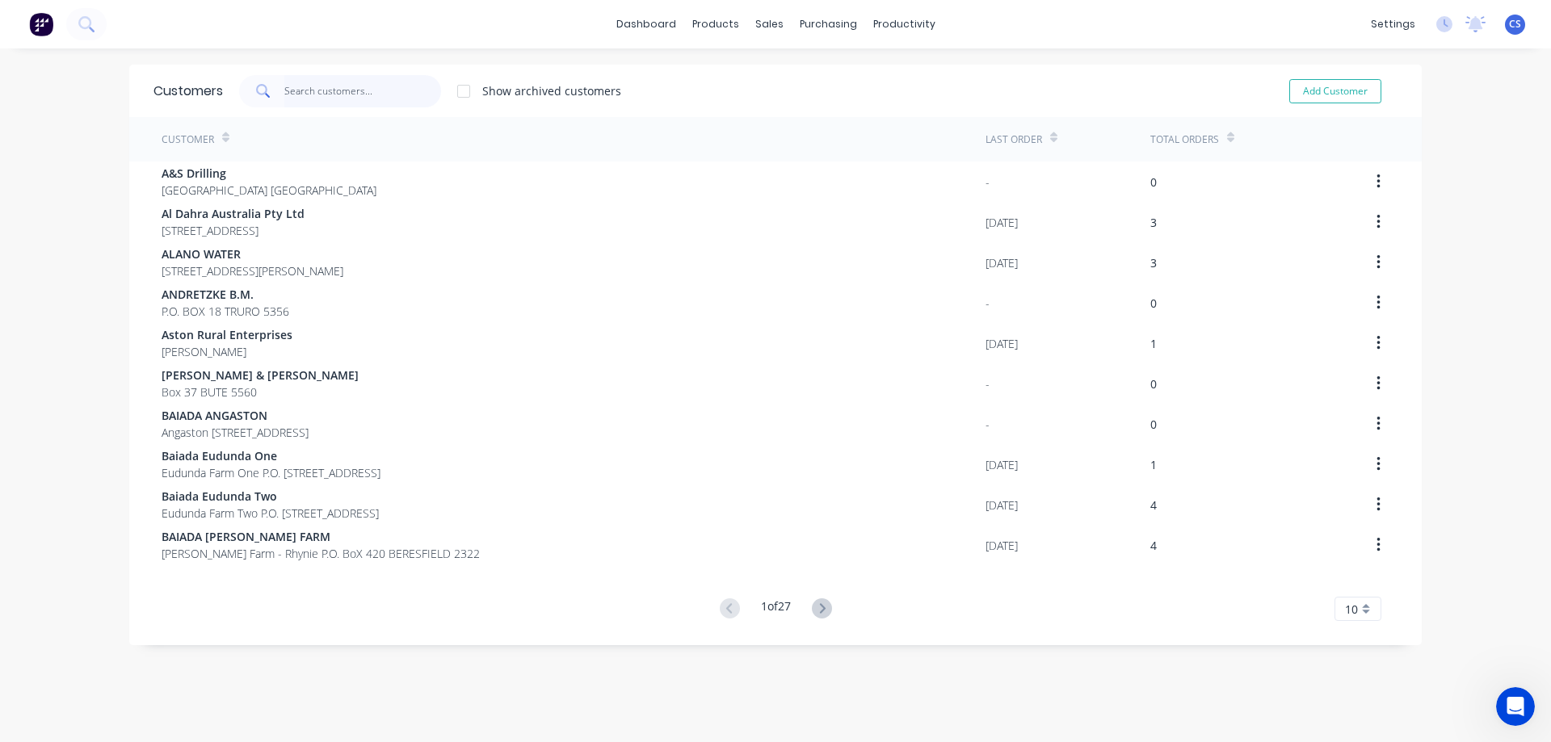
click at [338, 88] on input "text" at bounding box center [363, 91] width 158 height 32
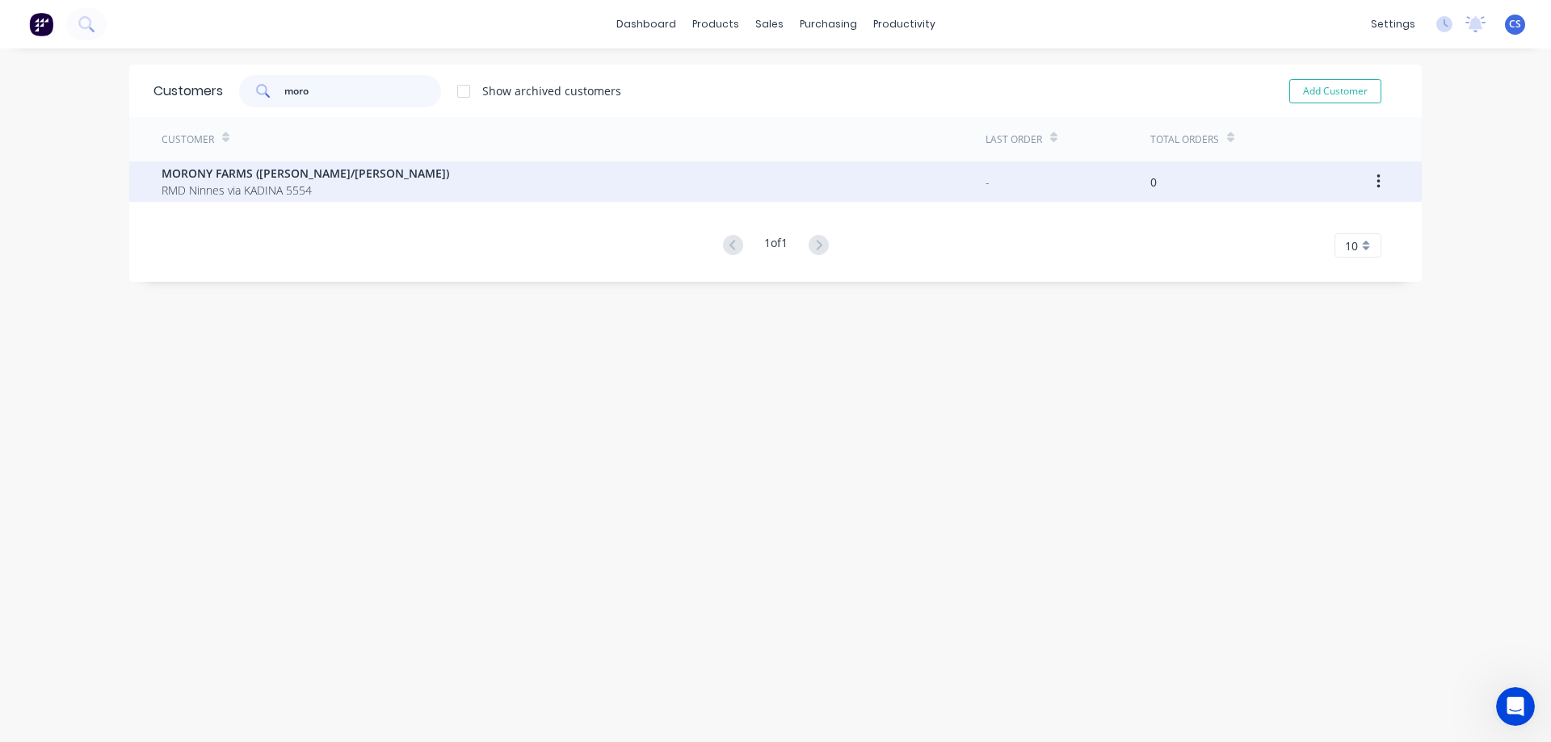
type input "moro"
click at [293, 179] on span "MORONY FARMS ([PERSON_NAME]/[PERSON_NAME])" at bounding box center [306, 173] width 288 height 17
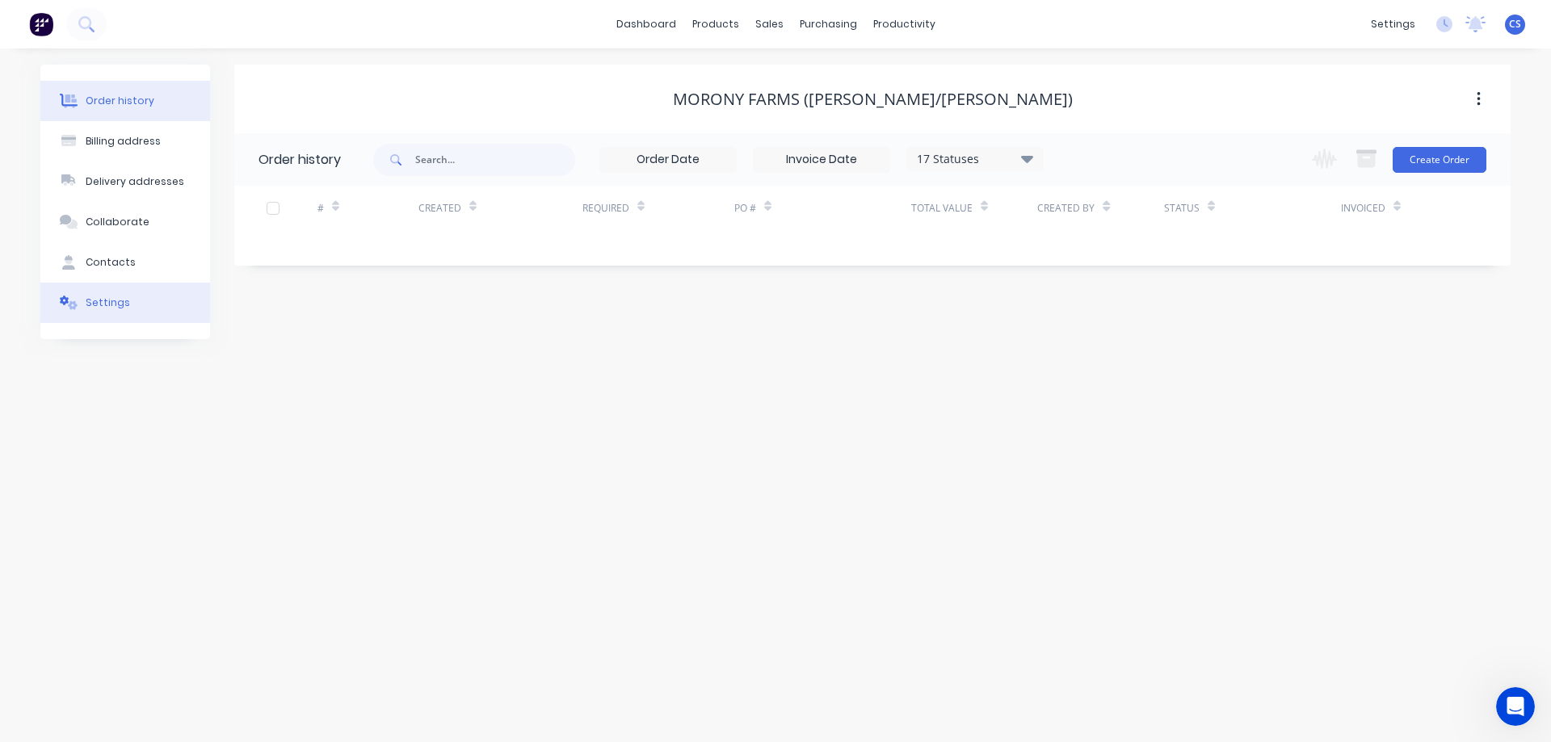
click at [109, 309] on div "Settings" at bounding box center [108, 303] width 44 height 15
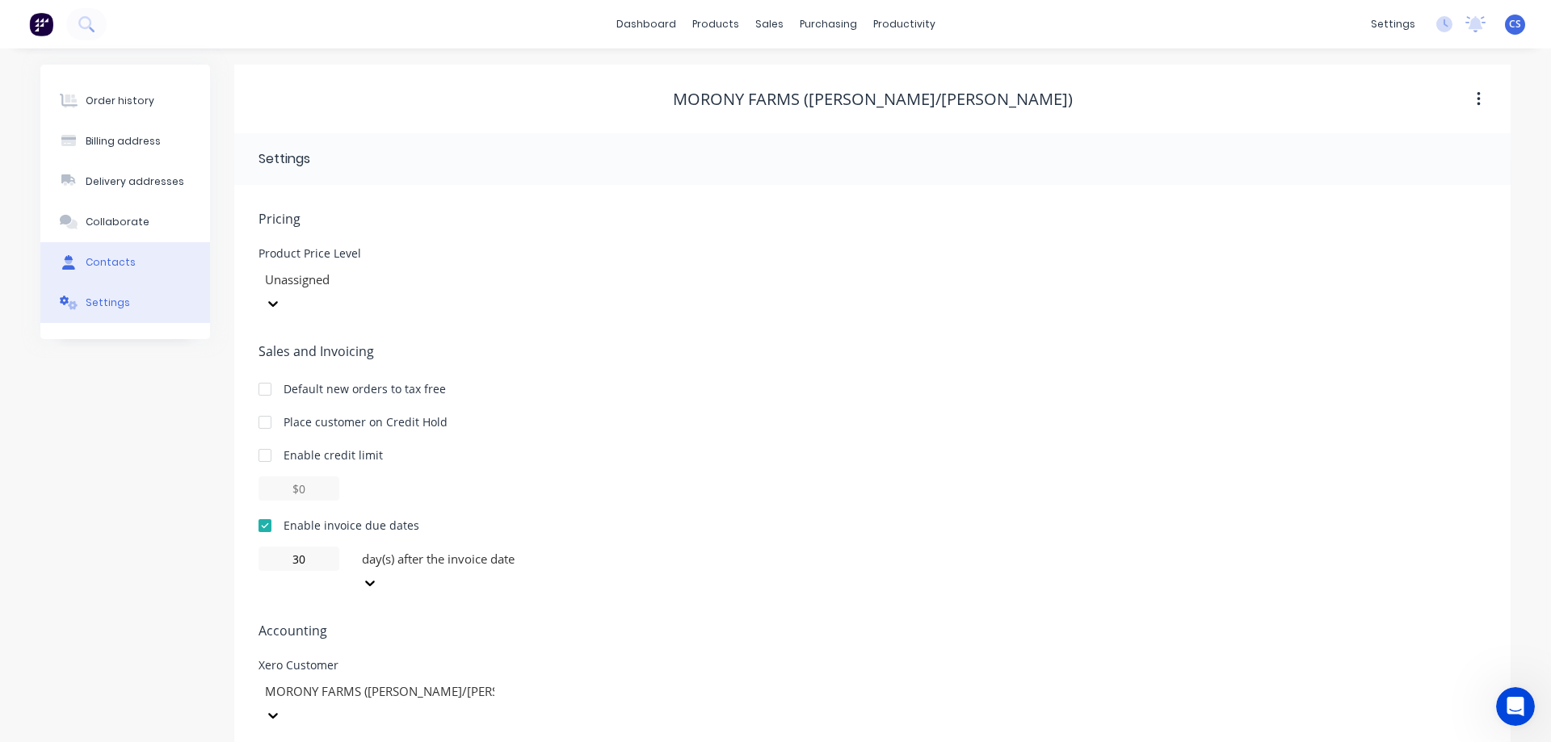
click at [106, 261] on div "Contacts" at bounding box center [111, 262] width 50 height 15
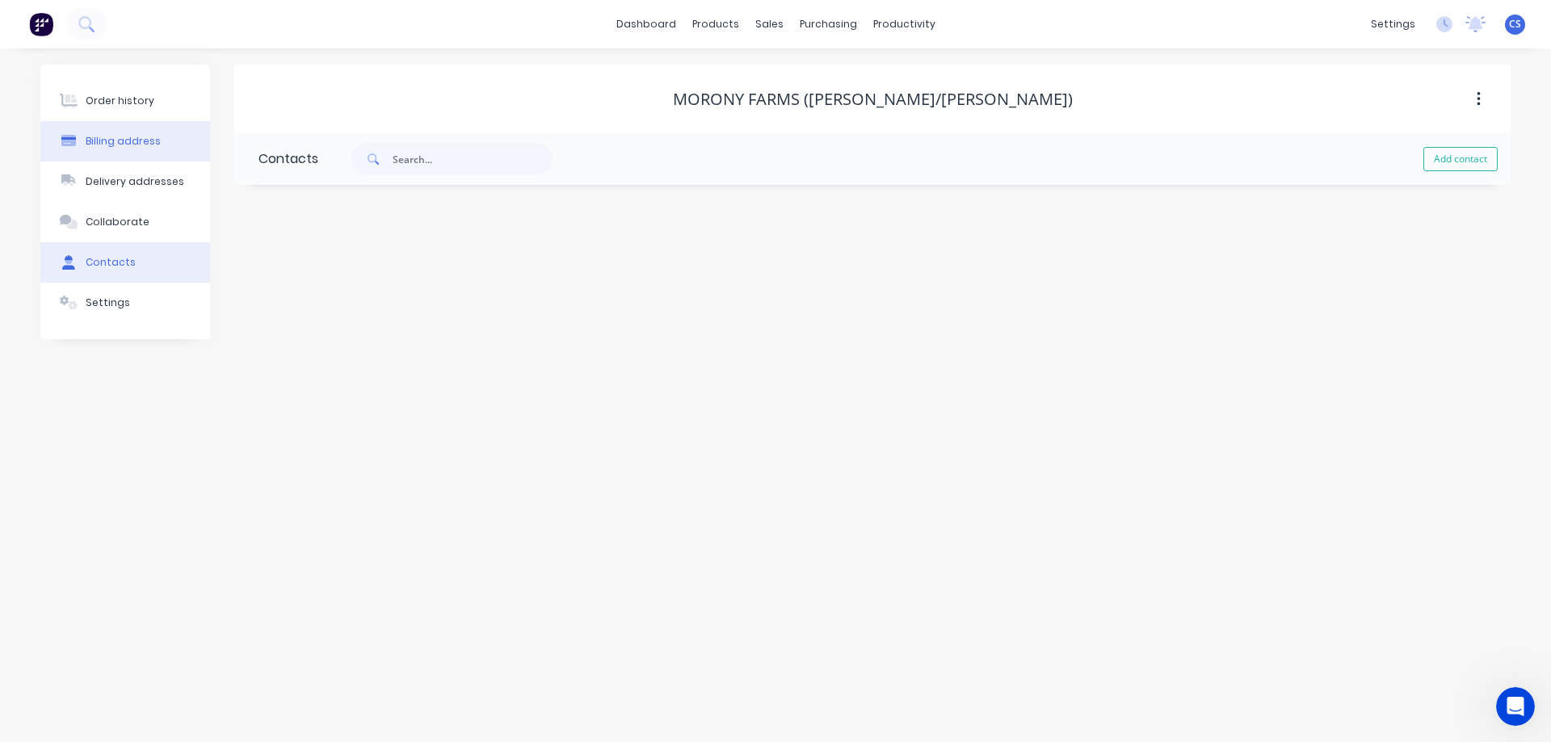
click at [120, 148] on div "Billing address" at bounding box center [123, 141] width 75 height 15
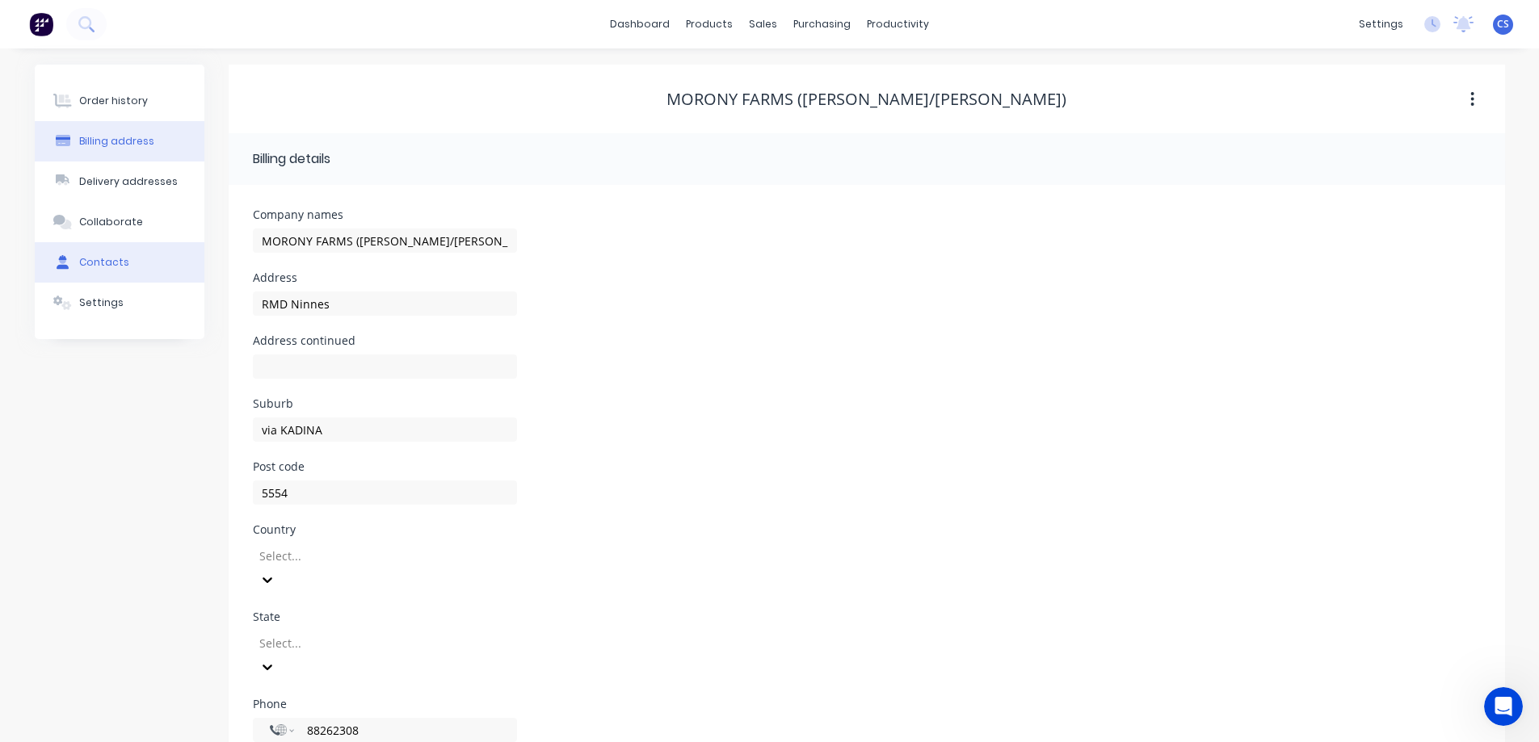
click at [91, 253] on button "Contacts" at bounding box center [120, 262] width 170 height 40
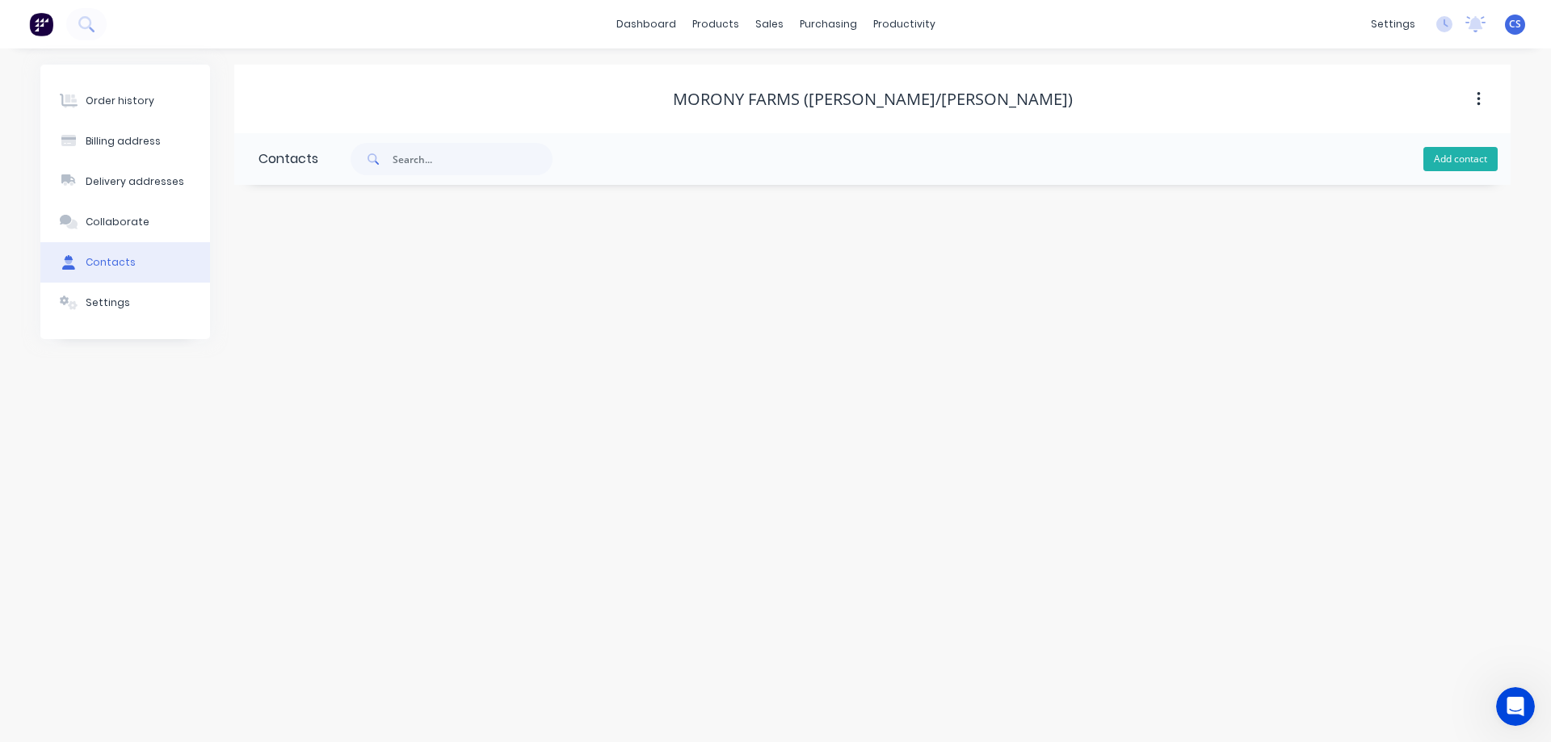
click at [1439, 153] on button "Add contact" at bounding box center [1460, 159] width 74 height 24
select select "AU"
click at [295, 277] on input "text" at bounding box center [390, 278] width 264 height 24
type input "Twig"
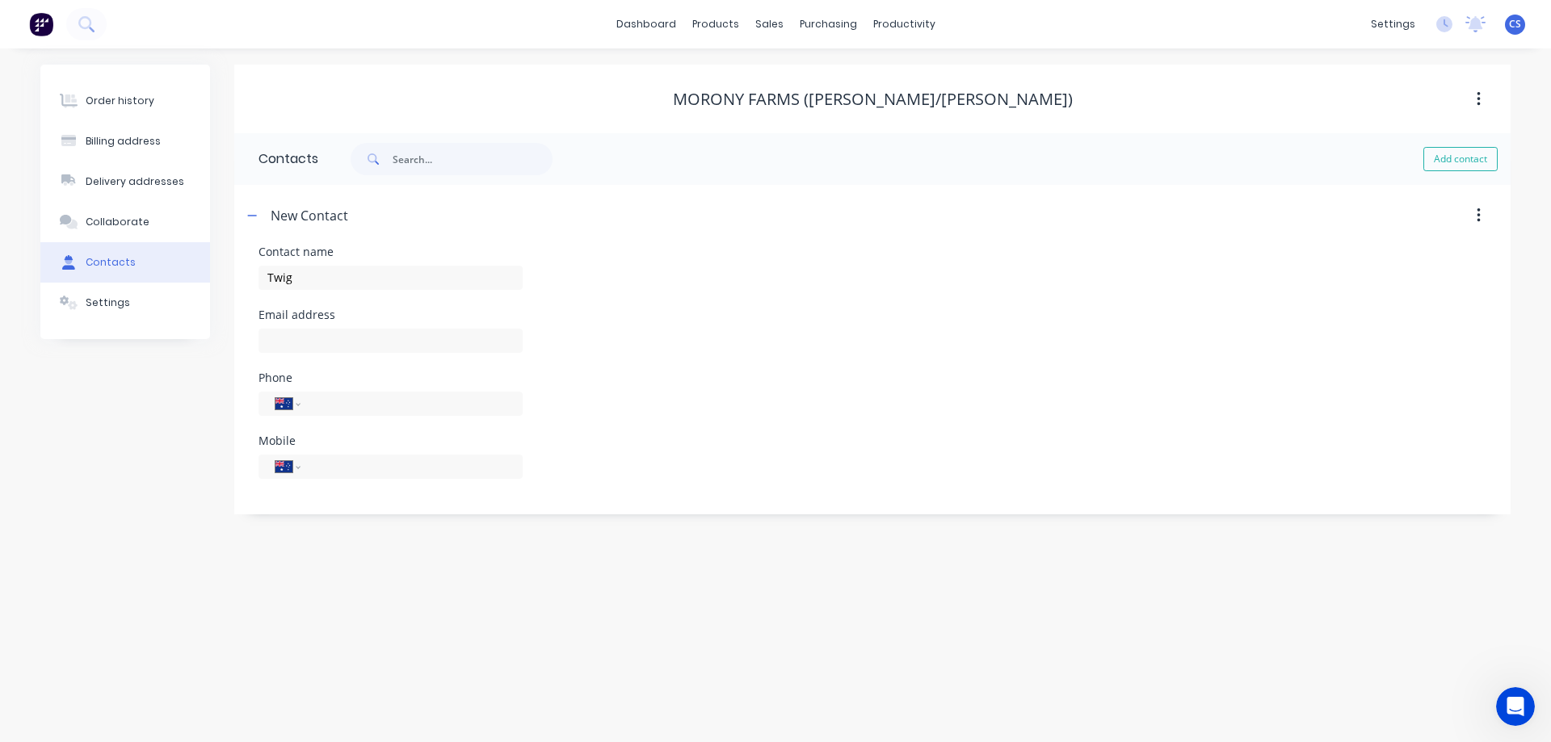
select select "AU"
click at [389, 467] on input "tel" at bounding box center [409, 466] width 194 height 19
paste input "0418 814 938"
type input "0418 814 938"
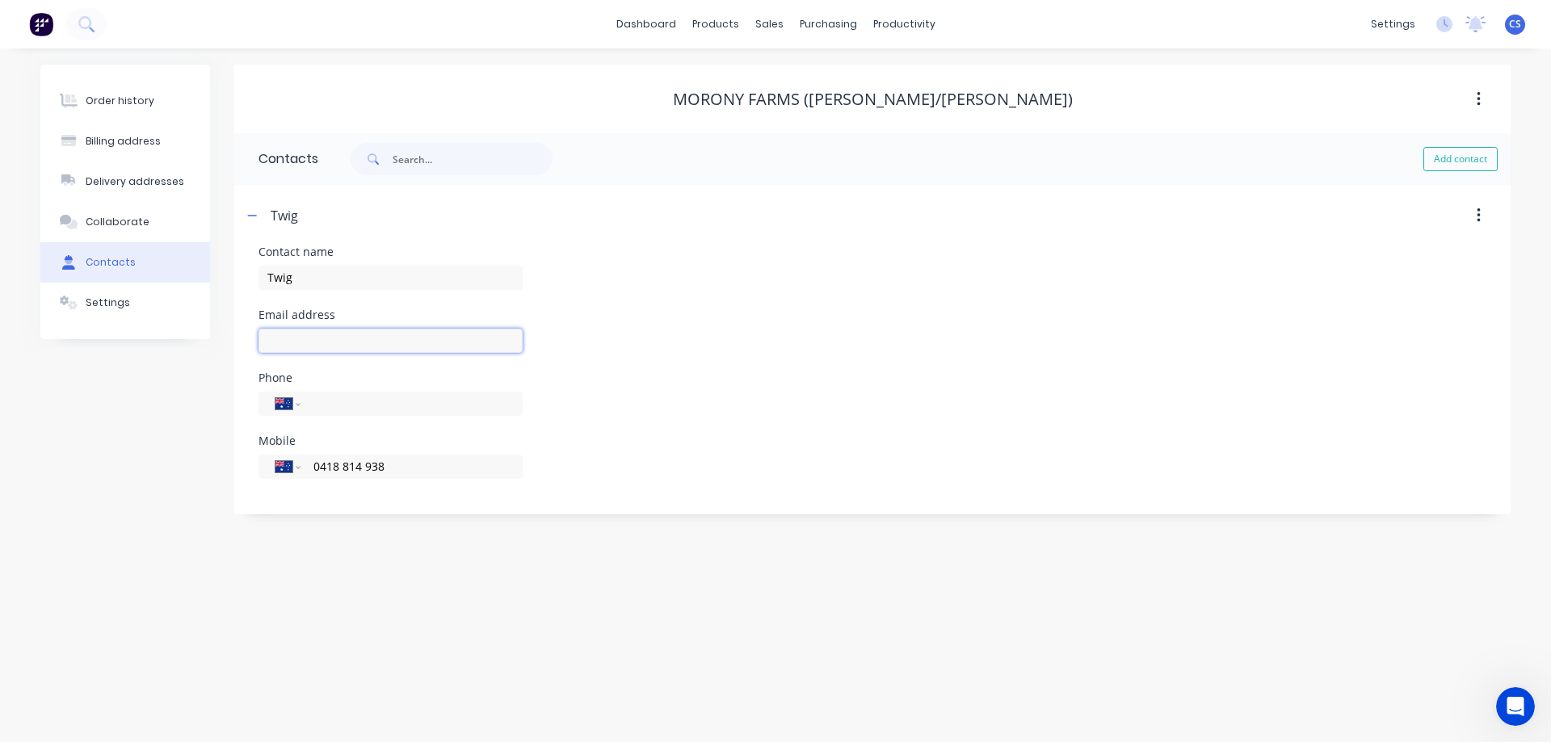
click at [327, 340] on input "text" at bounding box center [390, 341] width 264 height 24
paste input "[EMAIL_ADDRESS][DOMAIN_NAME]"
type input "[EMAIL_ADDRESS][DOMAIN_NAME]"
drag, startPoint x: 82, startPoint y: 434, endPoint x: 90, endPoint y: 445, distance: 14.4
click at [84, 429] on div "Order history Billing address Delivery addresses Collaborate Contacts Settings" at bounding box center [125, 290] width 170 height 450
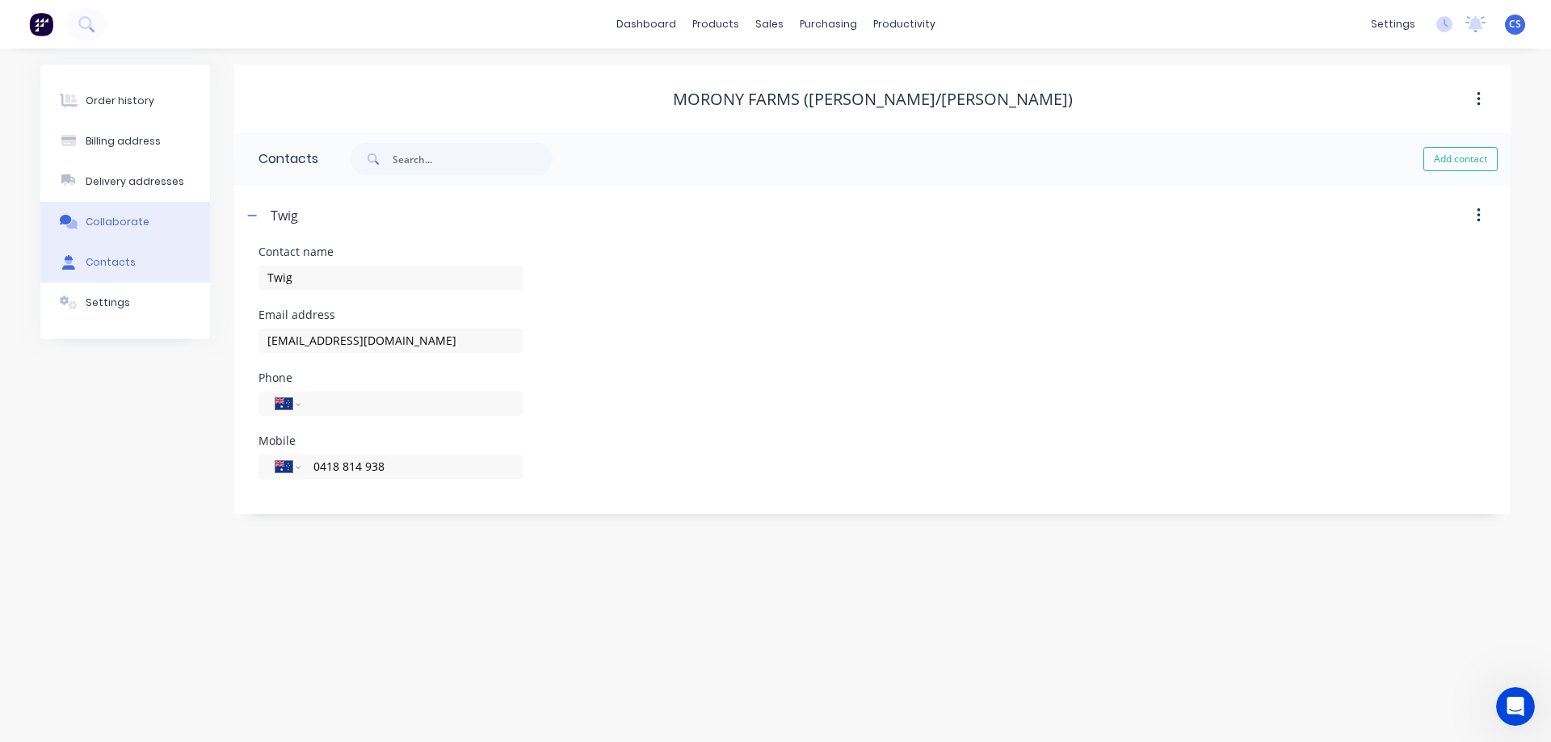
click at [145, 225] on button "Collaborate" at bounding box center [125, 222] width 170 height 40
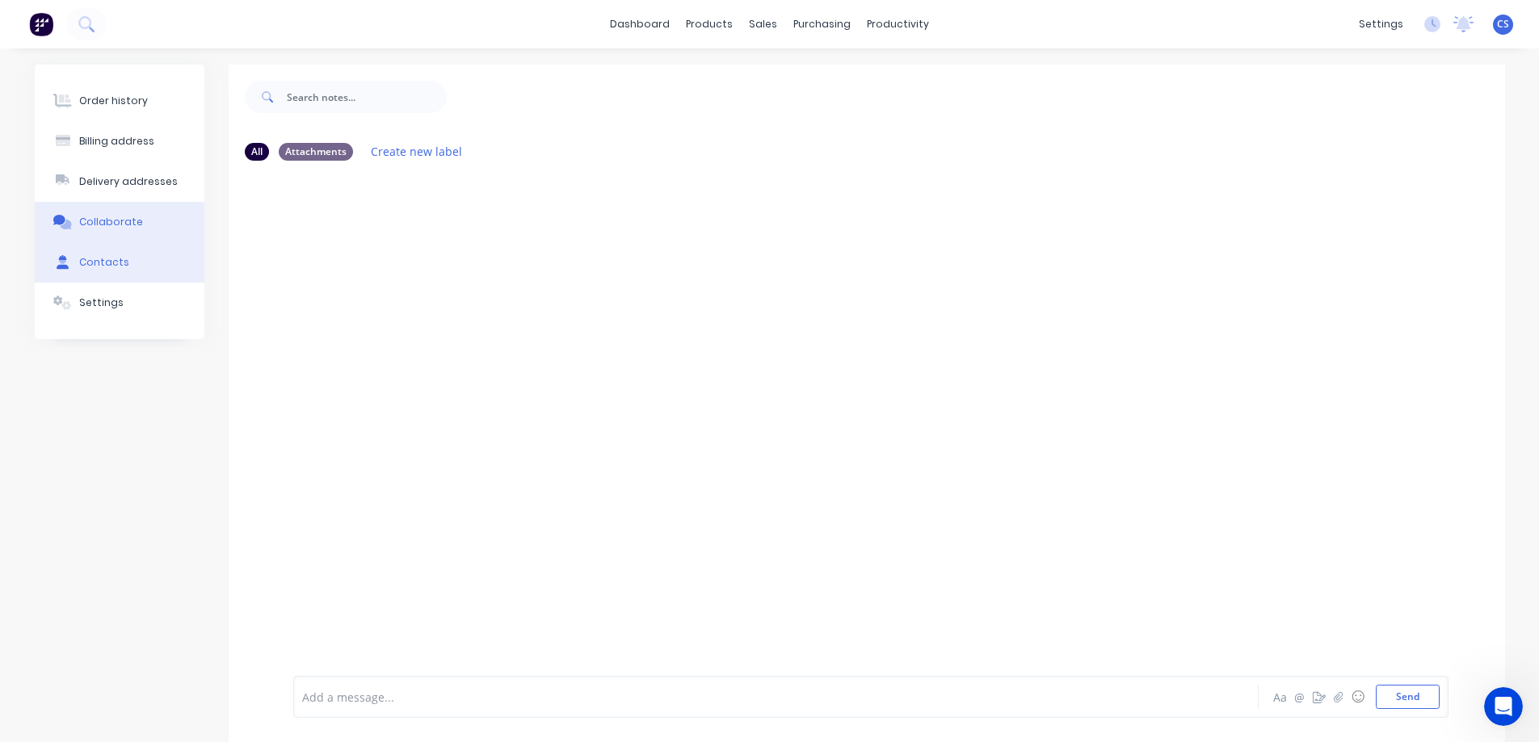
click at [137, 264] on button "Contacts" at bounding box center [120, 262] width 170 height 40
select select "AU"
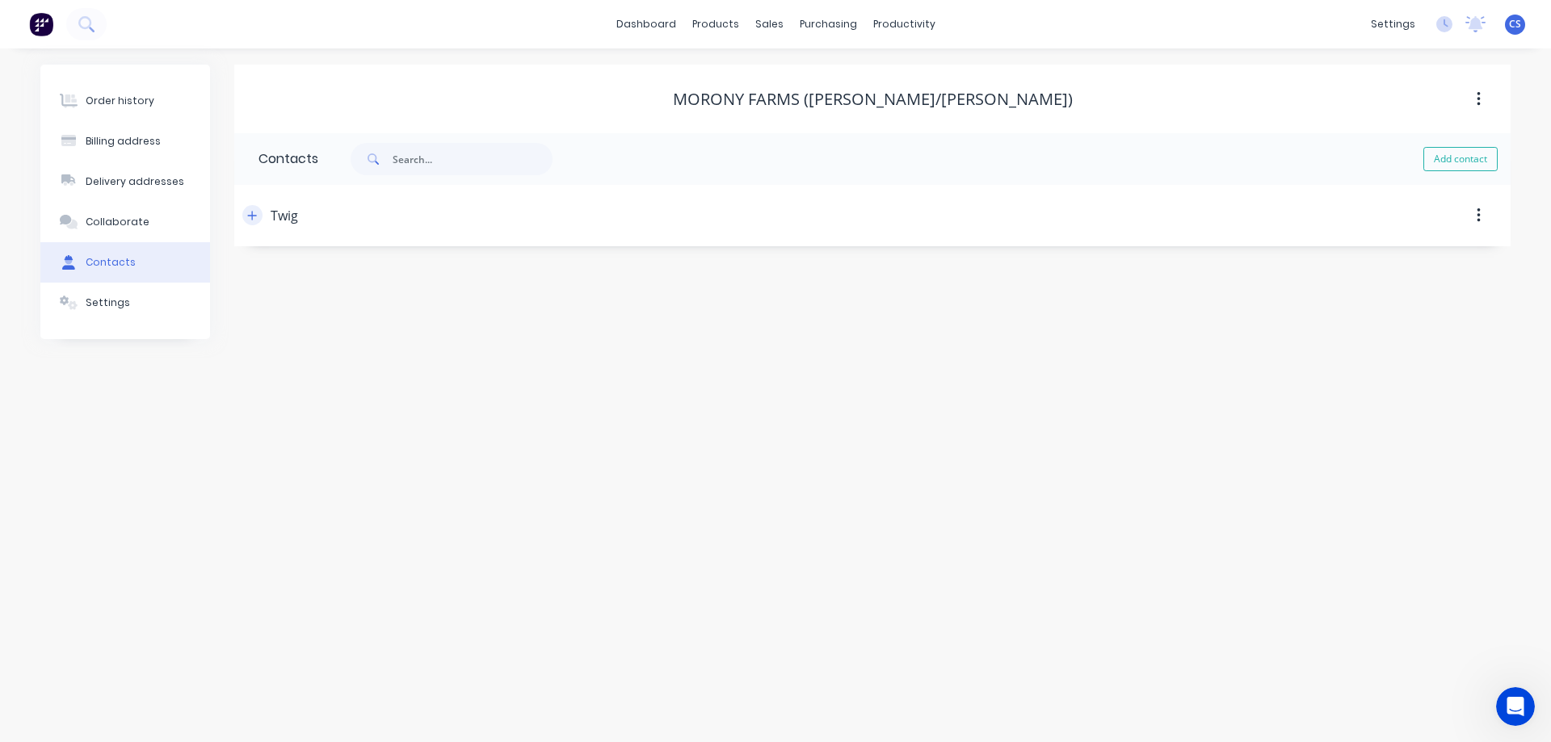
click at [256, 205] on button "button" at bounding box center [252, 215] width 20 height 20
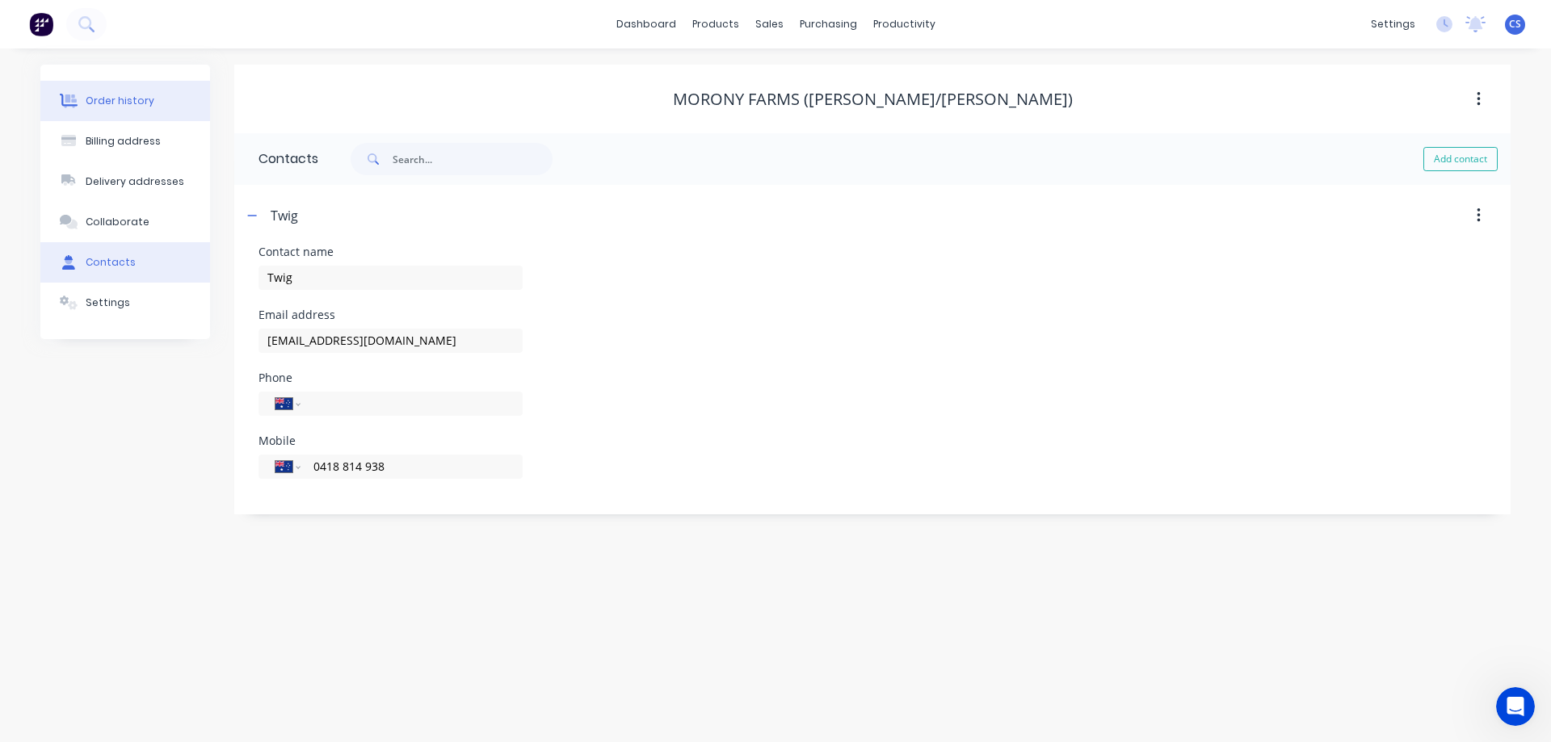
click at [104, 102] on div "Order history" at bounding box center [120, 101] width 69 height 15
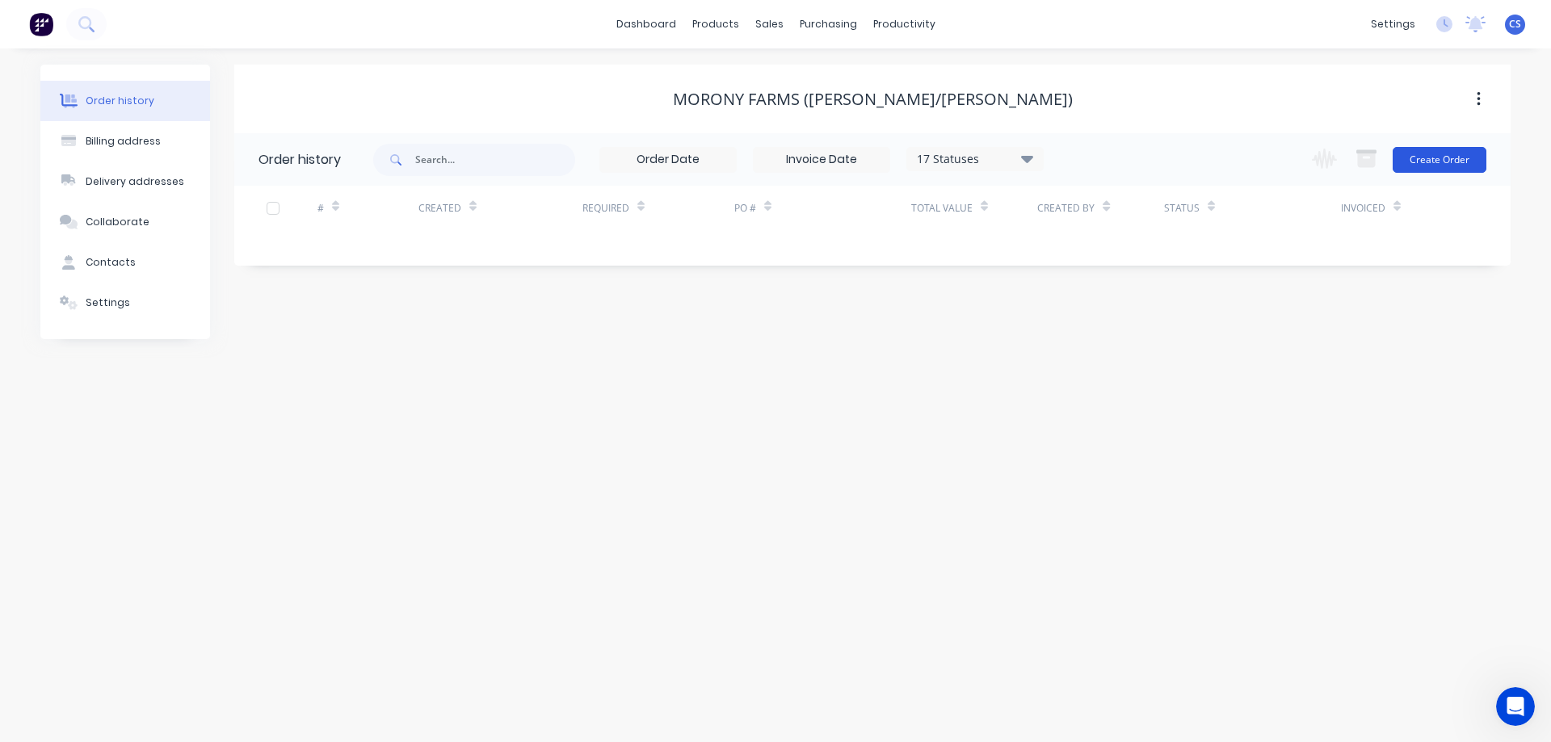
click at [1473, 163] on button "Create Order" at bounding box center [1440, 160] width 94 height 26
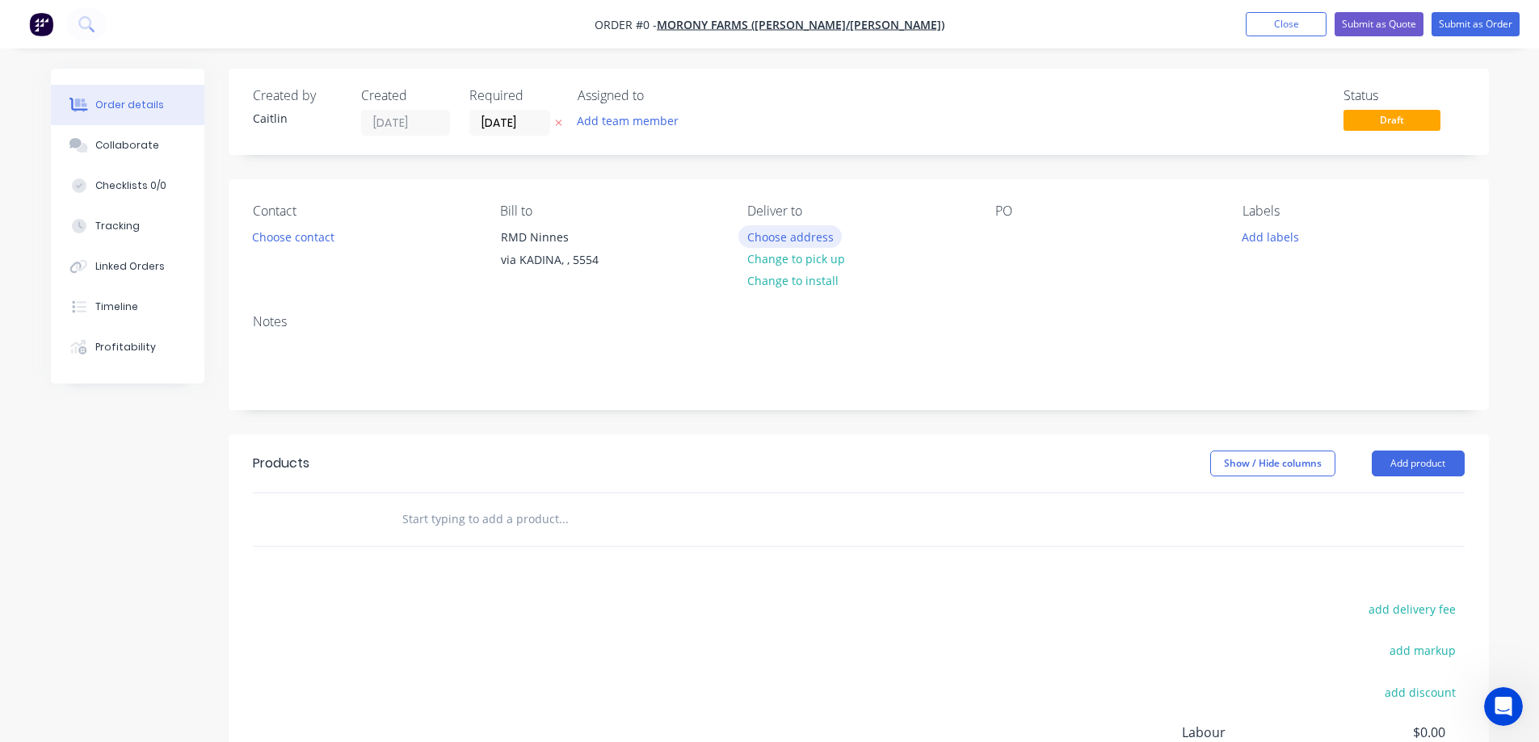
click at [826, 242] on button "Choose address" at bounding box center [789, 236] width 103 height 22
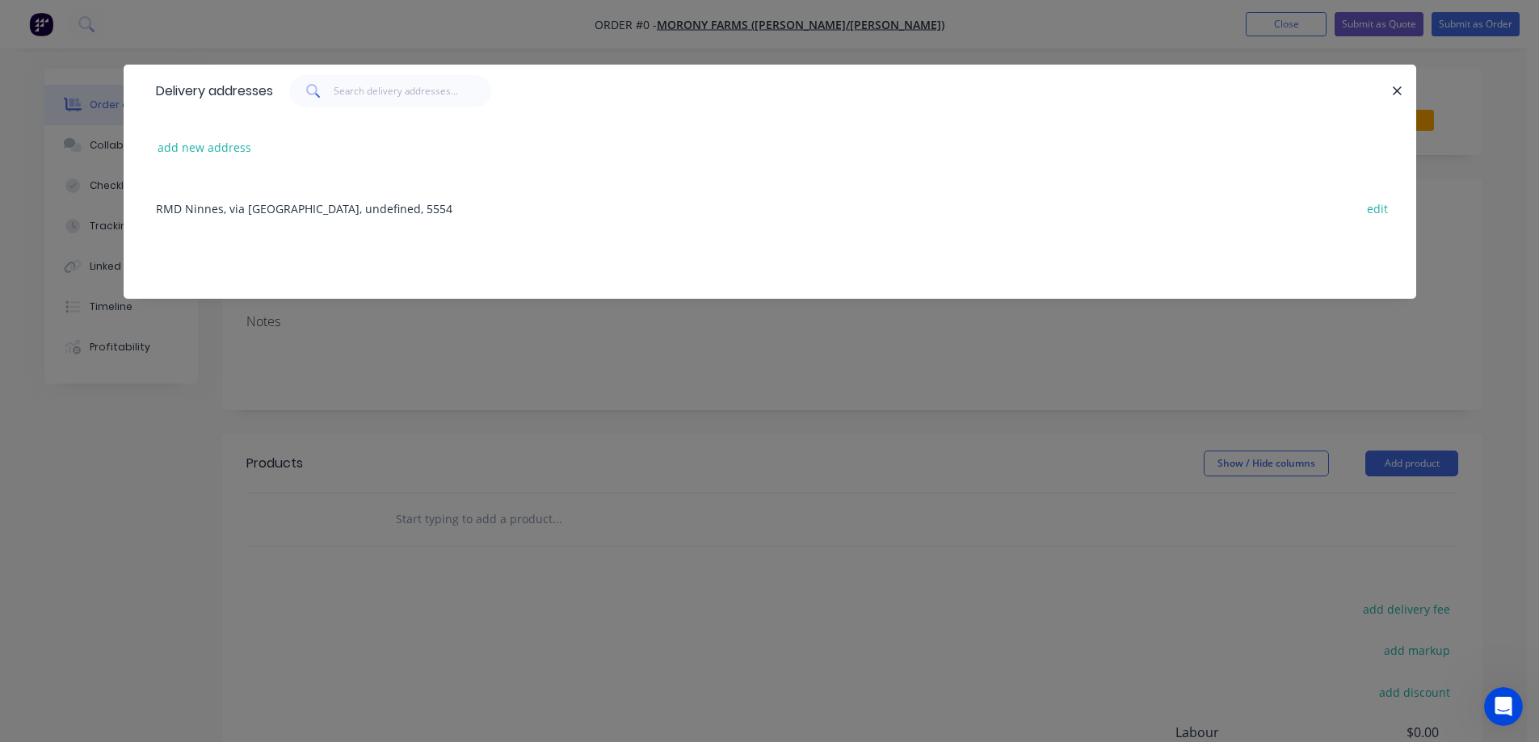
click at [263, 218] on div "RMD Ninnes, via [GEOGRAPHIC_DATA], undefined, 5554 edit" at bounding box center [770, 208] width 1244 height 61
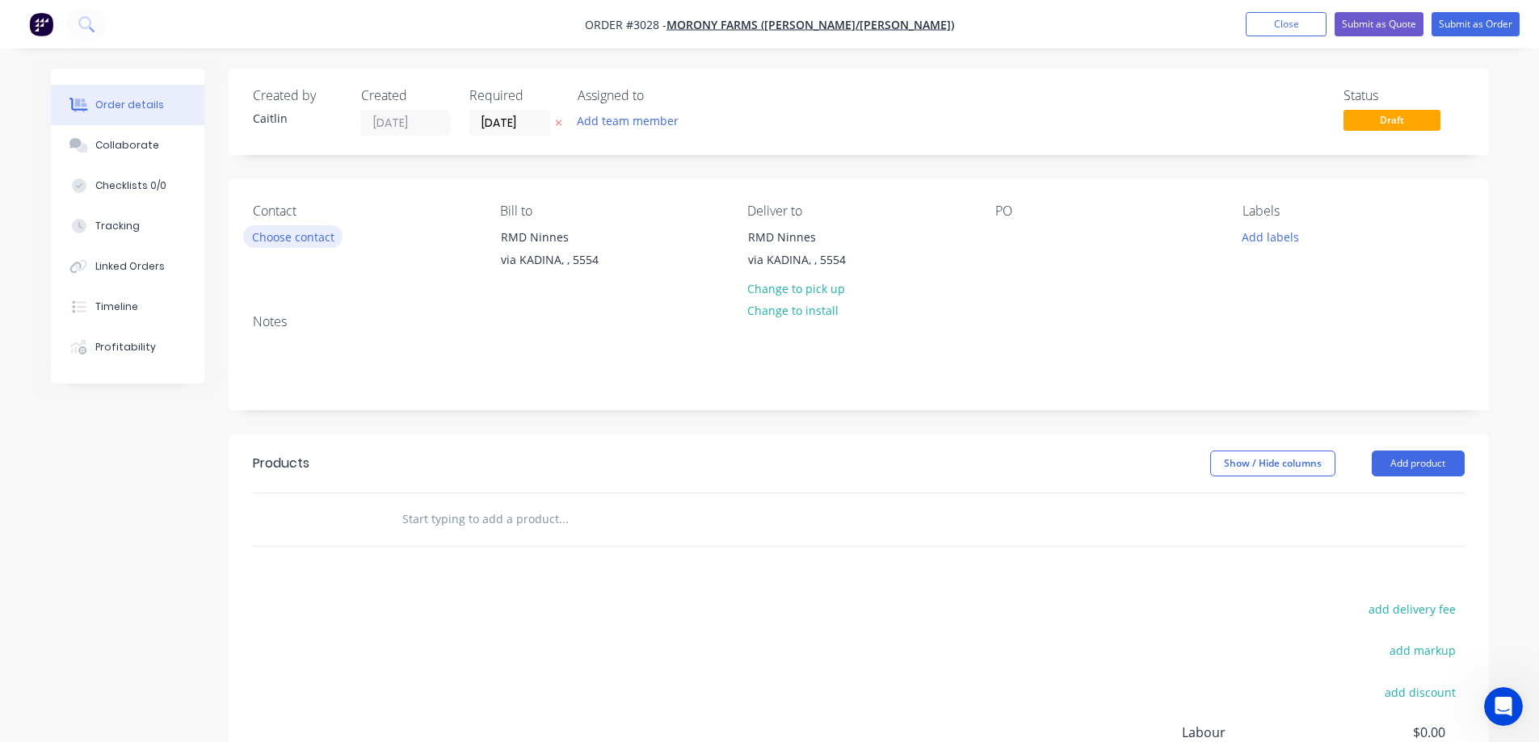
click at [288, 238] on button "Choose contact" at bounding box center [292, 236] width 99 height 22
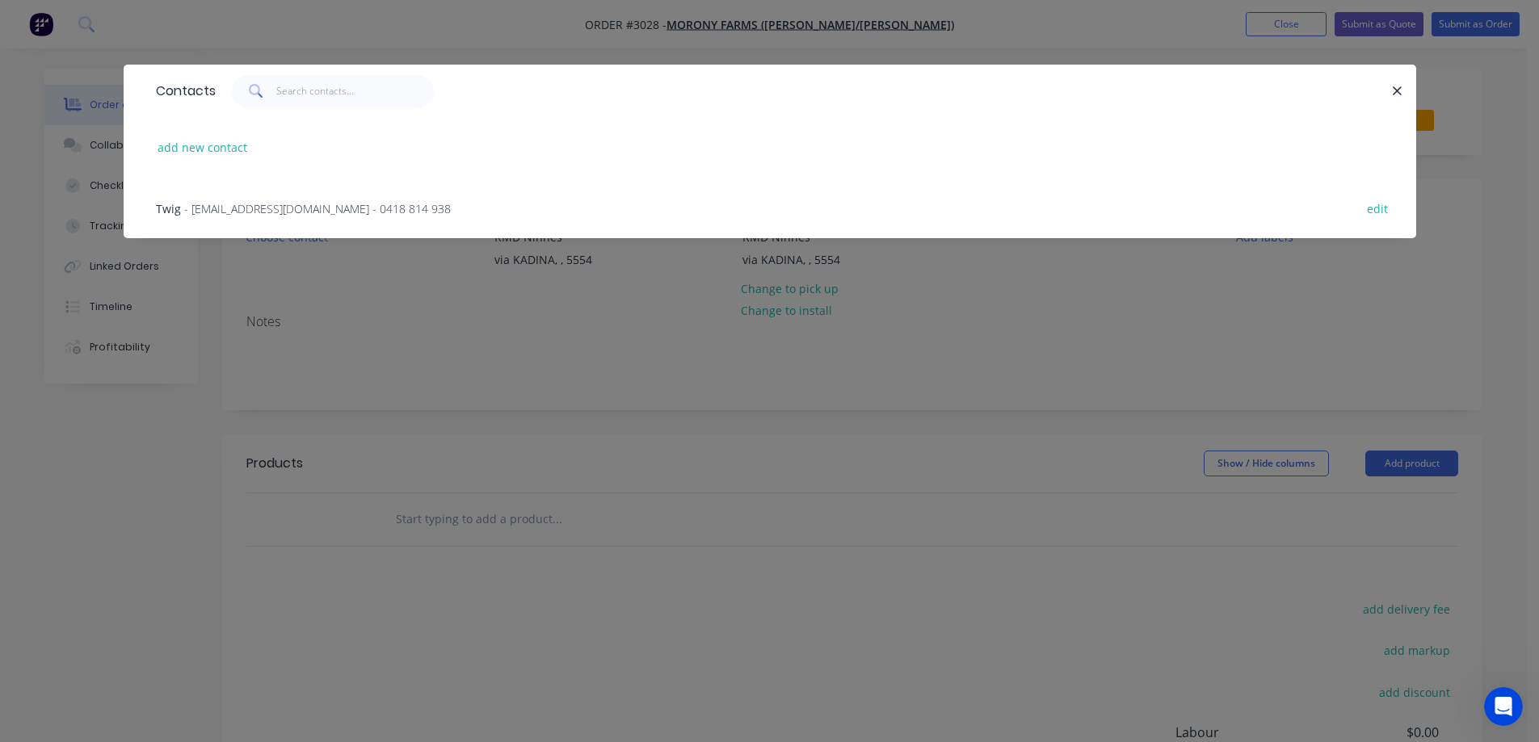
click at [288, 218] on div "Twig - [EMAIL_ADDRESS][DOMAIN_NAME] - 0418 814 938 edit" at bounding box center [770, 208] width 1244 height 61
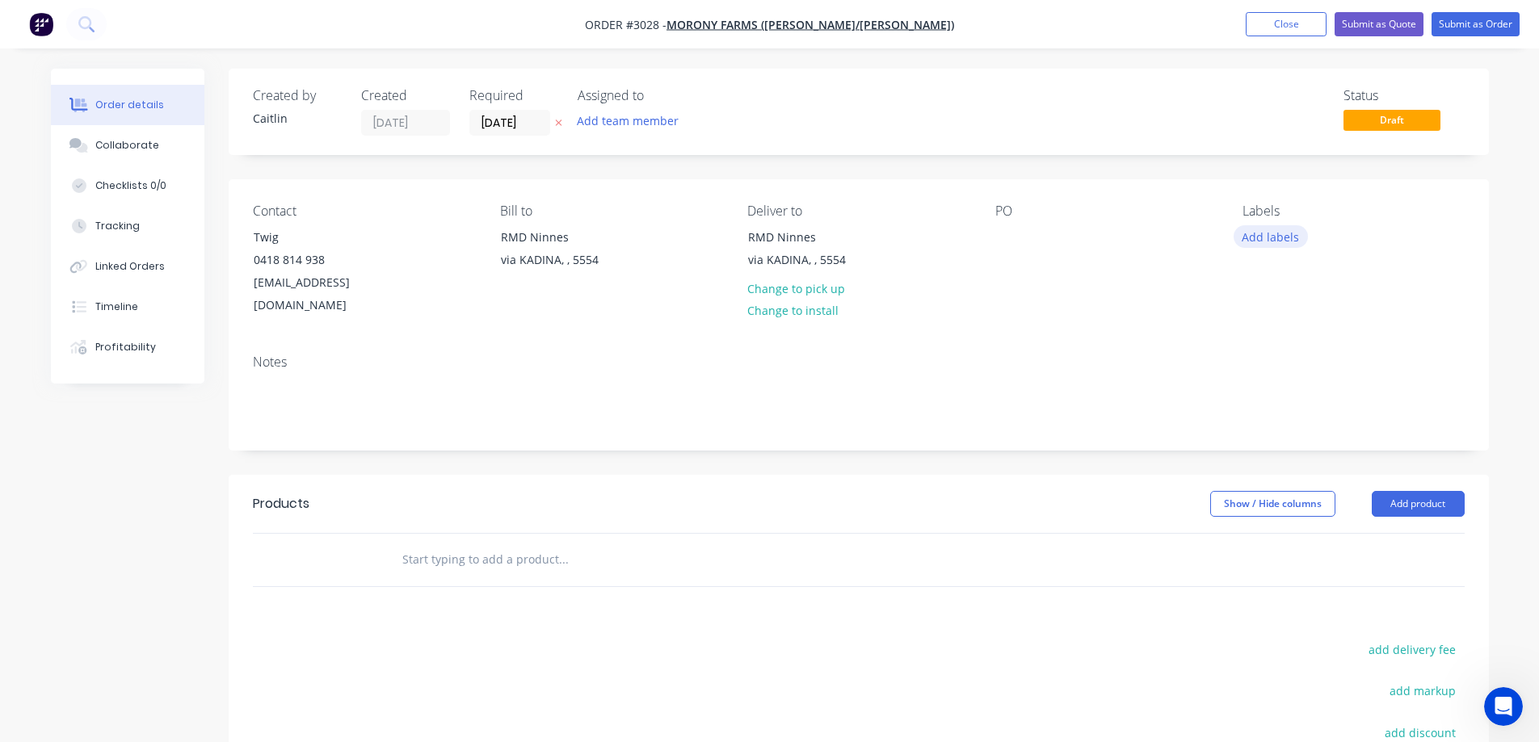
click at [1280, 234] on button "Add labels" at bounding box center [1270, 236] width 74 height 22
click at [1494, 210] on div "Order details Collaborate Checklists 0/0 Tracking Linked Orders Timeline Profit…" at bounding box center [770, 534] width 1470 height 931
click at [532, 544] on input "text" at bounding box center [562, 560] width 323 height 32
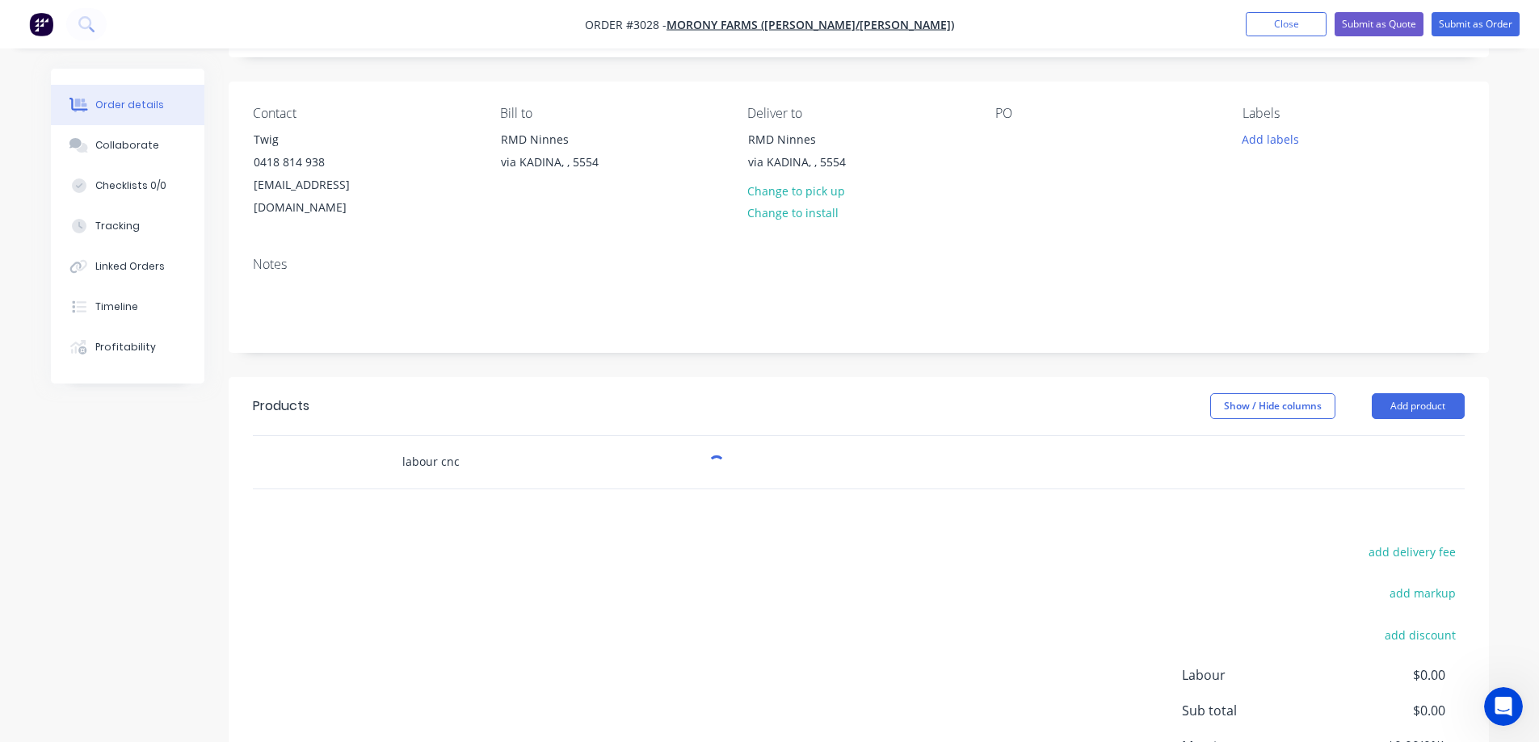
scroll to position [234, 0]
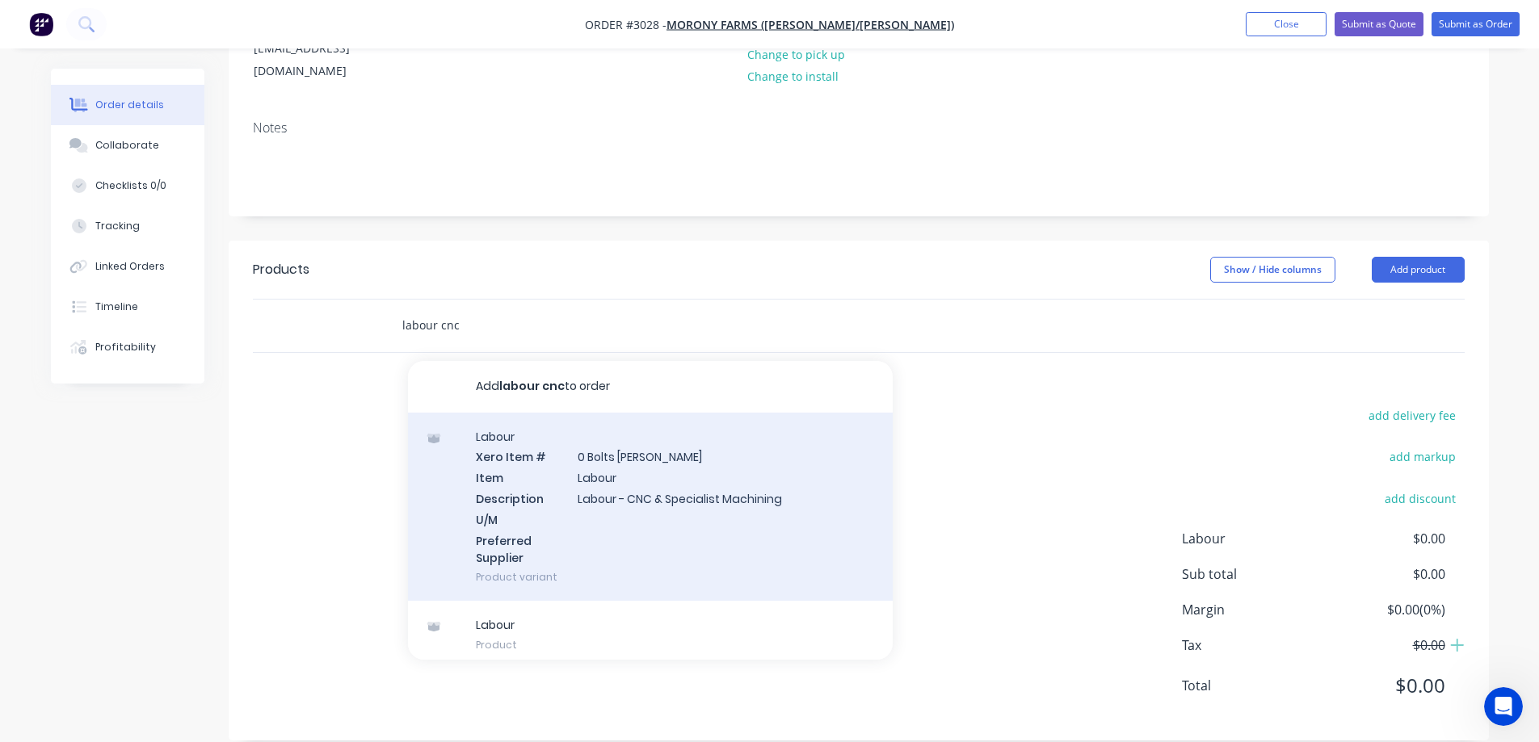
type input "labour cnc"
click at [617, 496] on div "Labour Xero Item # 0 Bolts [PERSON_NAME] Item Labour Description Labour - CNC &…" at bounding box center [650, 507] width 485 height 189
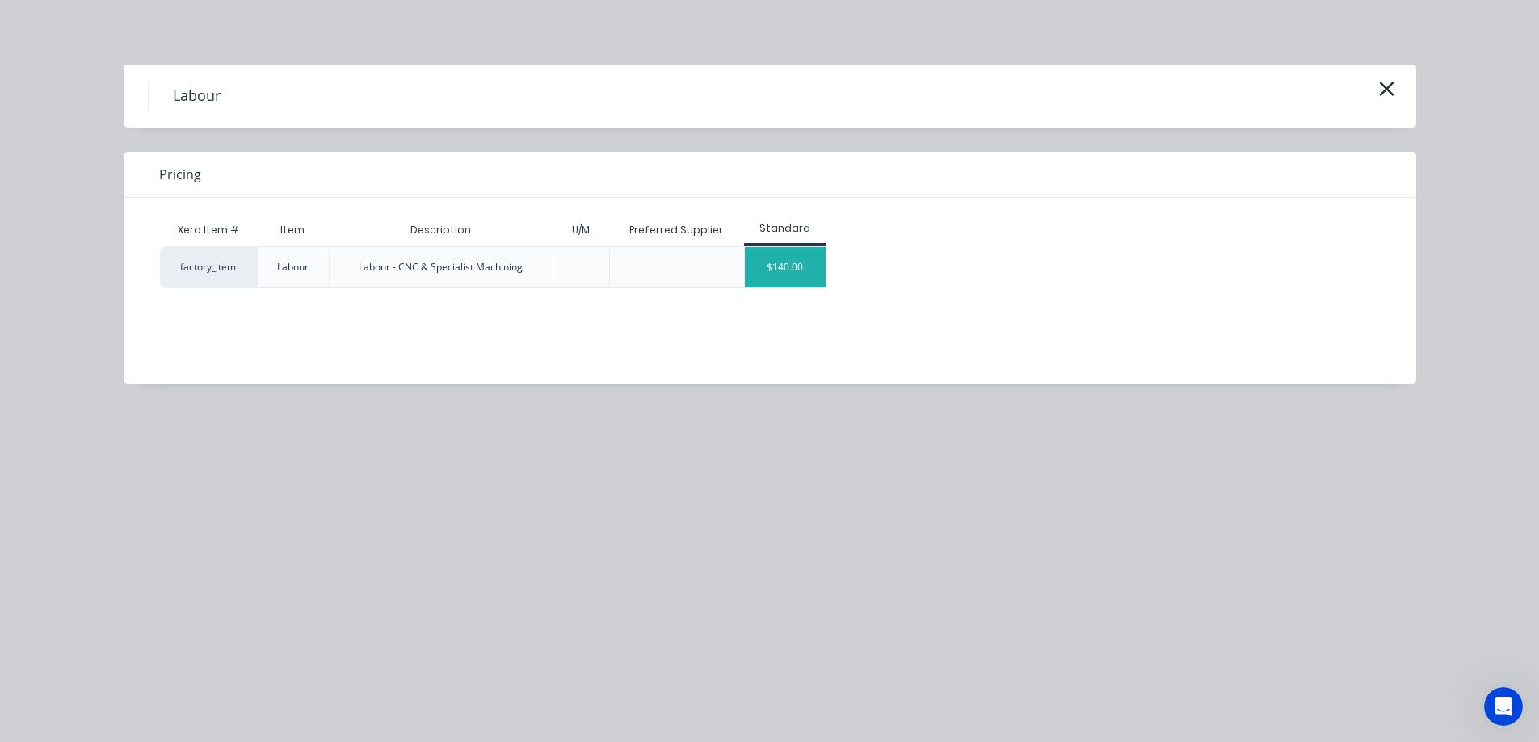
click at [813, 275] on div "$140.00" at bounding box center [785, 267] width 81 height 40
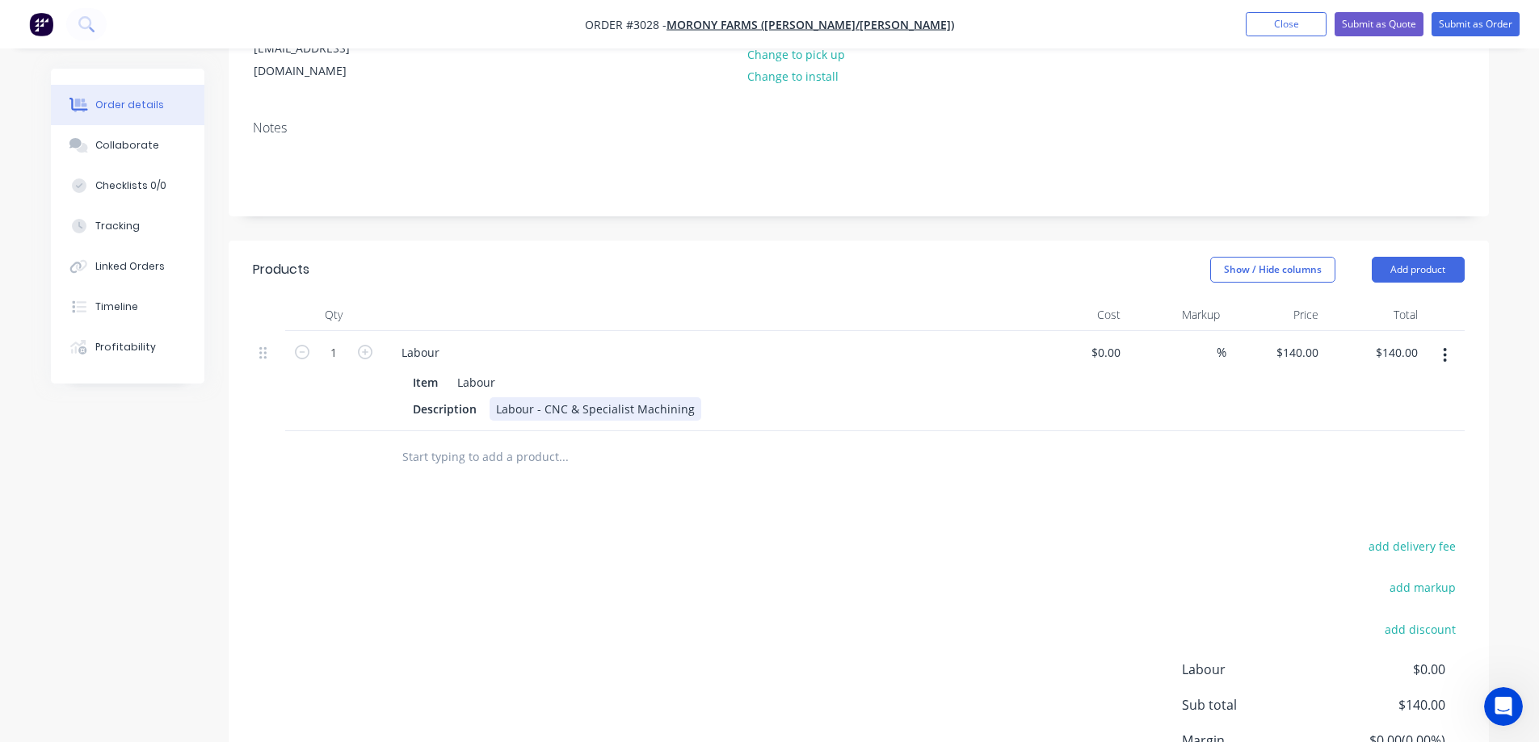
drag, startPoint x: 687, startPoint y: 391, endPoint x: 686, endPoint y: 378, distance: 12.9
click at [686, 397] on div "Labour - CNC & Specialist Machining" at bounding box center [596, 408] width 212 height 23
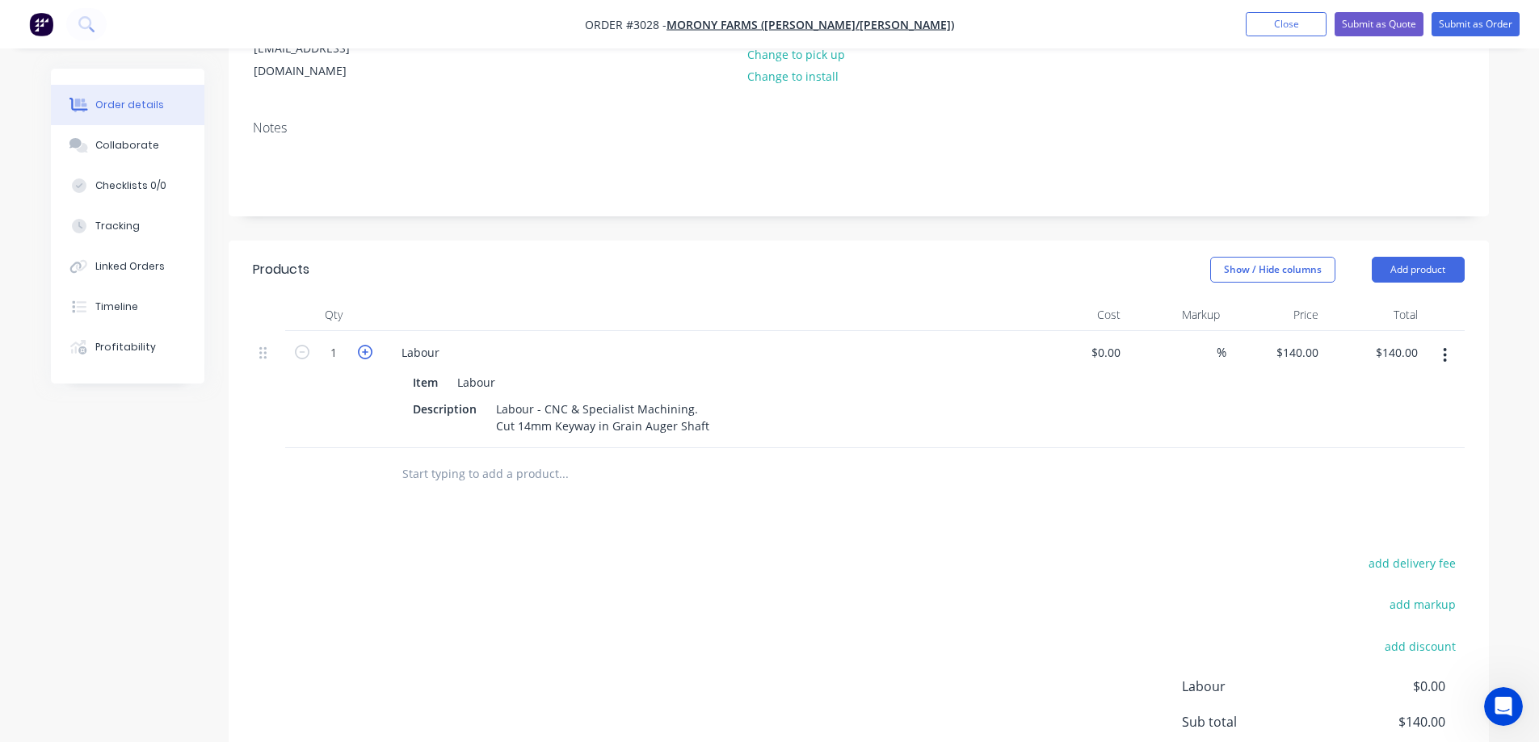
click at [365, 345] on icon "button" at bounding box center [365, 352] width 15 height 15
type input "2"
type input "$280.00"
type input "$130.00"
type input "$260.00"
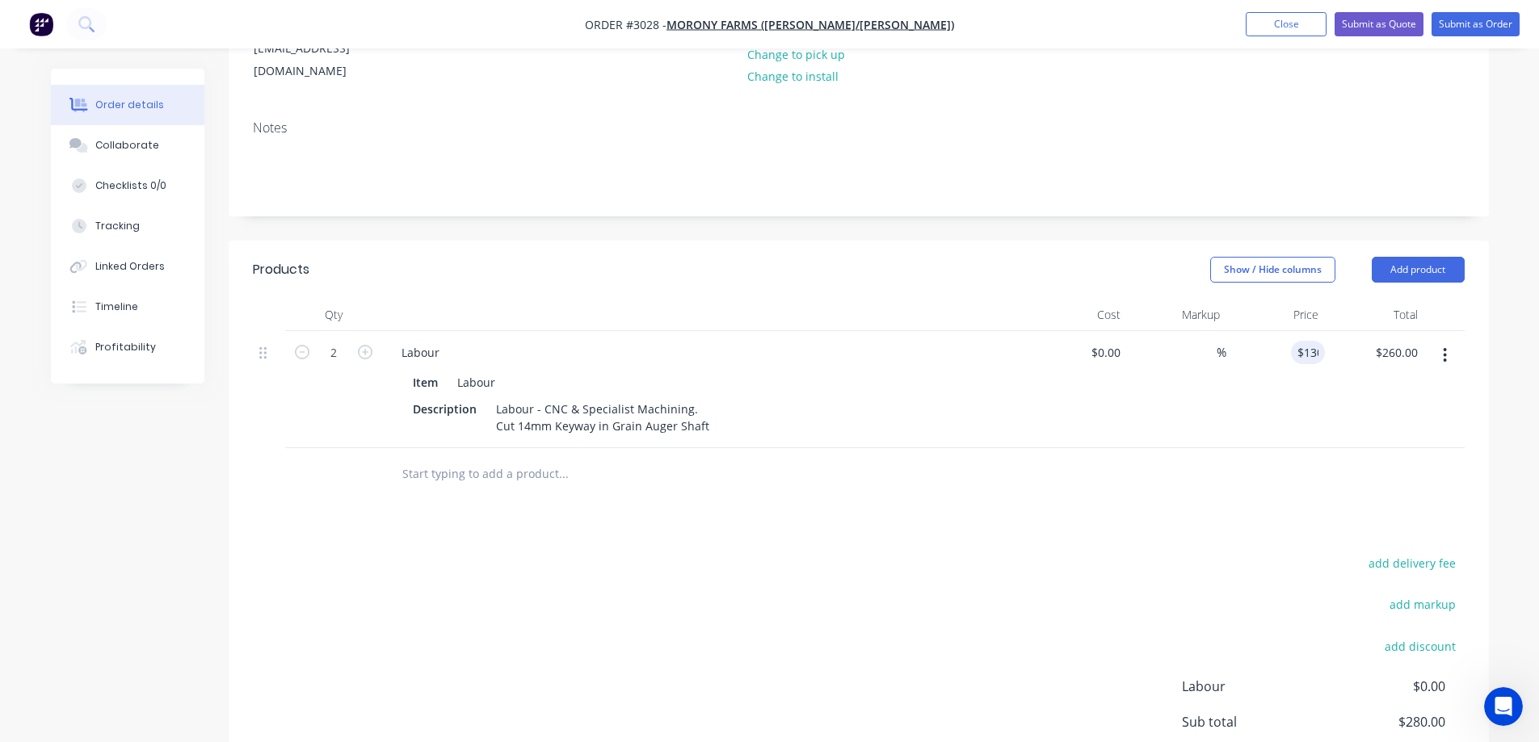
click at [1514, 346] on div "Order details Collaborate Checklists 0/0 Tracking Linked Orders Timeline Profit…" at bounding box center [769, 339] width 1539 height 1147
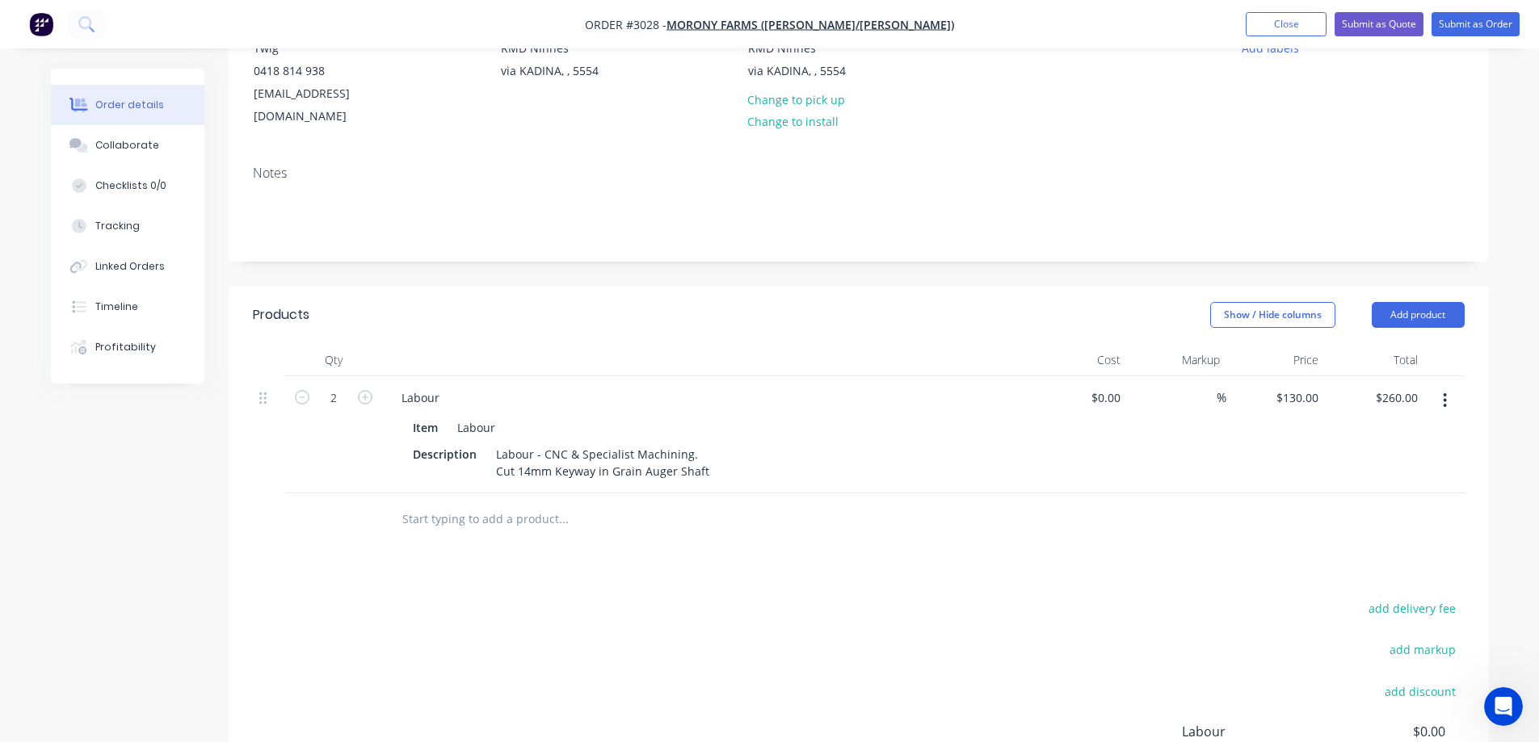
scroll to position [0, 0]
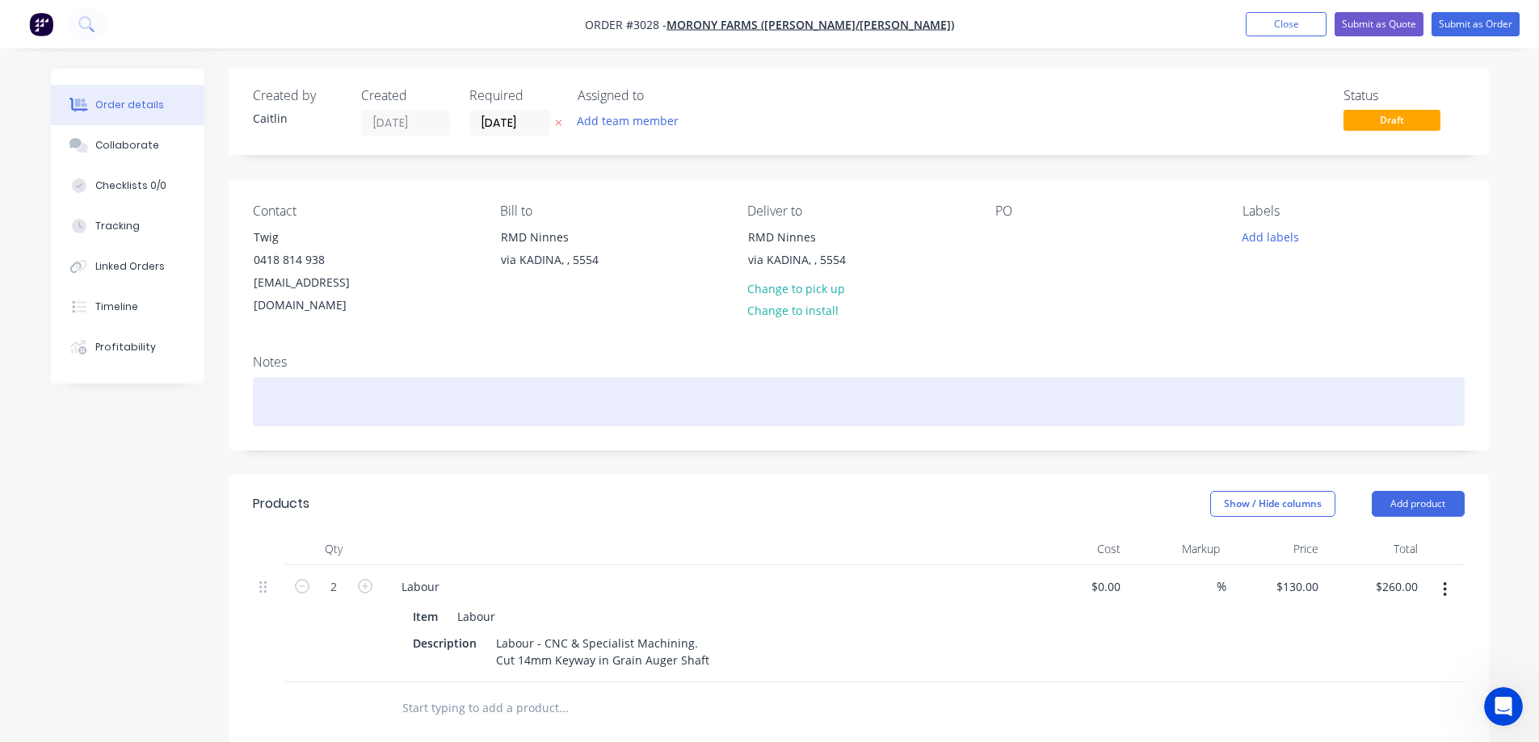
click at [365, 384] on div at bounding box center [859, 401] width 1212 height 49
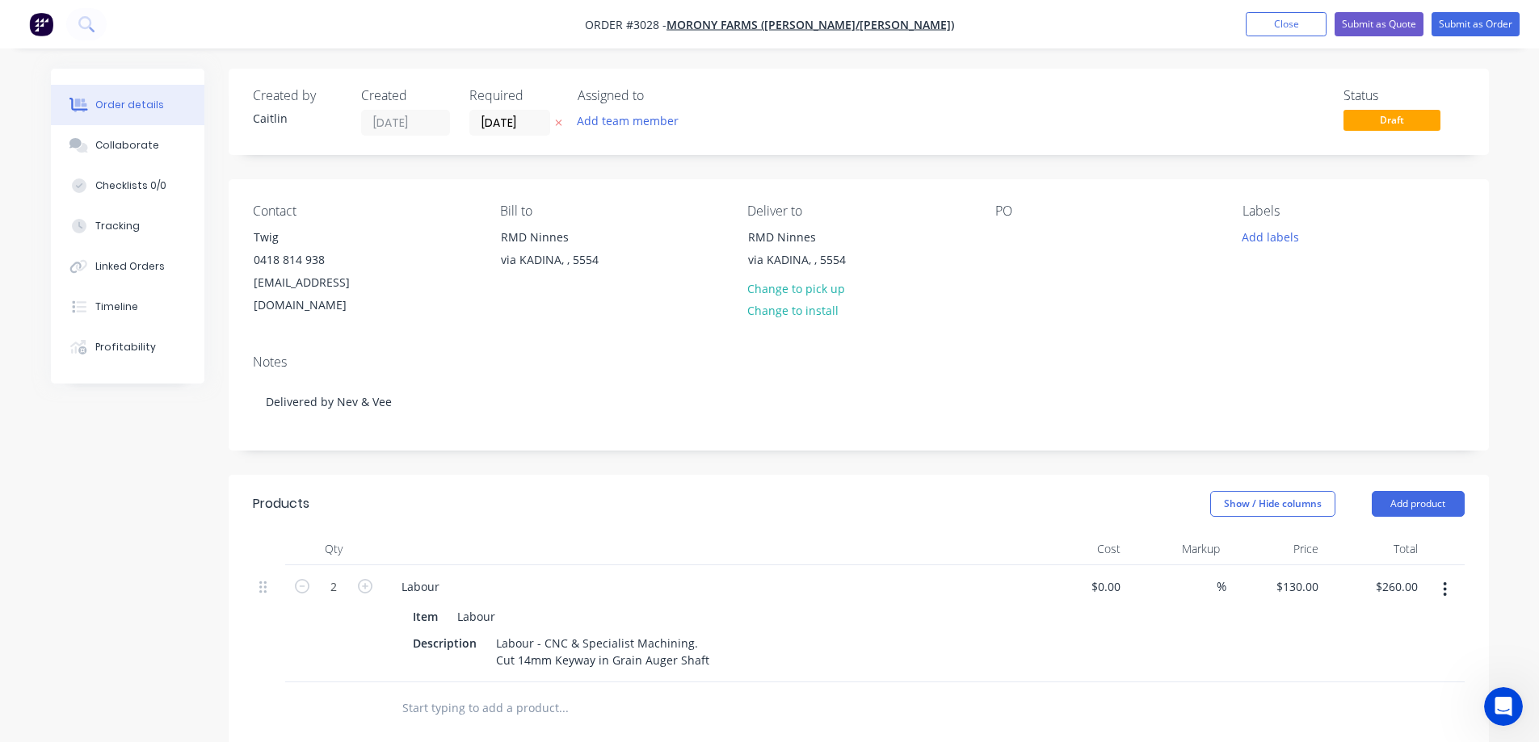
click at [109, 451] on div "Created by [PERSON_NAME] Created [DATE] Required [DATE] Assigned to Add team me…" at bounding box center [770, 608] width 1438 height 1078
click at [1480, 33] on button "Submit as Order" at bounding box center [1475, 24] width 88 height 24
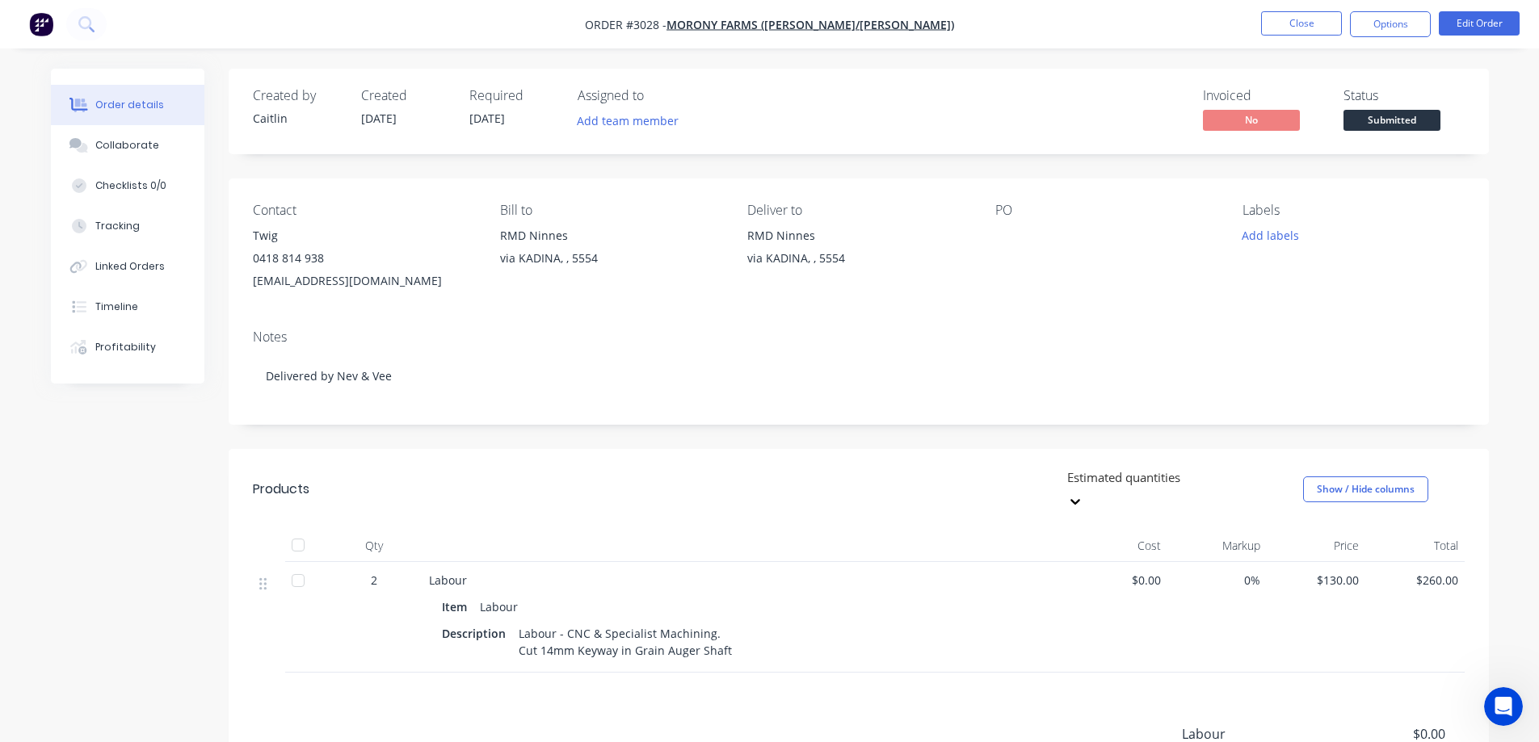
click at [1377, 117] on span "Submitted" at bounding box center [1391, 120] width 97 height 20
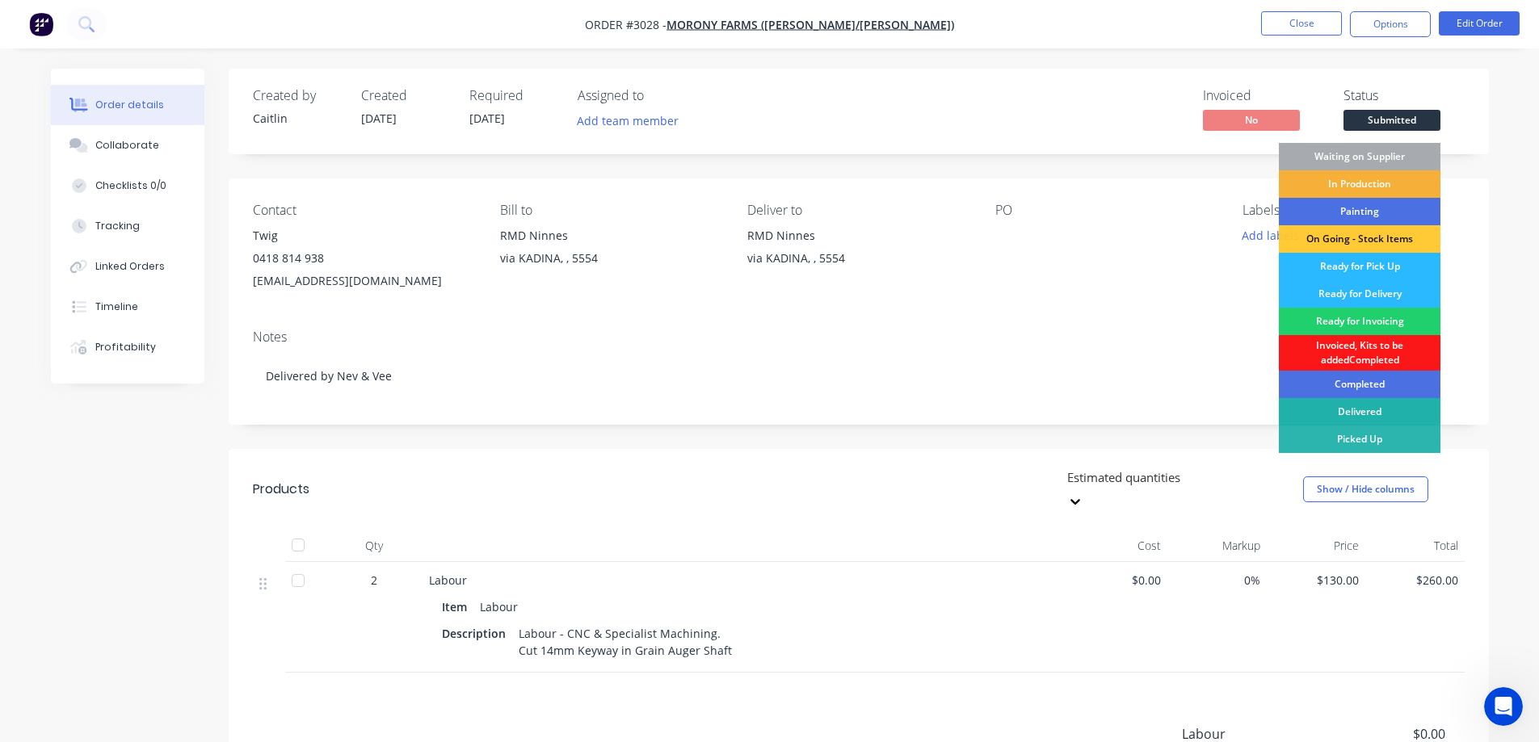
click at [1372, 417] on div "Delivered" at bounding box center [1360, 411] width 162 height 27
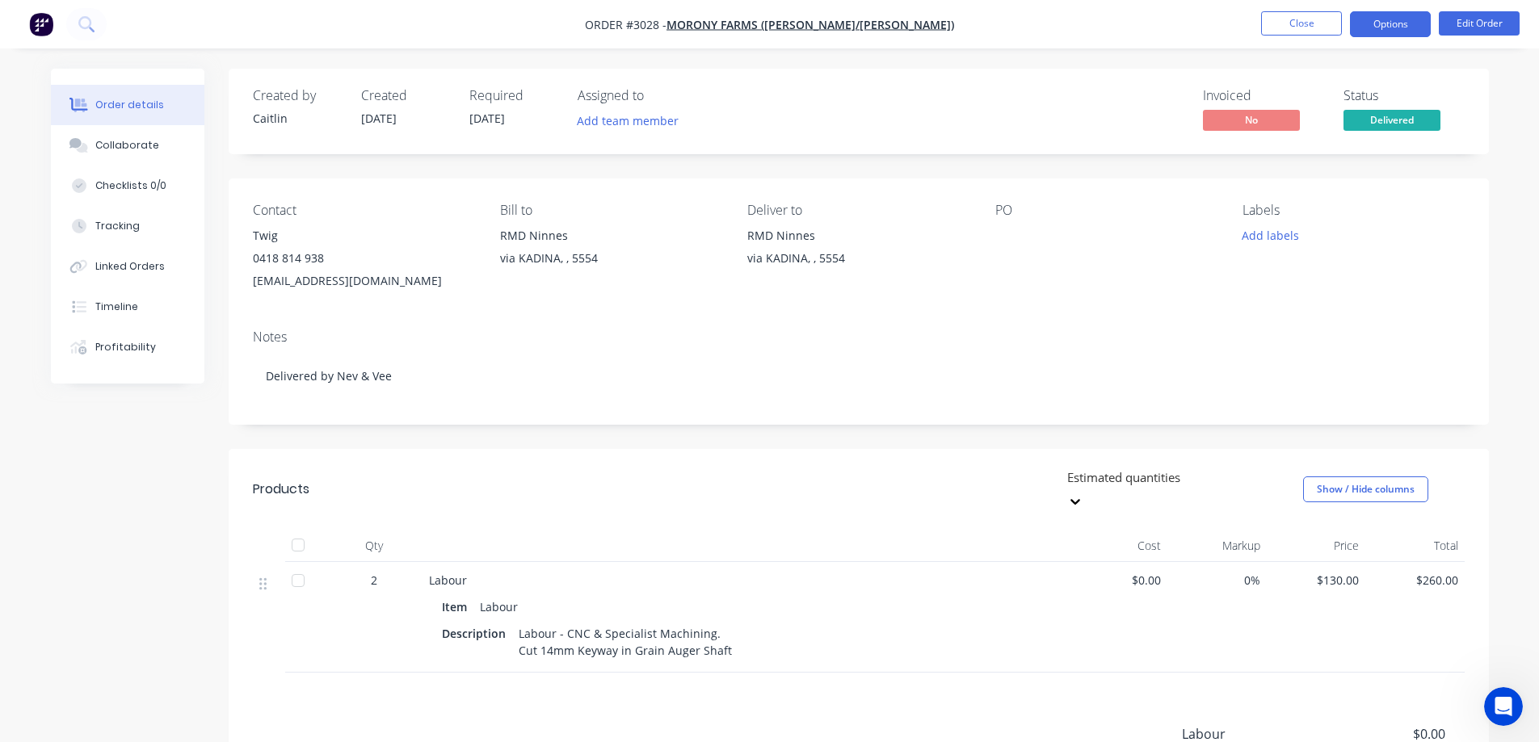
click at [1393, 31] on button "Options" at bounding box center [1390, 24] width 81 height 26
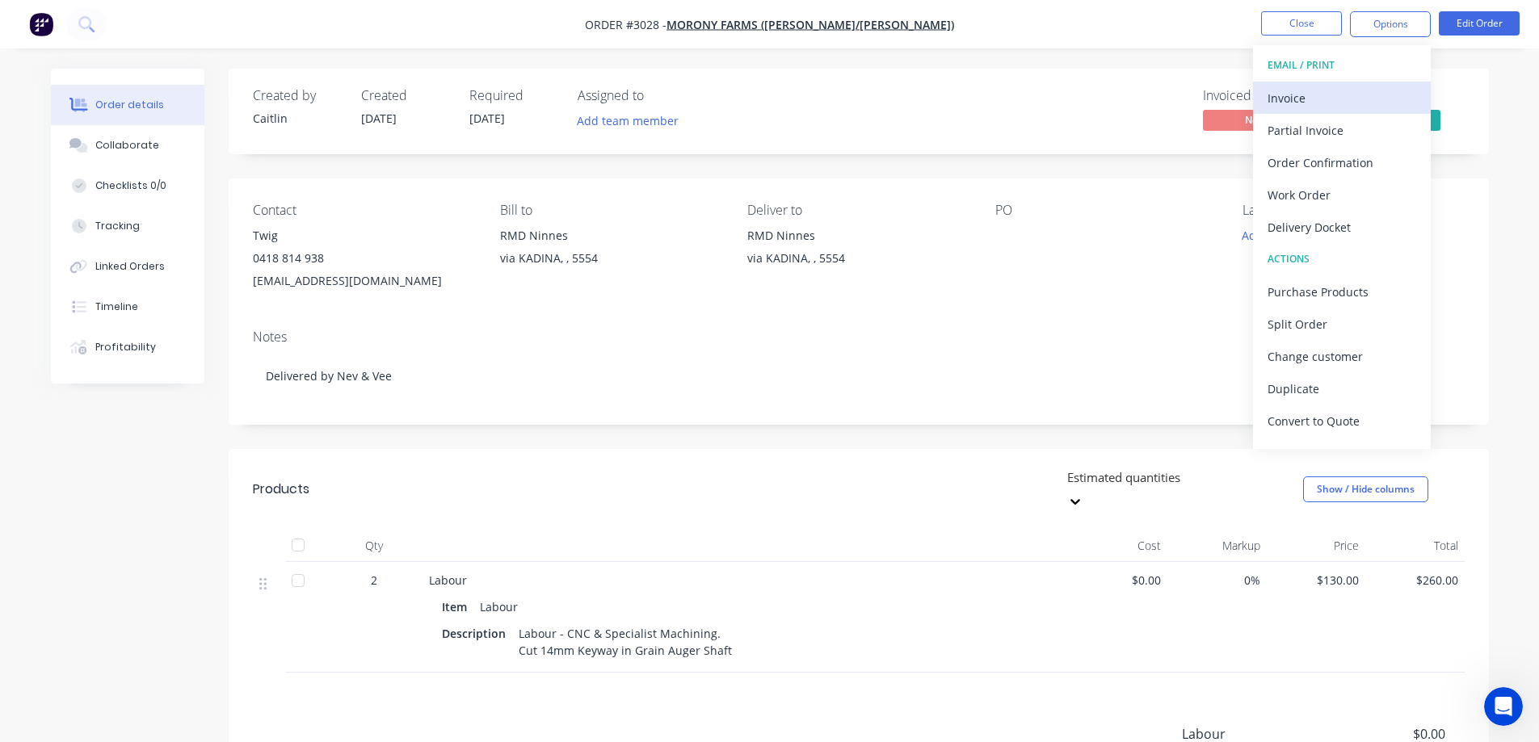
click at [1335, 99] on div "Invoice" at bounding box center [1341, 97] width 149 height 23
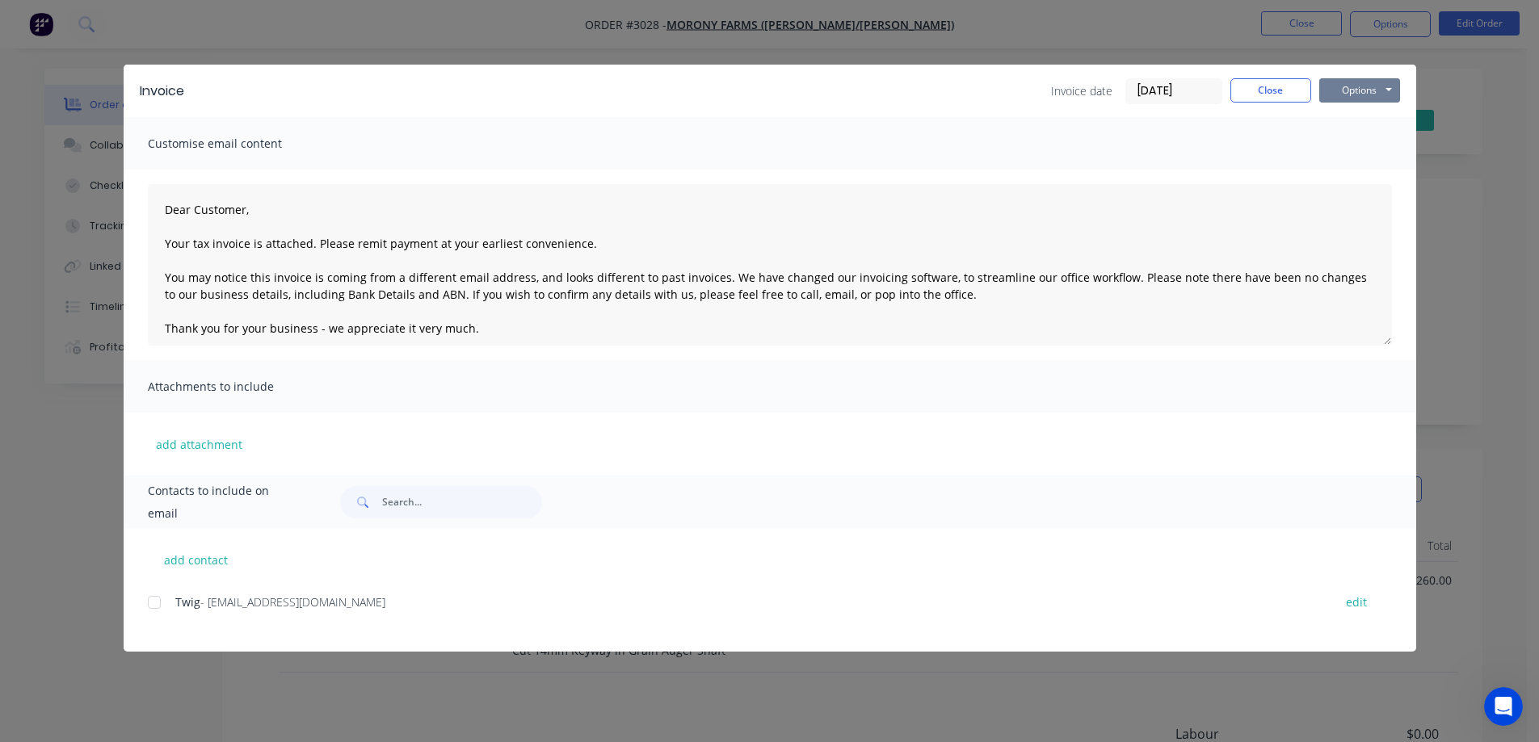
click at [1335, 99] on button "Options" at bounding box center [1359, 90] width 81 height 24
click at [1342, 123] on button "Preview" at bounding box center [1370, 119] width 103 height 27
click at [156, 601] on div at bounding box center [154, 602] width 32 height 32
click at [1353, 96] on button "Options" at bounding box center [1359, 90] width 81 height 24
click at [1361, 159] on button "Email" at bounding box center [1370, 172] width 103 height 27
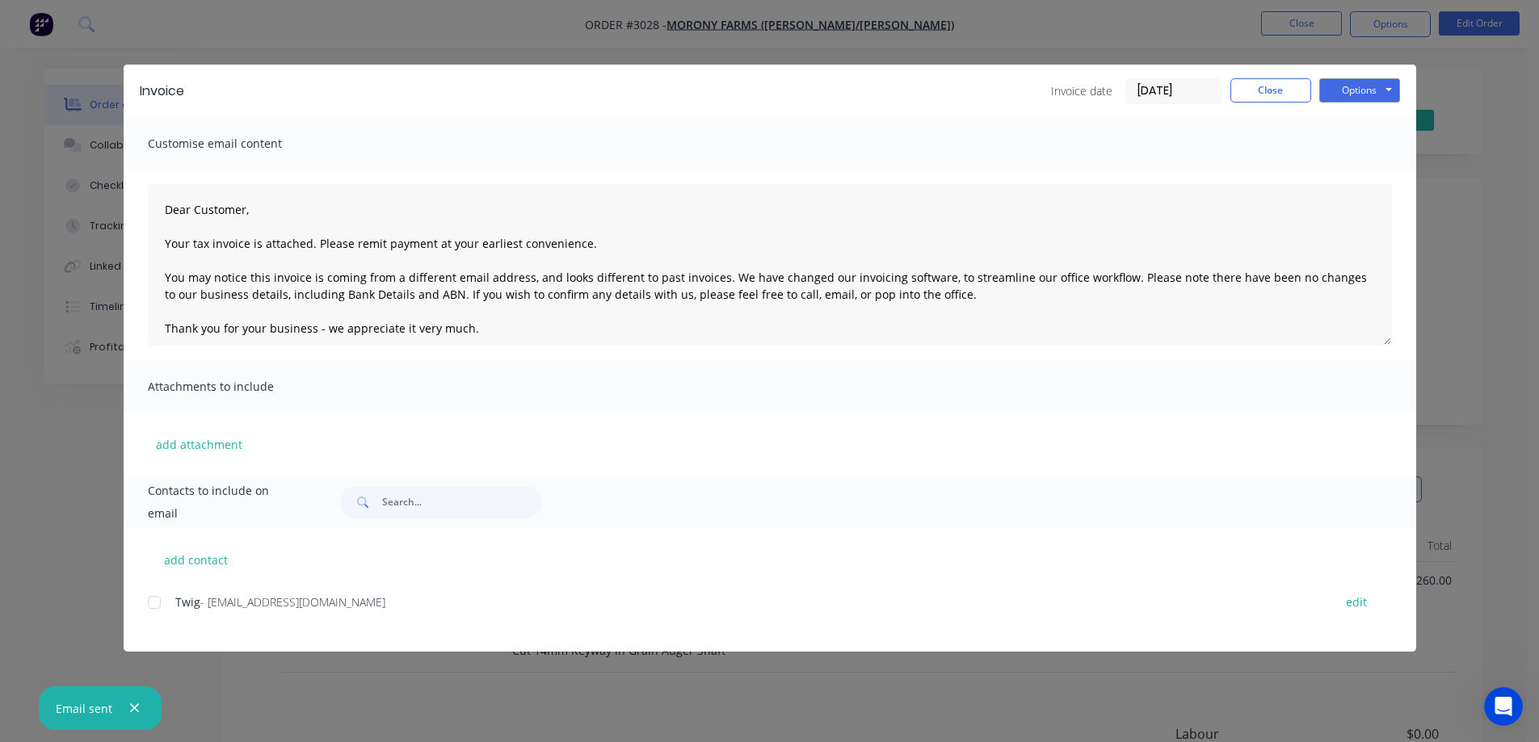
type textarea "Dear Customer, Your tax invoice is attached. Please remit payment at your earli…"
click at [1260, 80] on button "Close" at bounding box center [1270, 90] width 81 height 24
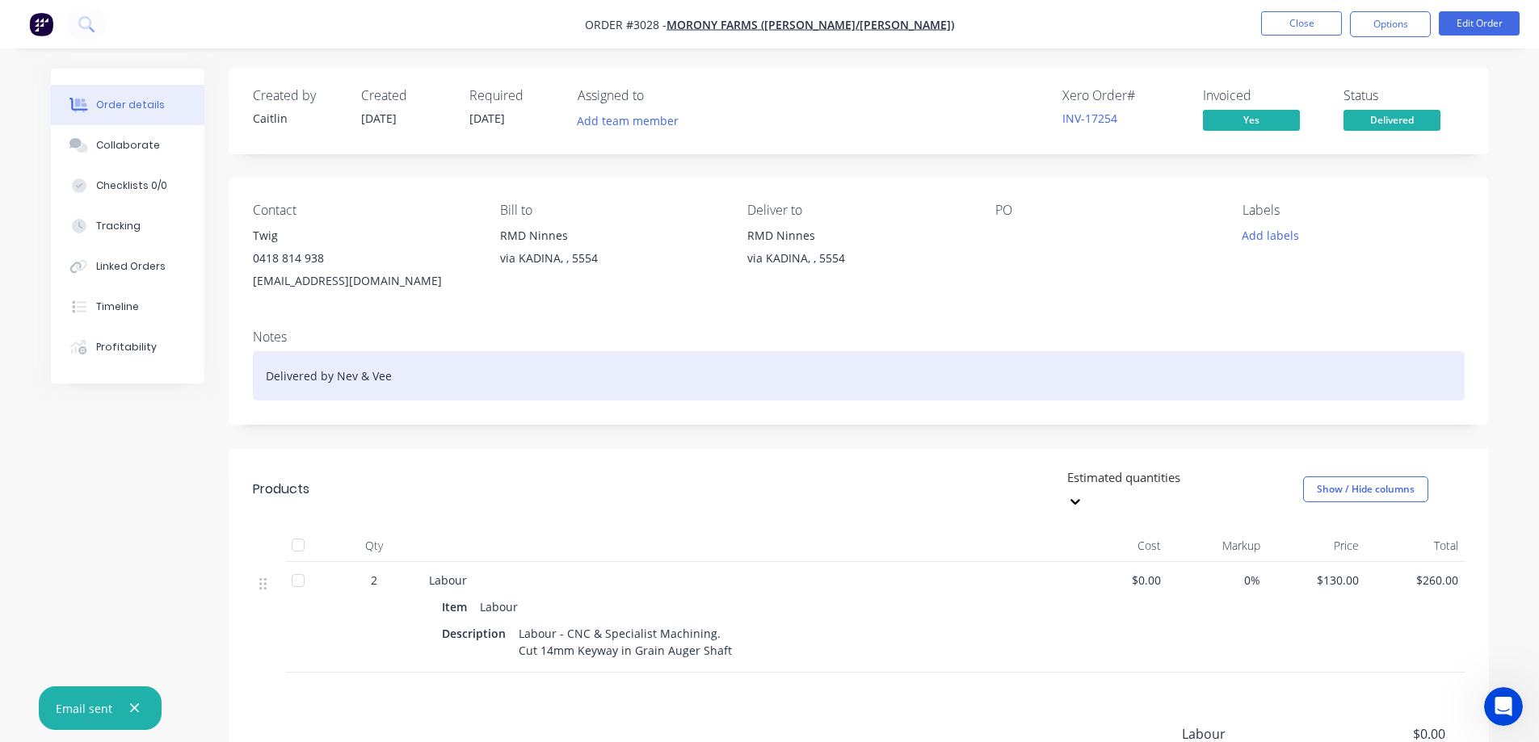
click at [469, 377] on div "Delivered by Nev & Vee" at bounding box center [859, 375] width 1212 height 49
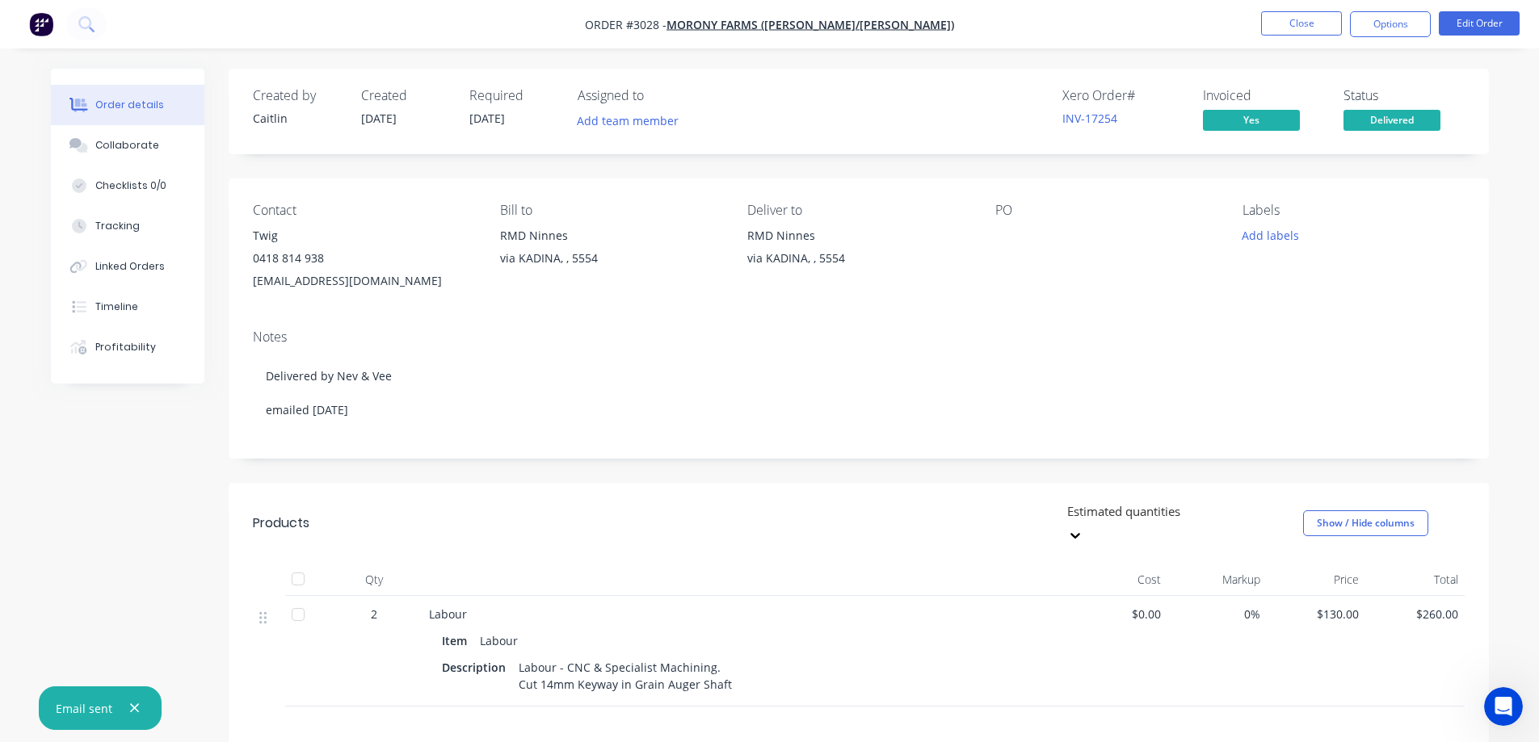
click at [128, 700] on button "button" at bounding box center [134, 709] width 20 height 20
drag, startPoint x: 1289, startPoint y: 46, endPoint x: 1289, endPoint y: 32, distance: 13.7
click at [1289, 45] on nav "Order #3028 - MORONY FARMS (Twig/[PERSON_NAME]) Close Options Edit Order" at bounding box center [769, 24] width 1539 height 48
click at [1289, 32] on button "Close" at bounding box center [1301, 23] width 81 height 24
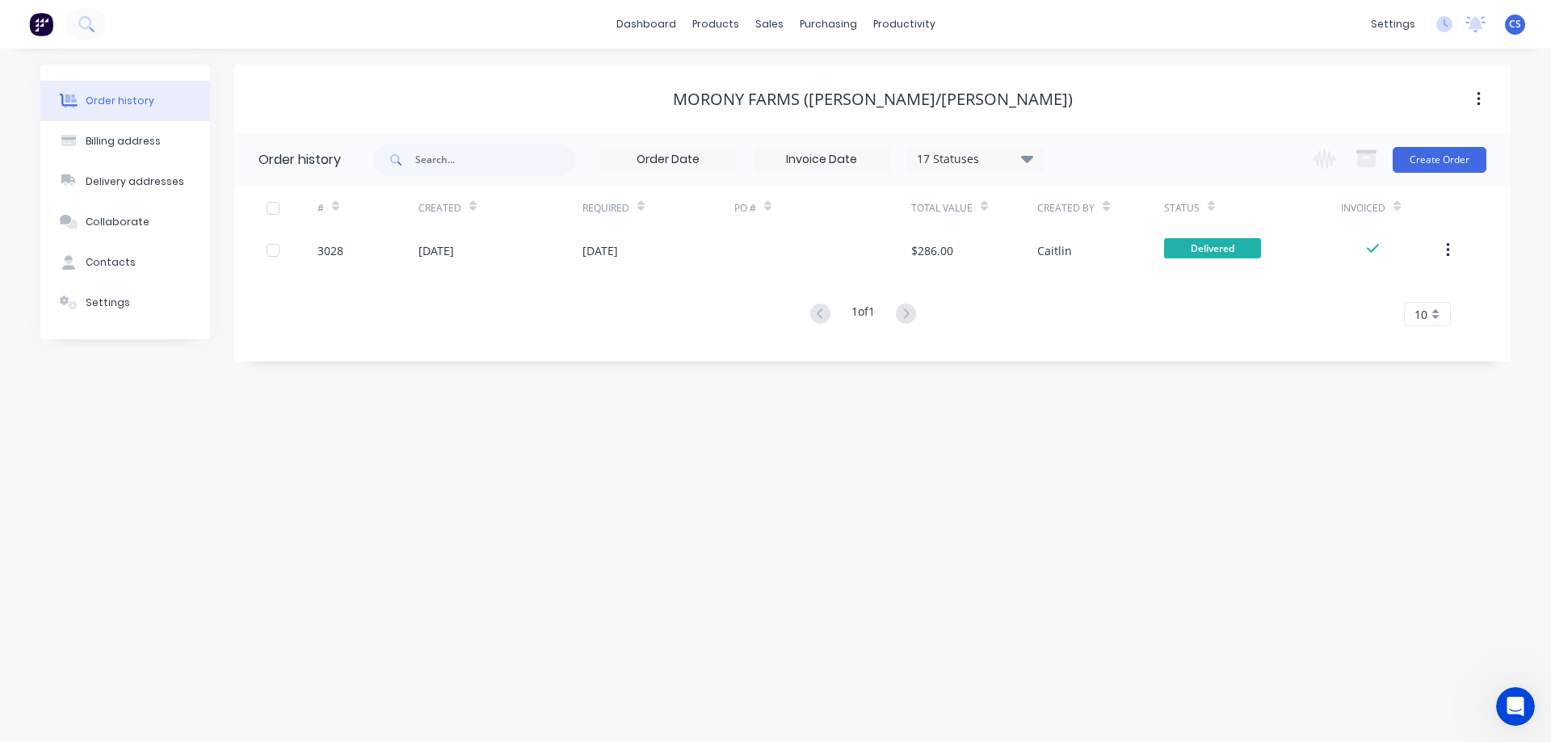
click at [44, 35] on img at bounding box center [41, 24] width 24 height 24
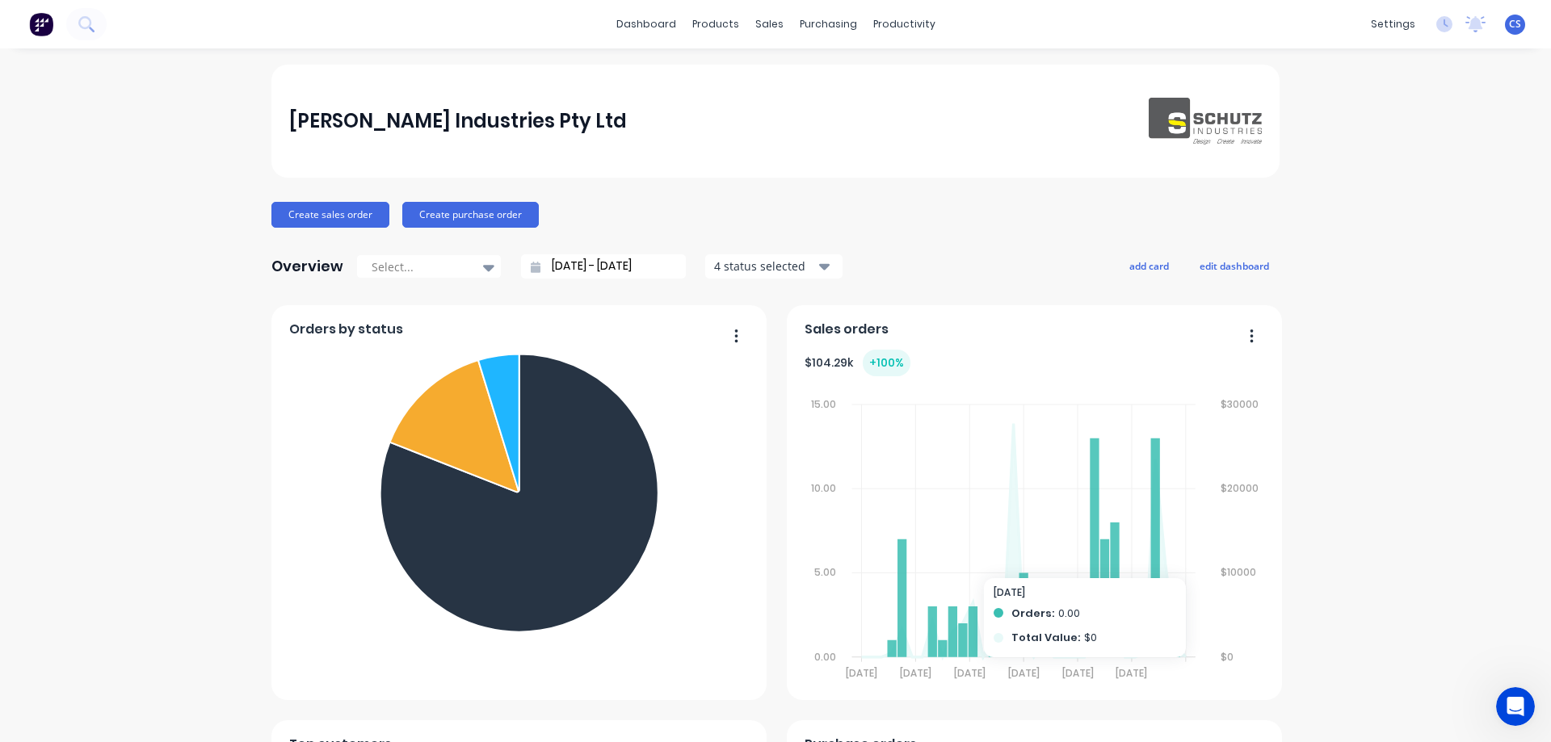
click at [1322, 573] on div "[PERSON_NAME] Industries Pty Ltd Create sales order Create purchase order Overv…" at bounding box center [775, 694] width 1551 height 1259
